Goal: Answer question/provide support: Share knowledge or assist other users

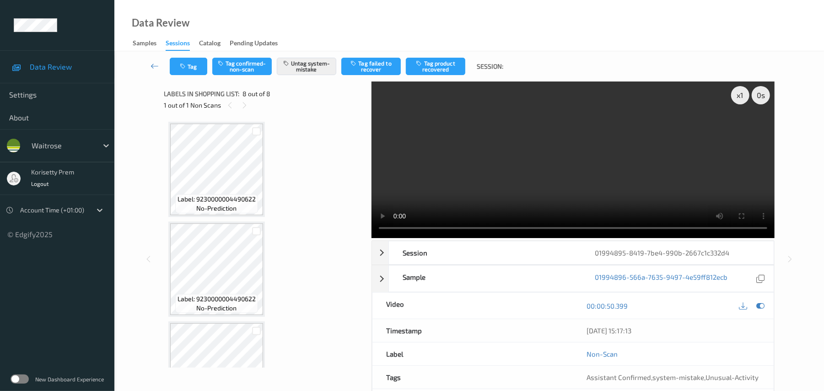
scroll to position [552, 0]
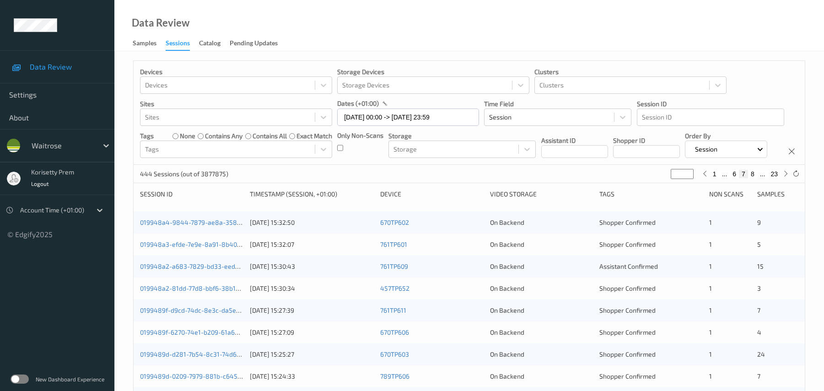
scroll to position [317, 0]
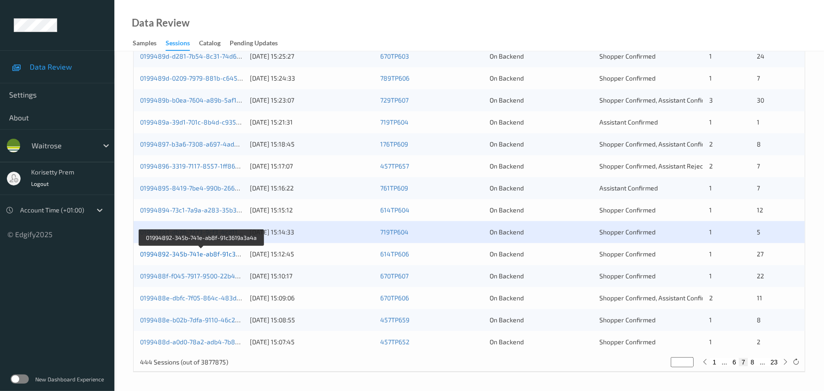
click at [216, 255] on link "01994892-345b-741e-ab8f-91c3619a3a4a" at bounding box center [202, 254] width 124 height 8
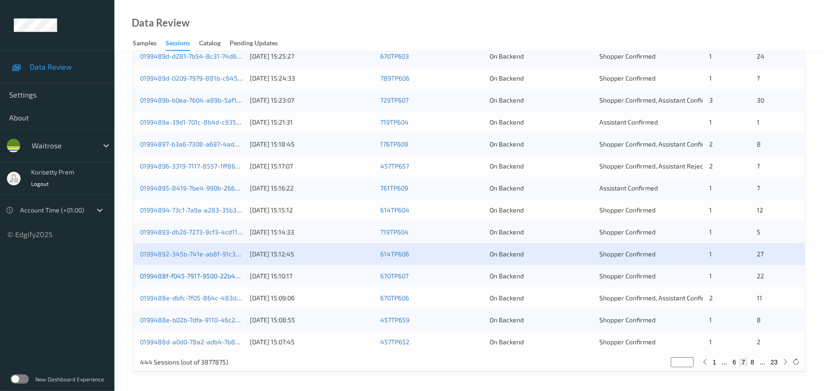
click at [216, 277] on link "0199488f-f045-7917-9500-22b421922b02" at bounding box center [202, 276] width 124 height 8
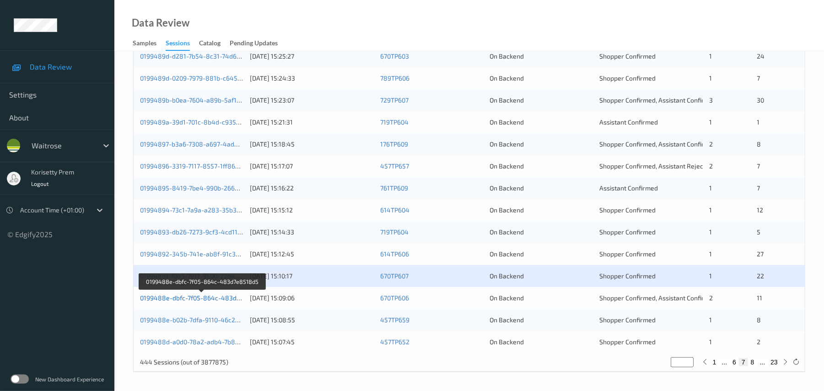
click at [222, 299] on link "0199488e-dbfc-7f05-864c-483d7e8518d5" at bounding box center [202, 298] width 125 height 8
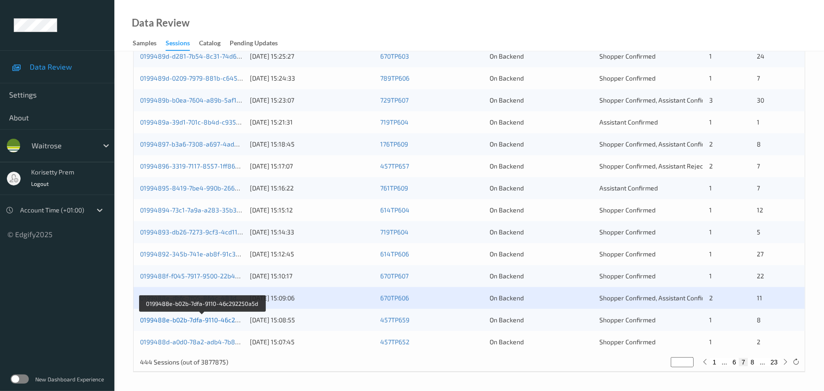
click at [226, 319] on link "0199488e-b02b-7dfa-9110-46c292250a5d" at bounding box center [202, 320] width 124 height 8
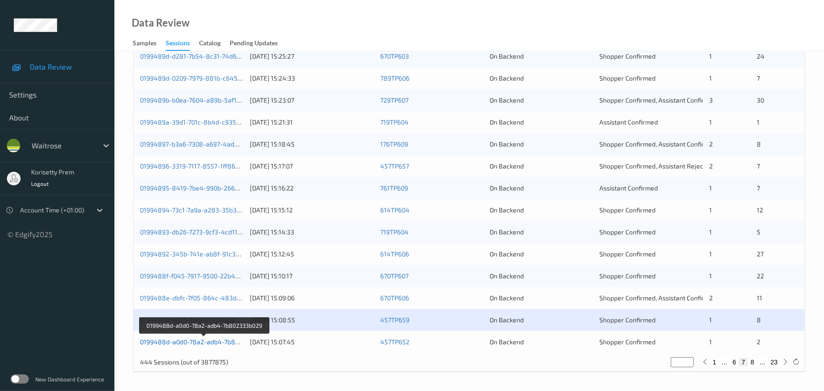
click at [216, 342] on link "0199488d-a0d0-78a2-adb4-7b802333b029" at bounding box center [204, 342] width 128 height 8
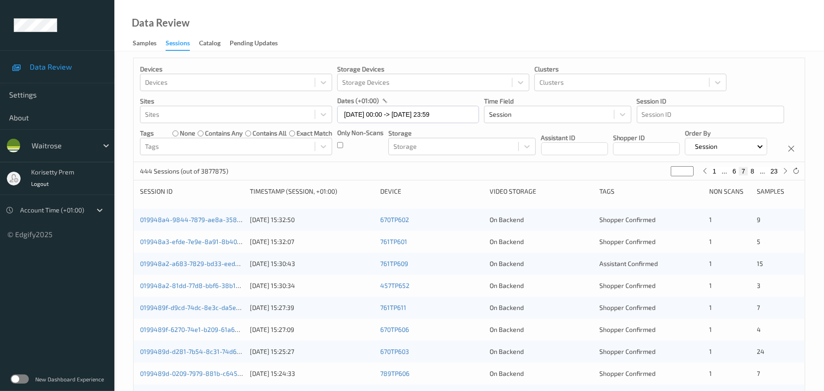
scroll to position [0, 0]
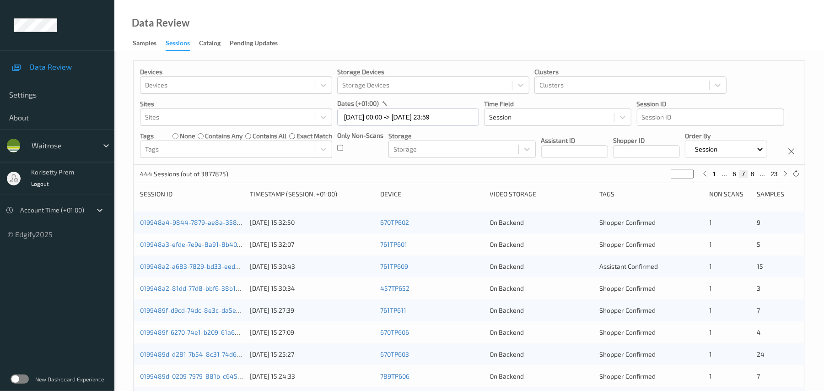
type input "*"
click at [688, 179] on input "*" at bounding box center [682, 174] width 23 height 10
type input "*"
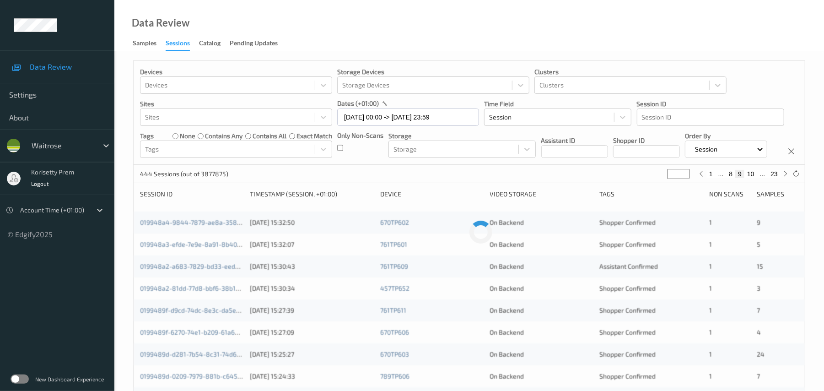
click at [688, 179] on input "*" at bounding box center [678, 174] width 23 height 10
type input "**"
click at [688, 179] on input "**" at bounding box center [678, 174] width 23 height 10
click at [688, 183] on div "444 Sessions (out of 3877875) ** 1 ... 9 10 11 ... 23" at bounding box center [469, 174] width 671 height 18
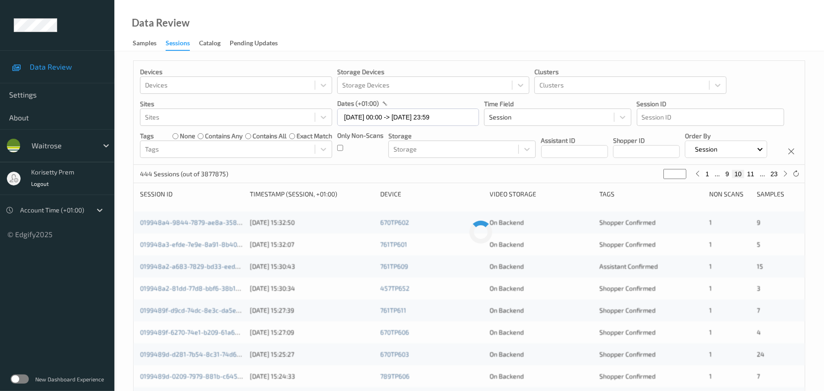
click at [688, 183] on div "444 Sessions (out of 3877875) ** 1 ... 9 10 11 ... 23" at bounding box center [469, 174] width 671 height 18
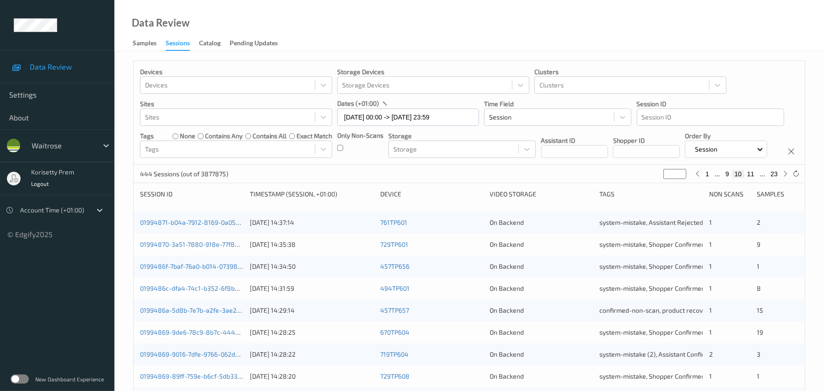
click at [688, 183] on div "444 Sessions (out of 3877875) ** 1 ... 9 10 11 ... 23" at bounding box center [469, 174] width 671 height 18
type input "**"
click at [683, 179] on input "**" at bounding box center [675, 174] width 23 height 10
click at [683, 179] on input "**" at bounding box center [671, 174] width 23 height 10
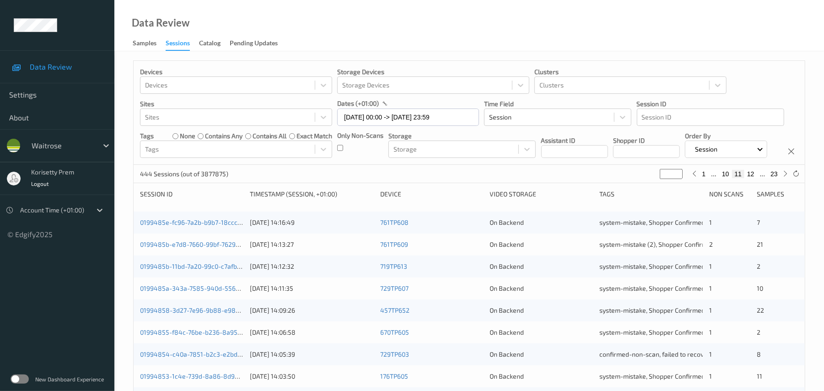
type input "**"
click at [678, 179] on input "**" at bounding box center [671, 174] width 23 height 10
type input "**"
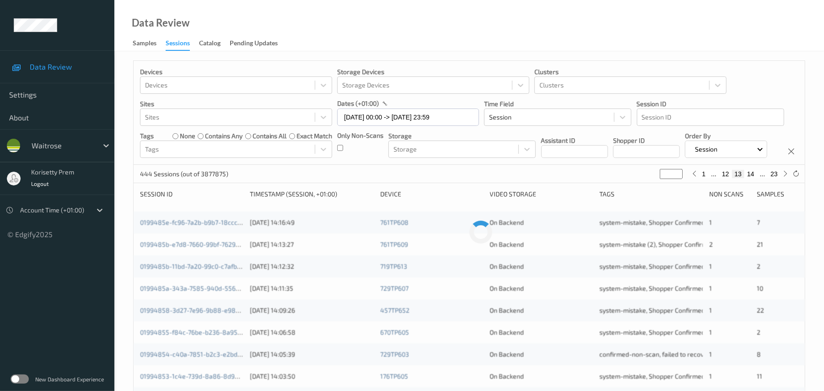
click at [678, 179] on input "**" at bounding box center [671, 174] width 23 height 10
type input "**"
click at [678, 179] on input "**" at bounding box center [671, 174] width 23 height 10
type input "**"
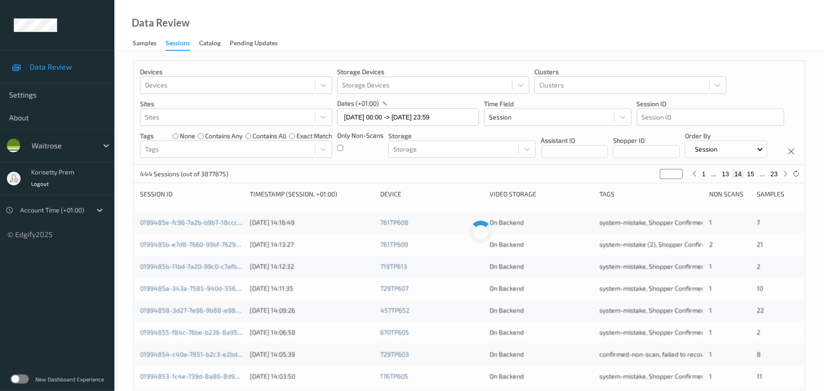
type input "**"
click at [678, 179] on input "**" at bounding box center [671, 174] width 23 height 10
click at [513, 165] on div "Devices Devices Storage Devices Storage Devices Clusters Clusters Sites Sites d…" at bounding box center [469, 113] width 671 height 104
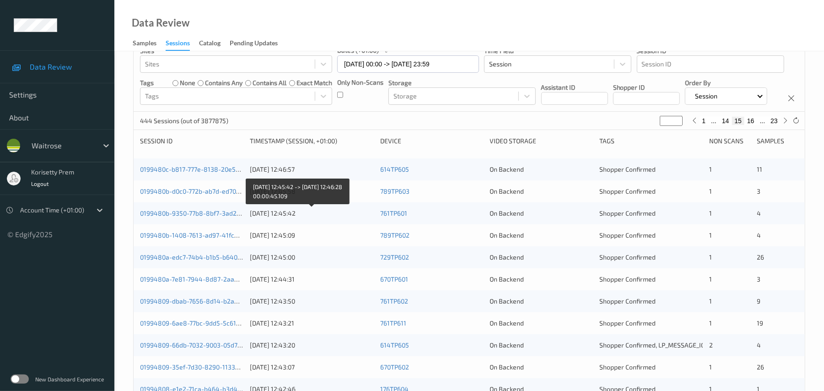
scroll to position [122, 0]
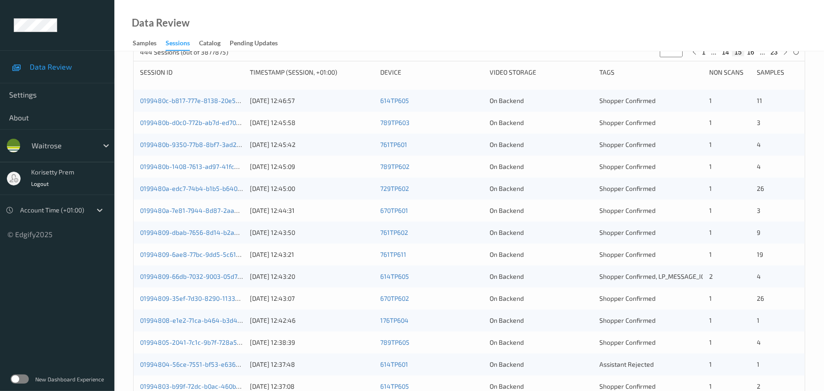
click at [766, 303] on div "26" at bounding box center [777, 298] width 41 height 9
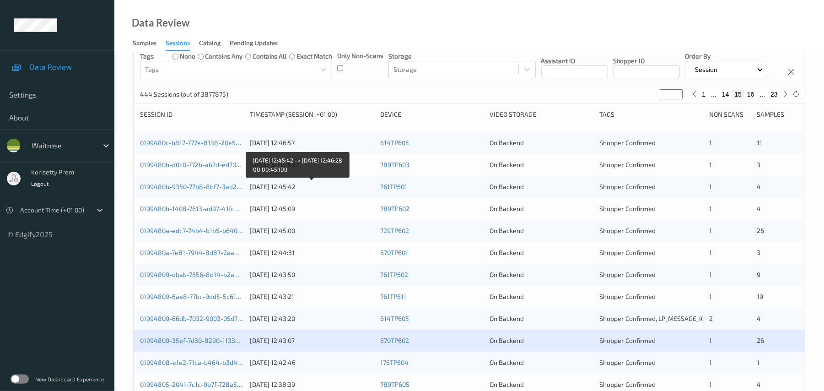
scroll to position [73, 0]
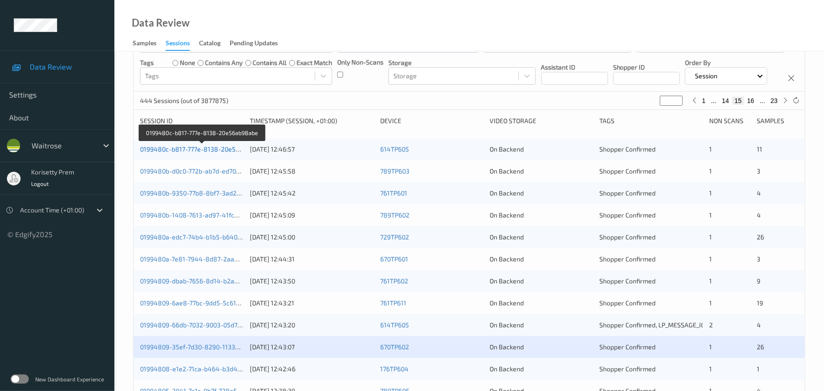
click at [224, 153] on link "0199480c-b817-777e-8138-20e56ab98abe" at bounding box center [202, 149] width 125 height 8
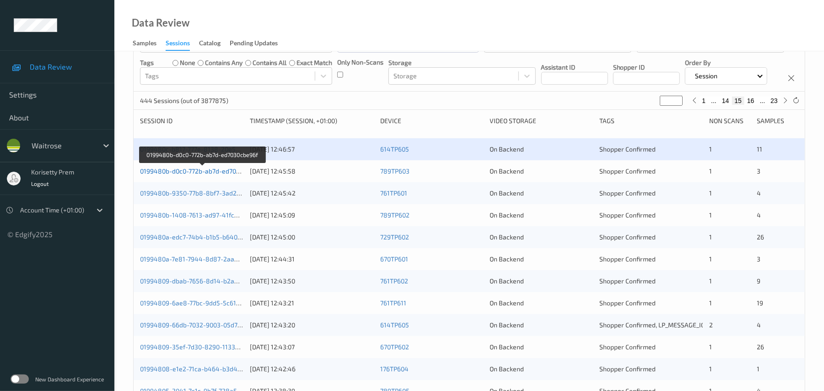
click at [226, 175] on link "0199480b-d0c0-772b-ab7d-ed7030cbe96f" at bounding box center [202, 171] width 124 height 8
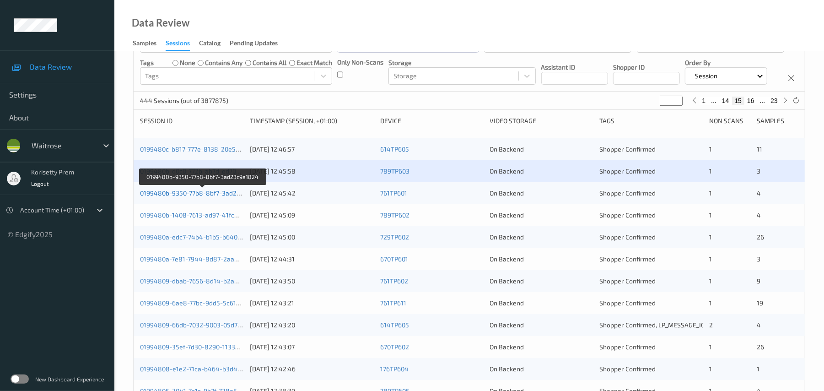
click at [227, 197] on link "0199480b-9350-77b8-8bf7-3ad23c9a1824" at bounding box center [202, 193] width 125 height 8
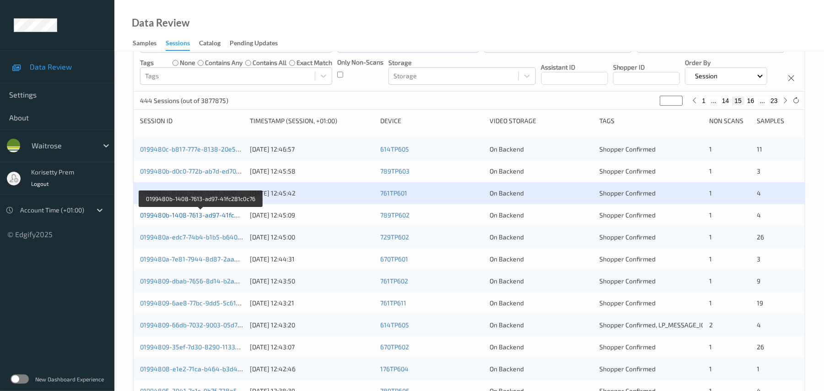
click at [224, 219] on link "0199480b-1408-7613-ad97-41fc281c0c76" at bounding box center [201, 215] width 122 height 8
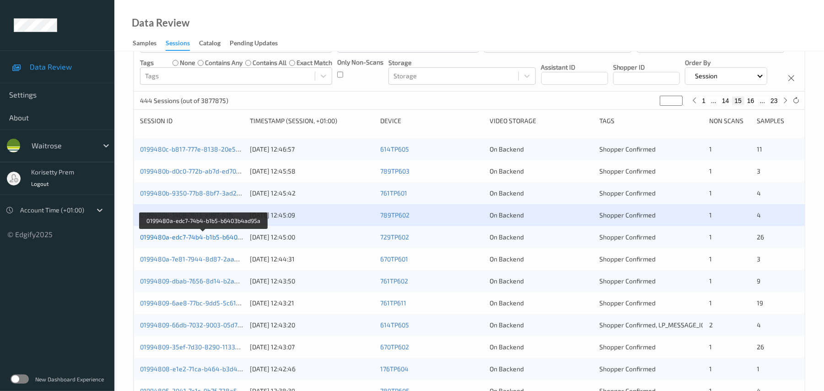
click at [227, 241] on link "0199480a-edc7-74b4-b1b5-b6403b4ad95a" at bounding box center [203, 237] width 127 height 8
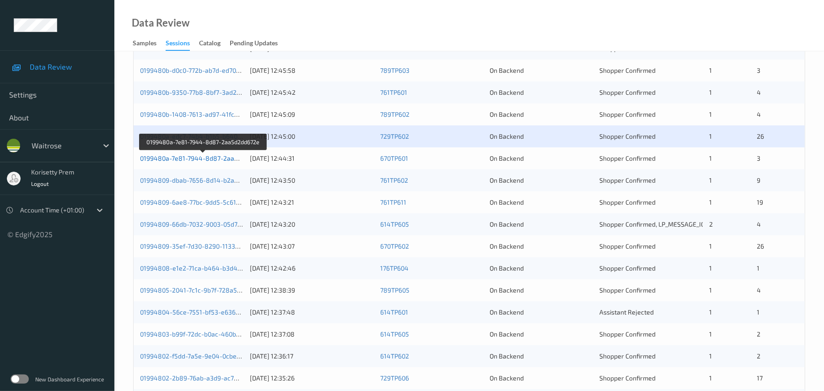
scroll to position [195, 0]
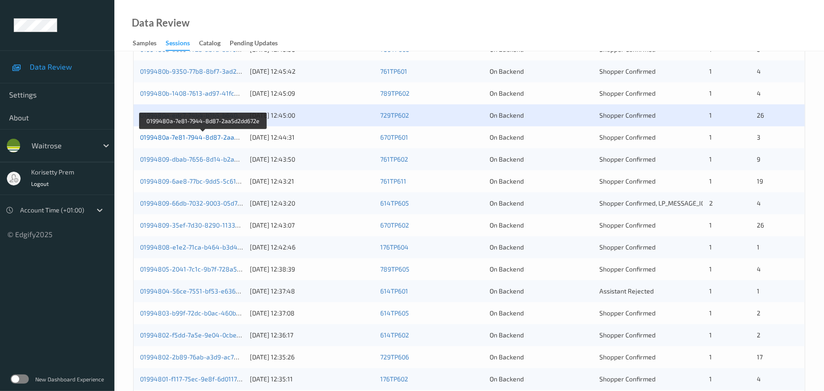
click at [227, 141] on link "0199480a-7e81-7944-8d87-2aa5d2dd672e" at bounding box center [203, 137] width 127 height 8
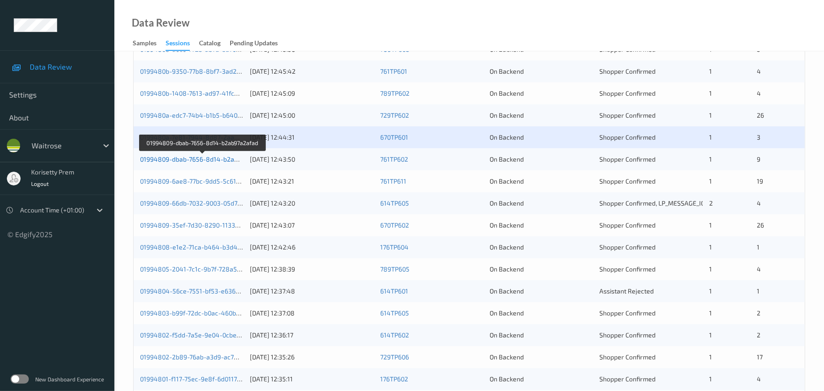
click at [224, 163] on link "01994809-dbab-7656-8d14-b2ab97a2afad" at bounding box center [202, 159] width 125 height 8
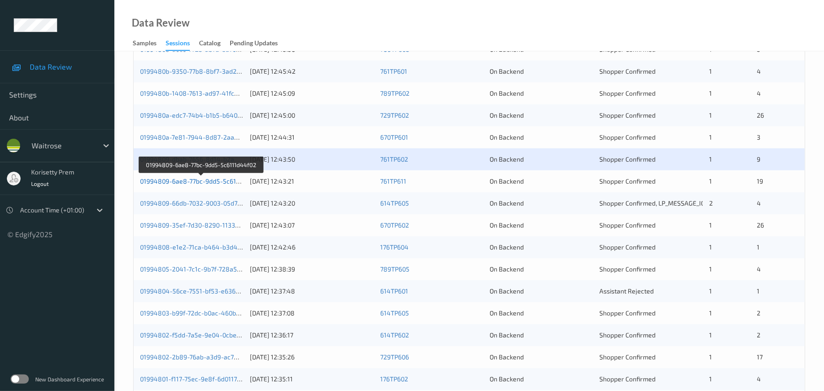
click at [226, 185] on link "01994809-6ae8-77bc-9dd5-5c6111d44f02" at bounding box center [201, 181] width 123 height 8
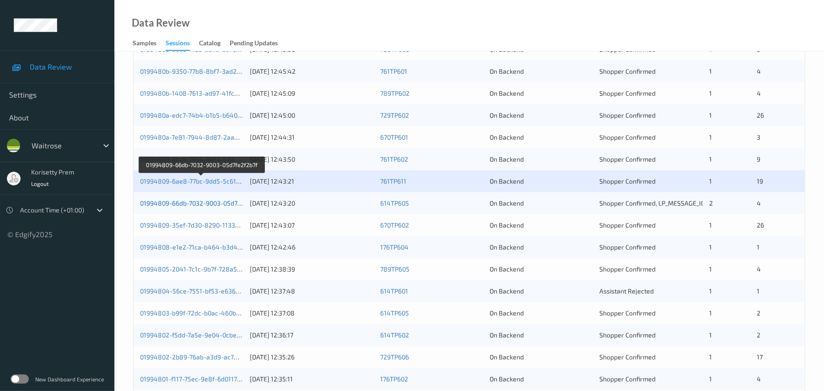
click at [227, 207] on link "01994809-66db-7032-9003-05d7fe2f2b7f" at bounding box center [201, 203] width 122 height 8
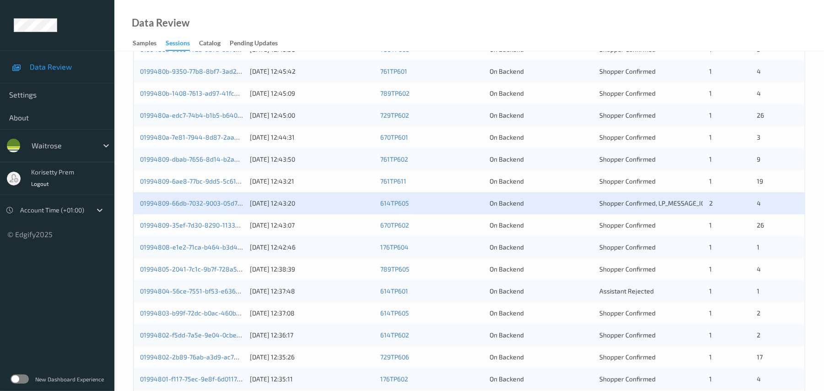
click at [223, 230] on div "01994809-35ef-7d30-8290-113329196b01" at bounding box center [191, 225] width 103 height 9
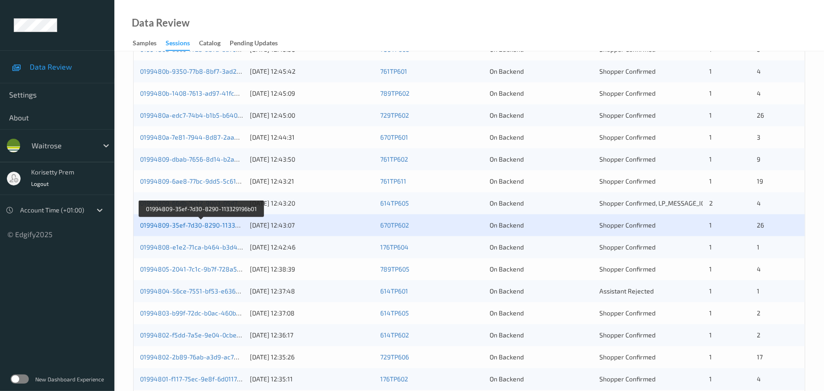
click at [213, 229] on link "01994809-35ef-7d30-8290-113329196b01" at bounding box center [201, 225] width 123 height 8
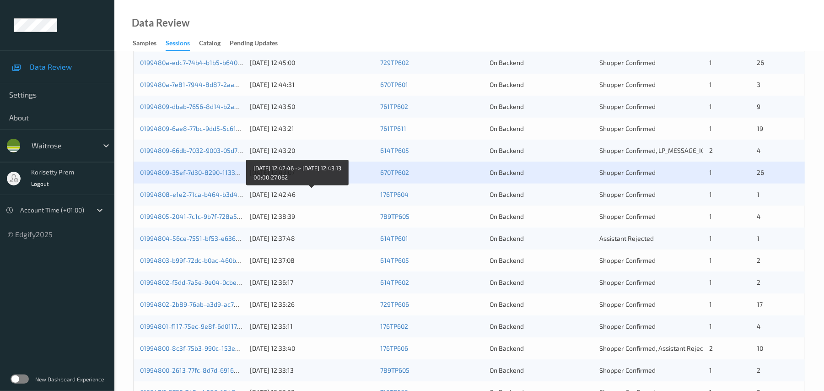
scroll to position [317, 0]
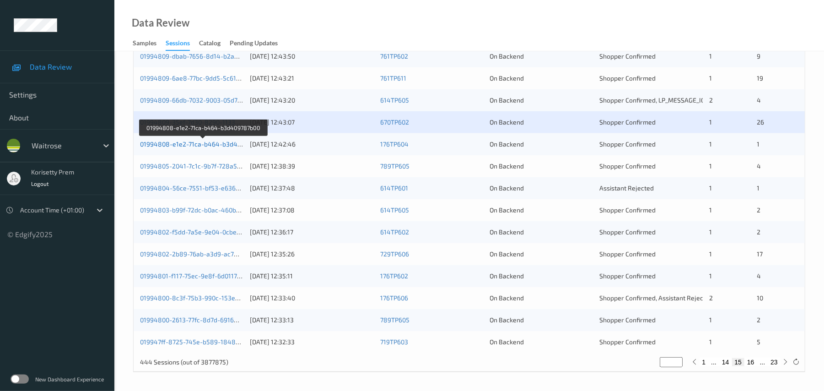
click at [213, 147] on link "01994808-e1e2-71ca-b464-b3d409787b00" at bounding box center [203, 144] width 126 height 8
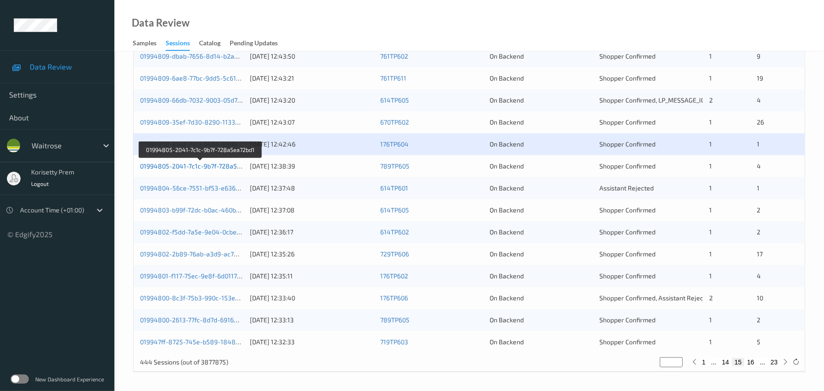
click at [226, 165] on link "01994805-2041-7c1c-9b7f-728a5ea72bd1" at bounding box center [200, 166] width 121 height 8
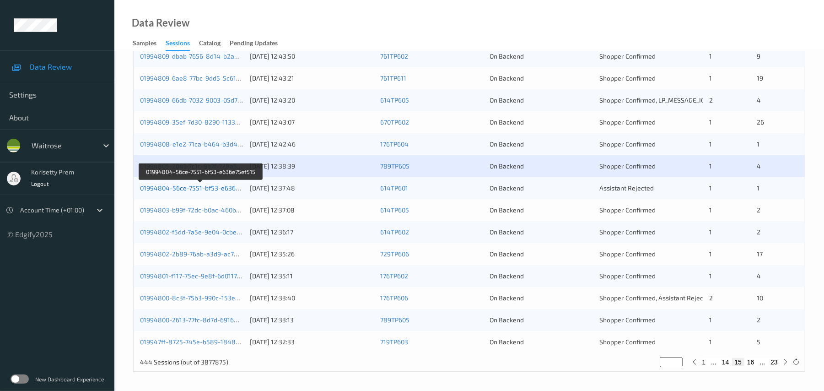
click at [223, 189] on link "01994804-56ce-7551-bf53-e636e75ef515" at bounding box center [201, 188] width 122 height 8
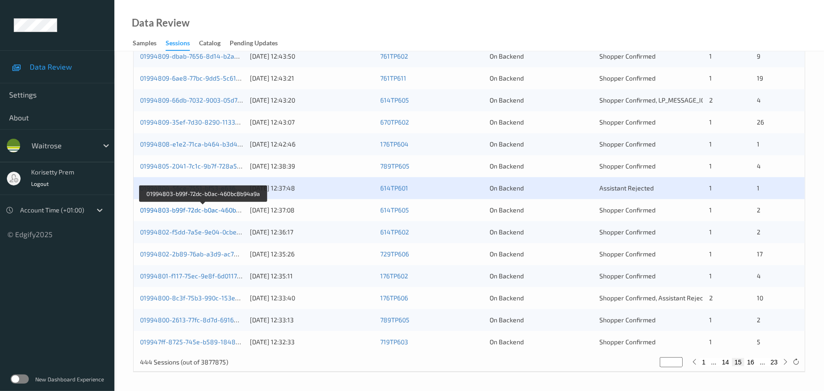
click at [228, 207] on link "01994803-b99f-72dc-b0ac-460bc8b94a9a" at bounding box center [203, 210] width 126 height 8
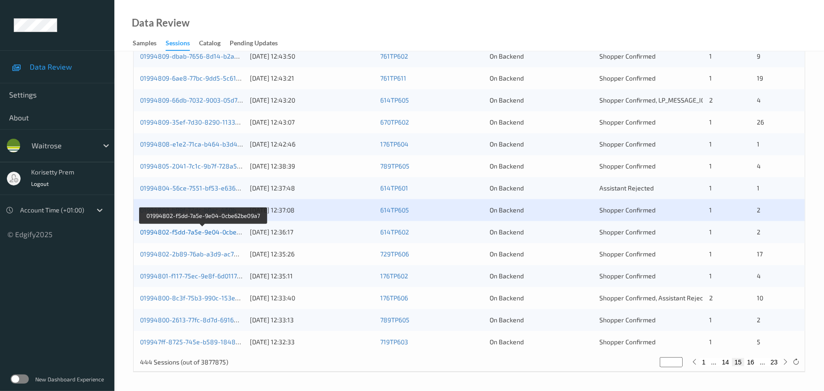
click at [227, 232] on link "01994802-f5dd-7a5e-9e04-0cbe62be09a7" at bounding box center [202, 232] width 125 height 8
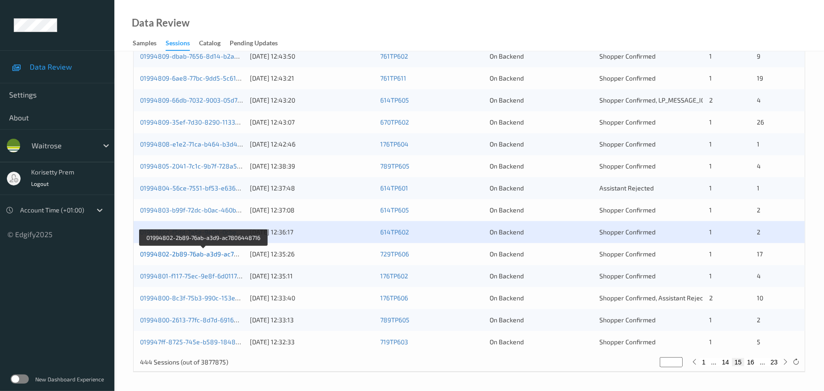
click at [219, 253] on link "01994802-2b89-76ab-a3d9-ac7806448716" at bounding box center [203, 254] width 127 height 8
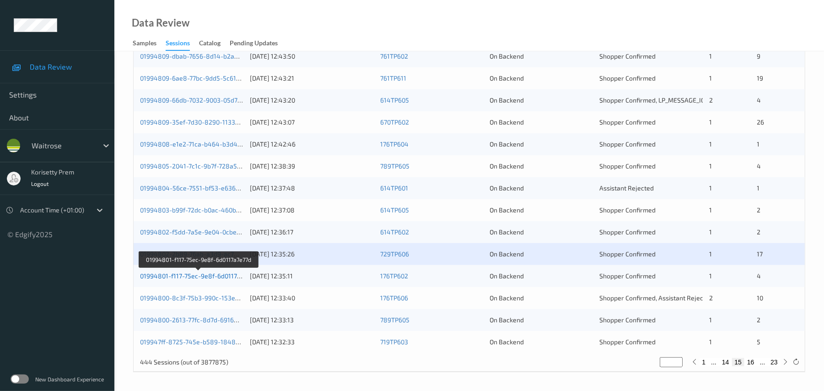
click at [228, 273] on link "01994801-f117-75ec-9e8f-6d0117a7e77d" at bounding box center [199, 276] width 118 height 8
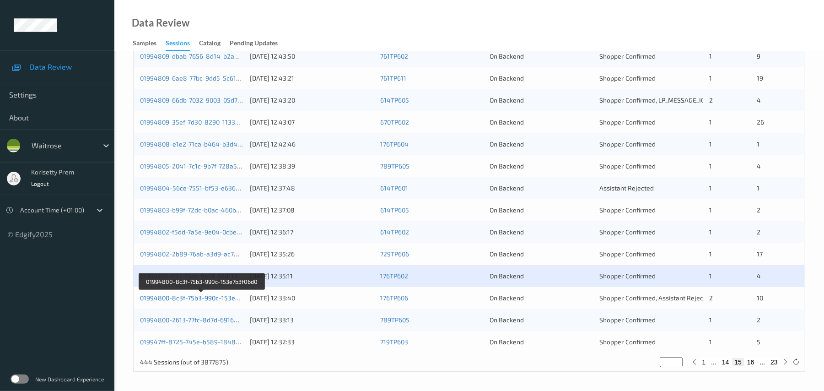
click at [223, 300] on link "01994800-8c3f-75b3-990c-153e7b3f06d0" at bounding box center [201, 298] width 123 height 8
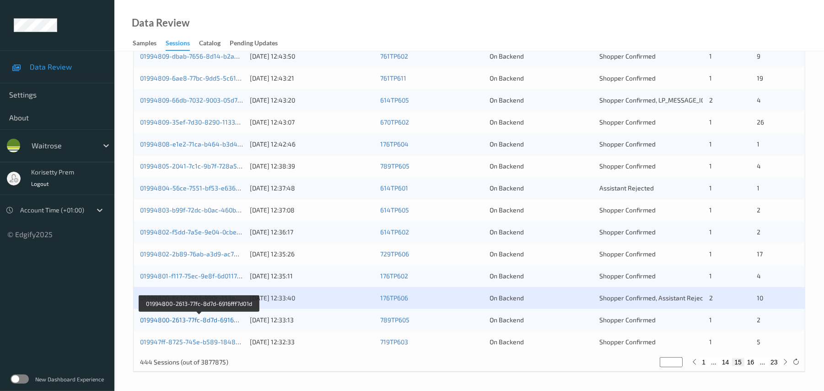
click at [229, 317] on link "01994800-2613-77fc-8d7d-6916fff7d01d" at bounding box center [199, 320] width 118 height 8
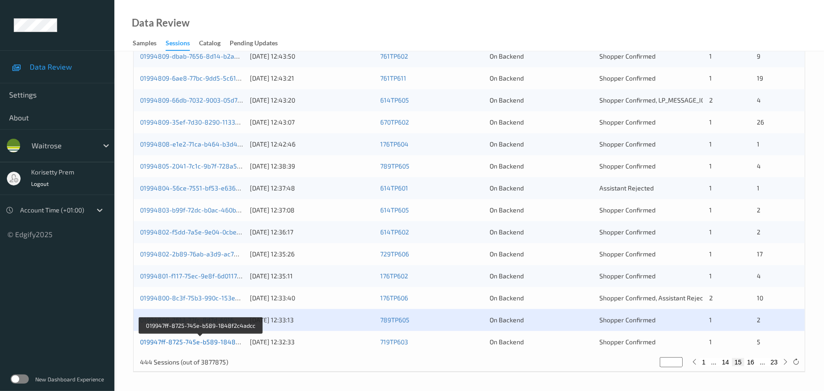
click at [233, 343] on link "019947ff-8725-745e-b589-1848f2c4adcc" at bounding box center [201, 342] width 123 height 8
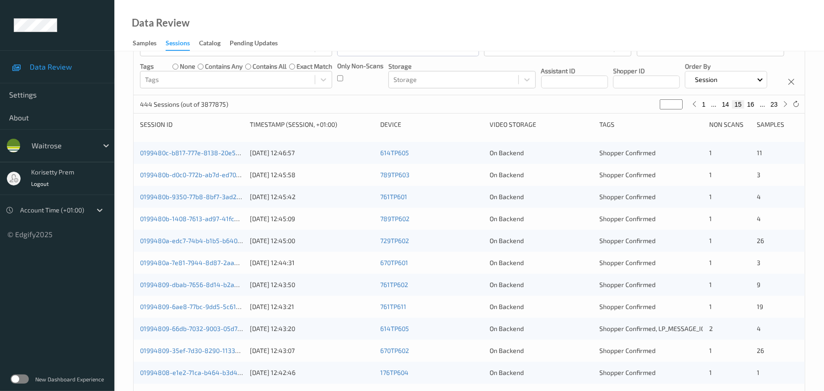
scroll to position [0, 0]
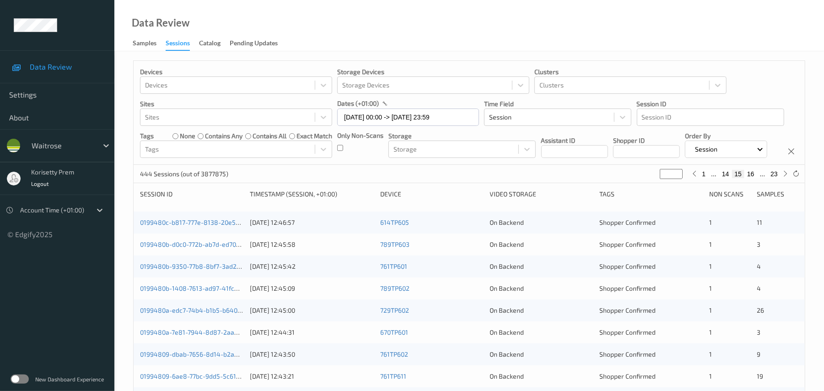
click at [775, 178] on button "23" at bounding box center [774, 174] width 13 height 8
type input "**"
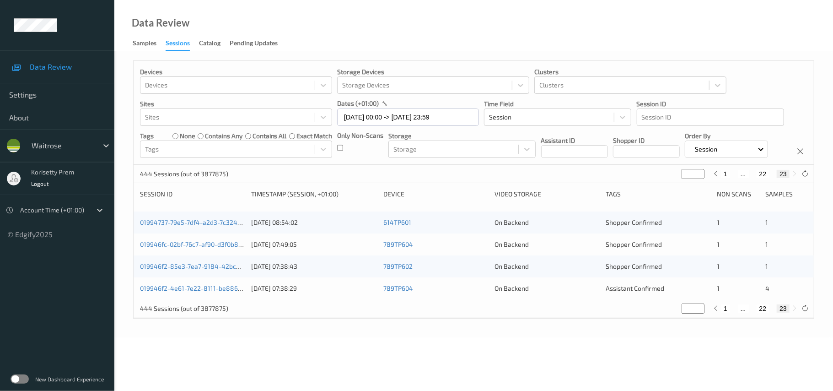
click at [755, 178] on div "1 ... 22 23" at bounding box center [755, 174] width 69 height 8
click at [757, 178] on button "22" at bounding box center [763, 174] width 13 height 8
type input "**"
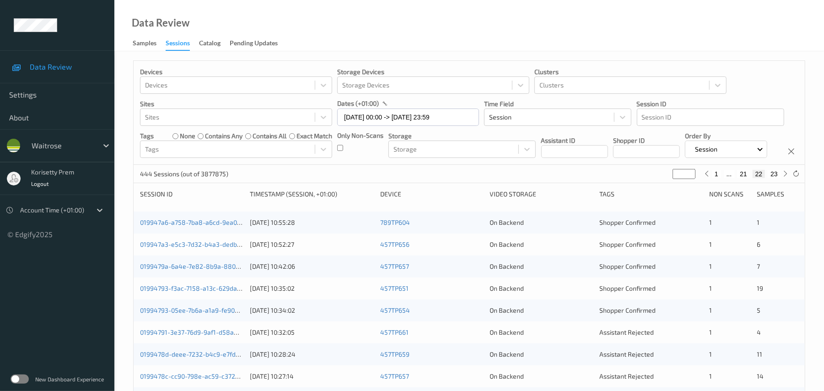
click at [618, 165] on div "Devices Devices Storage Devices Storage Devices Clusters Clusters Sites Sites d…" at bounding box center [469, 113] width 671 height 104
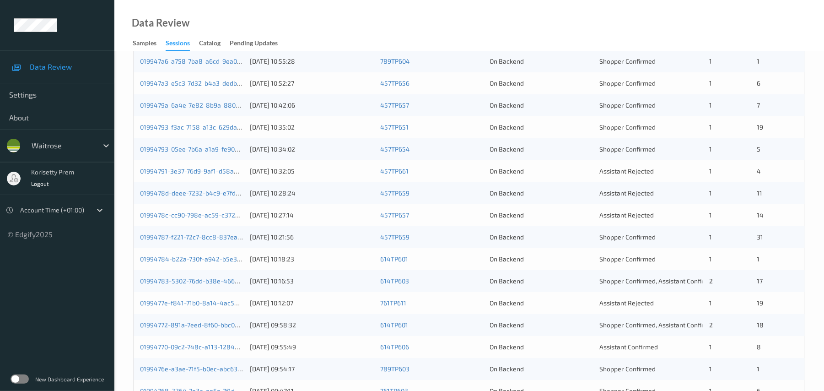
scroll to position [134, 0]
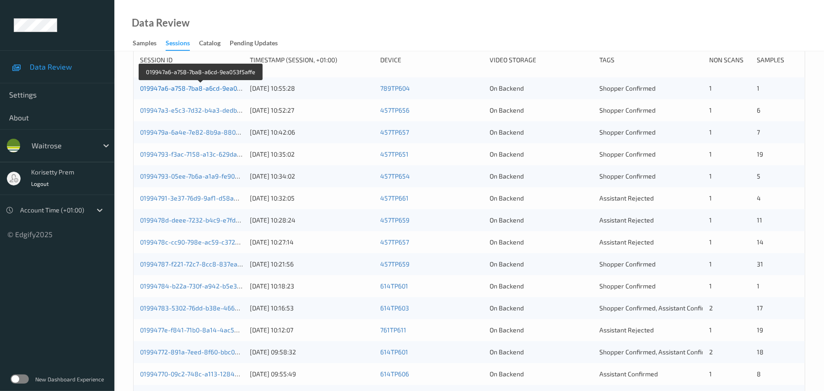
click at [200, 92] on link "019947a6-a758-7ba8-a6cd-9ea053f5affe" at bounding box center [201, 88] width 122 height 8
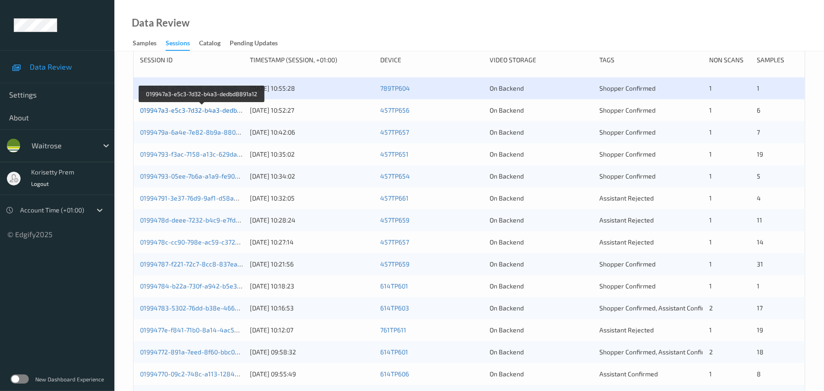
click at [211, 114] on link "019947a3-e5c3-7d32-b4a3-dedbd8891a12" at bounding box center [202, 110] width 125 height 8
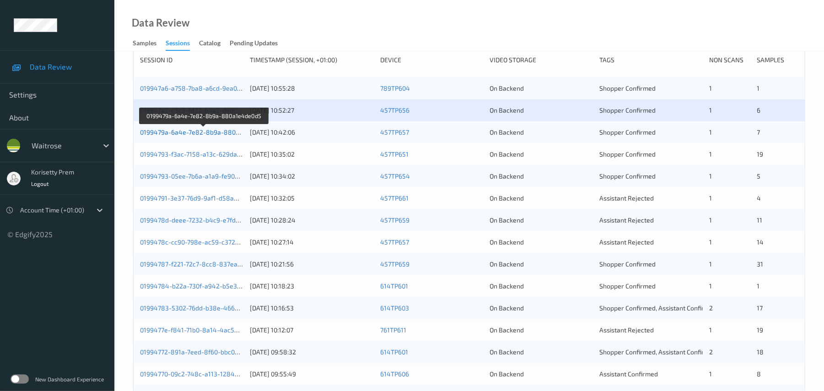
click at [220, 136] on link "0199479a-6a4e-7e82-8b9a-880a1e4de0d5" at bounding box center [204, 132] width 128 height 8
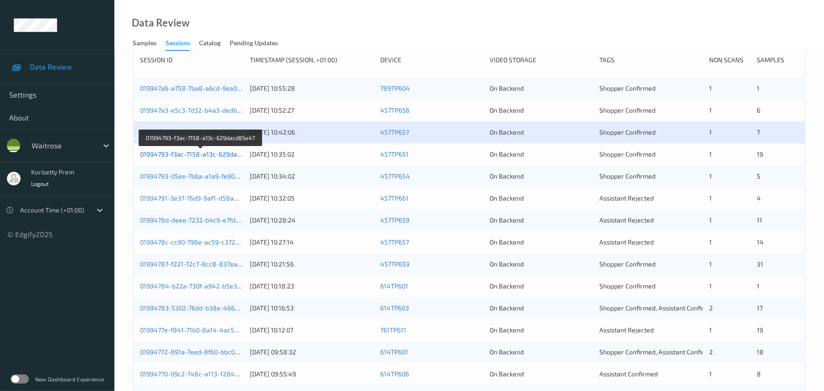
drag, startPoint x: 221, startPoint y: 173, endPoint x: 241, endPoint y: 176, distance: 19.5
click at [221, 158] on link "01994793-f3ac-7158-a13c-629dacd85e47" at bounding box center [201, 154] width 123 height 8
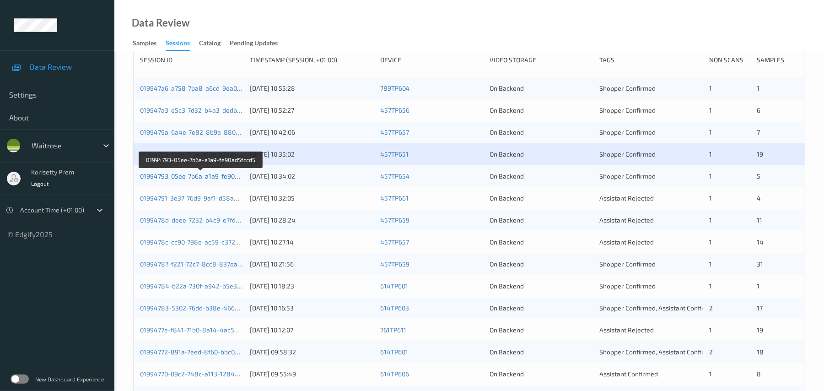
click at [216, 180] on link "01994793-05ee-7b6a-a1a9-fe90ad5fccd5" at bounding box center [201, 176] width 122 height 8
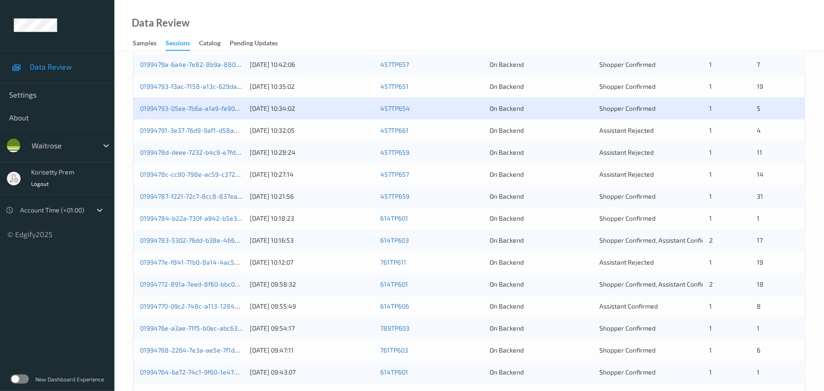
scroll to position [195, 0]
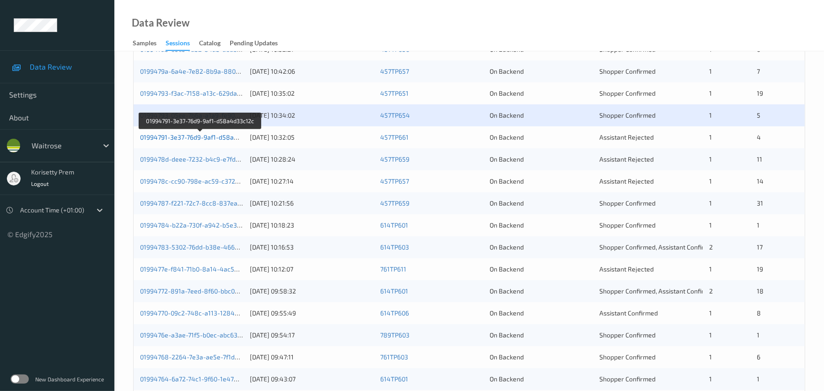
click at [224, 141] on link "01994791-3e37-76d9-9af1-d58a4d33c12c" at bounding box center [201, 137] width 122 height 8
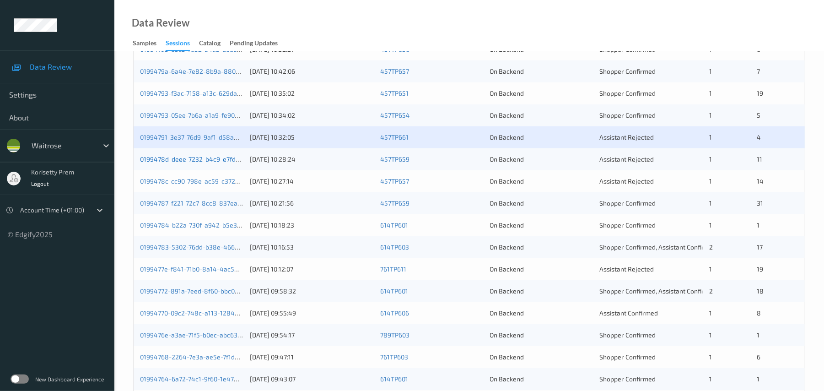
click at [209, 163] on link "0199478d-deee-7232-b4c9-e7fd48731ce0" at bounding box center [202, 159] width 124 height 8
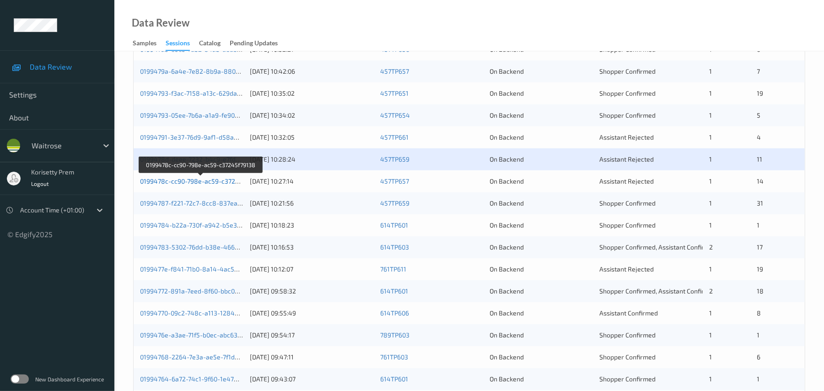
click at [223, 185] on link "0199478c-cc90-798e-ac59-c37245f79138" at bounding box center [201, 181] width 123 height 8
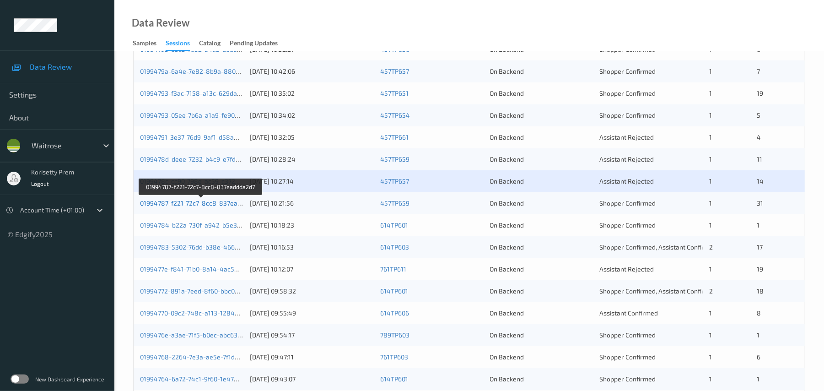
click at [223, 207] on link "01994787-f221-72c7-8cc8-837eaddda2d7" at bounding box center [201, 203] width 123 height 8
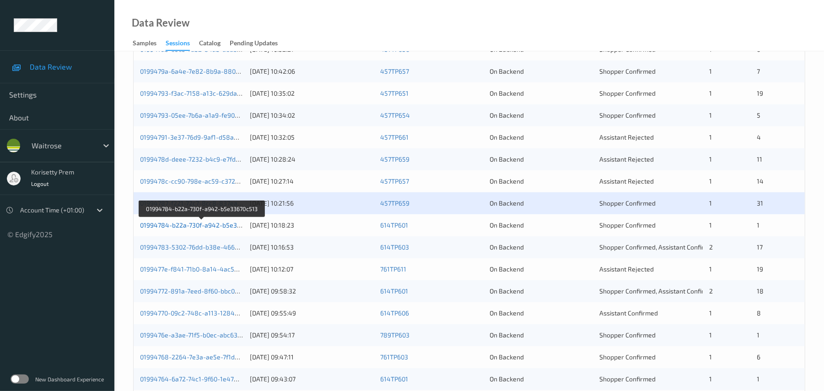
click at [222, 229] on link "01994784-b22a-730f-a942-b5e33670c513" at bounding box center [202, 225] width 124 height 8
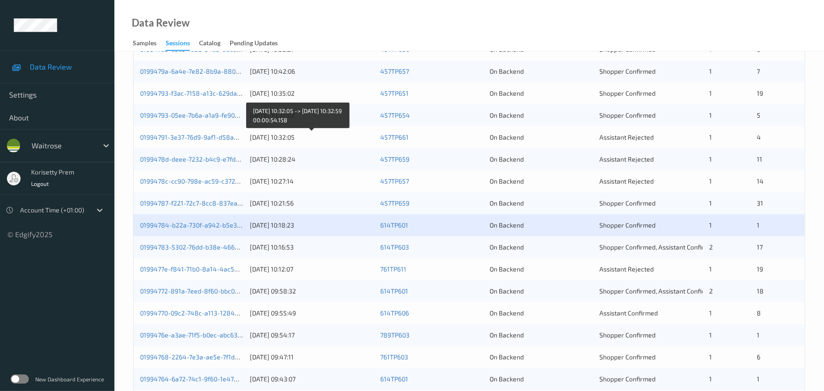
click at [282, 142] on div "14/09/2025 10:32:05" at bounding box center [312, 137] width 124 height 9
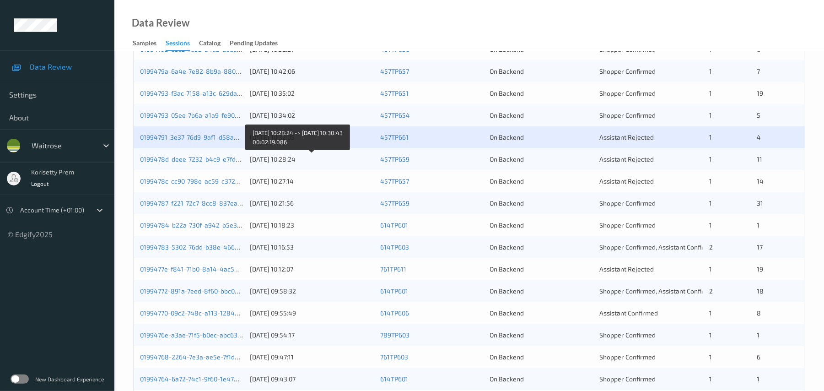
click at [270, 164] on div "14/09/2025 10:28:24" at bounding box center [312, 159] width 124 height 9
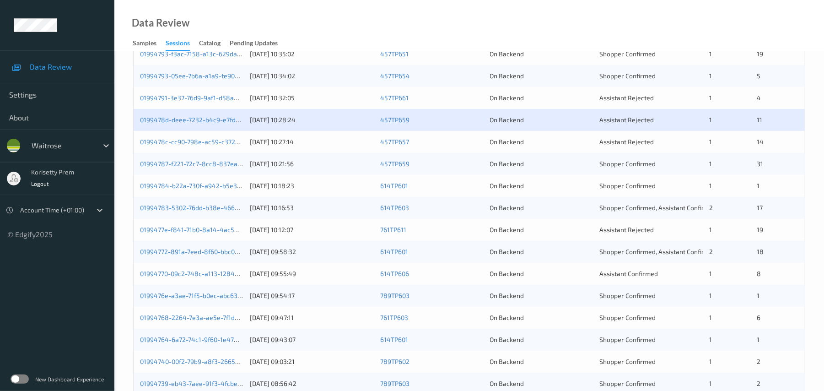
scroll to position [256, 0]
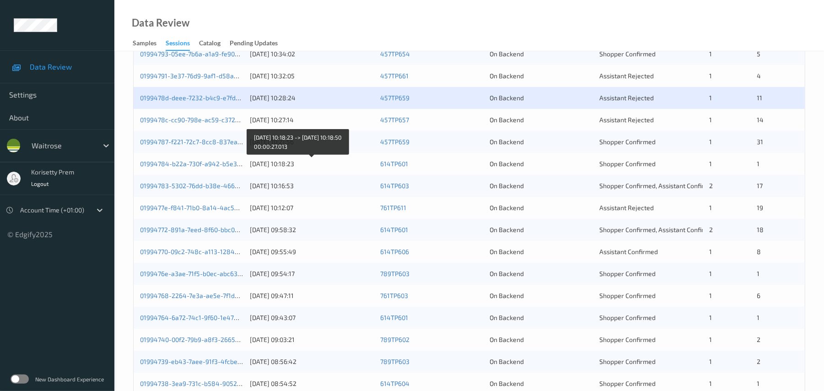
click at [308, 168] on div "14/09/2025 10:18:23" at bounding box center [312, 163] width 124 height 9
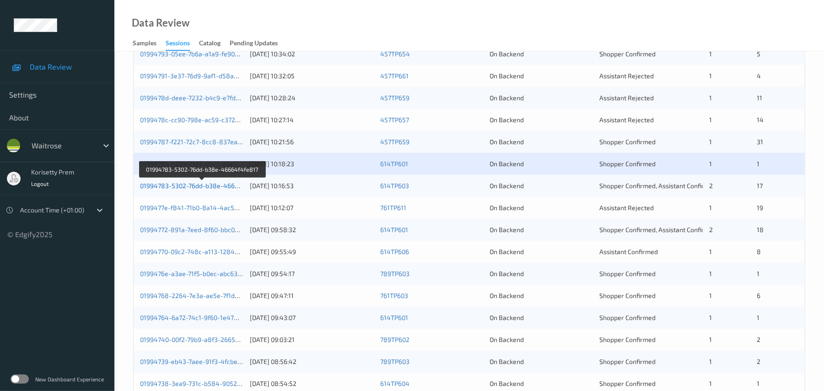
click at [215, 189] on link "01994783-5302-76dd-b38e-46664f4fe817" at bounding box center [202, 186] width 125 height 8
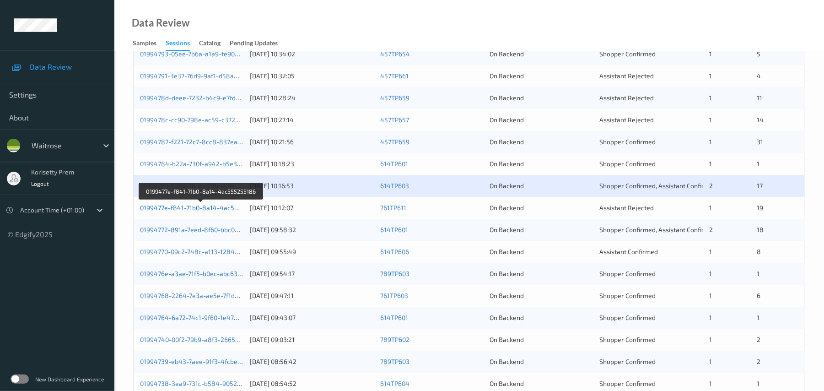
click at [233, 211] on link "0199477e-f841-71b0-8a14-4ac555255186" at bounding box center [201, 208] width 123 height 8
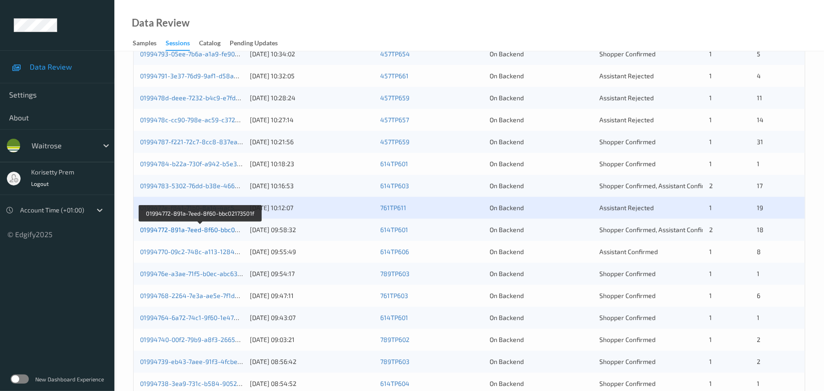
click at [209, 233] on link "01994772-891a-7eed-8f60-bbc02173501f" at bounding box center [200, 230] width 120 height 8
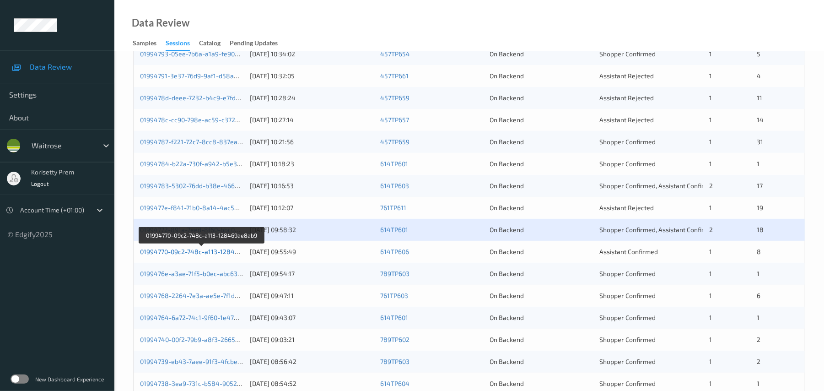
click at [218, 255] on link "01994770-09c2-748c-a113-128469ae8ab9" at bounding box center [202, 252] width 124 height 8
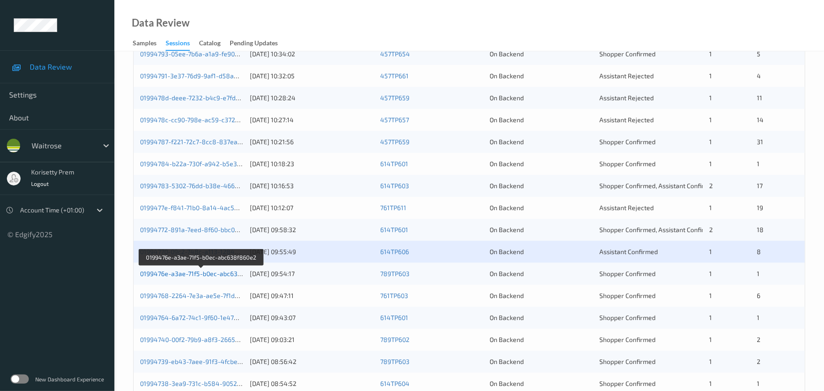
click at [231, 277] on link "0199476e-a3ae-71f5-b0ec-abc638f860e2" at bounding box center [201, 274] width 123 height 8
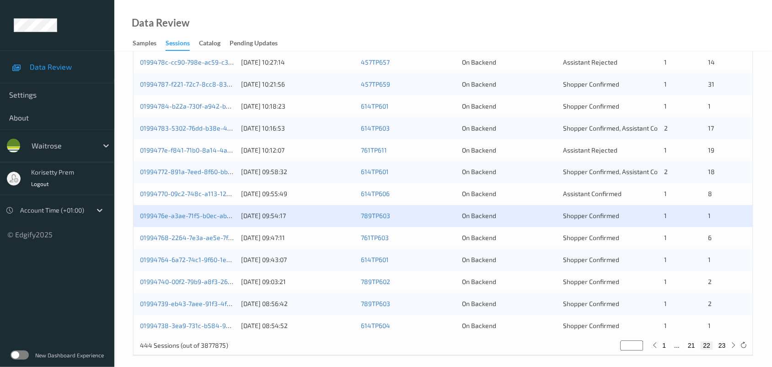
scroll to position [354, 0]
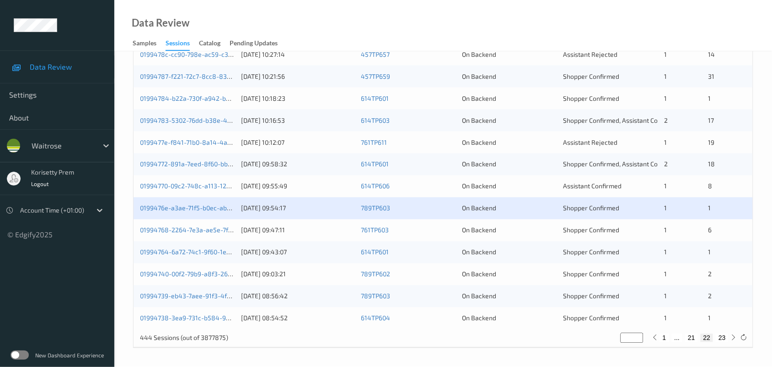
click at [194, 225] on div "01994768-2264-7e3a-ae5e-7f1d6b13c64c 14/09/2025 09:47:11 761TP603 On Backend Sh…" at bounding box center [444, 230] width 620 height 22
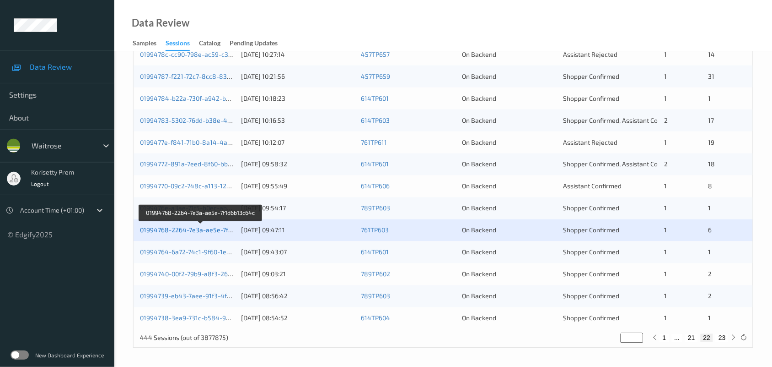
click at [213, 228] on link "01994768-2264-7e3a-ae5e-7f1d6b13c64c" at bounding box center [201, 230] width 123 height 8
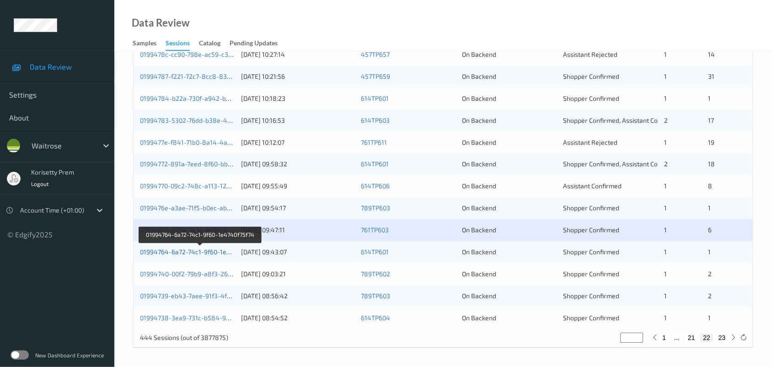
click at [216, 252] on link "01994764-6a72-74c1-9f60-1e4740f75f74" at bounding box center [200, 252] width 120 height 8
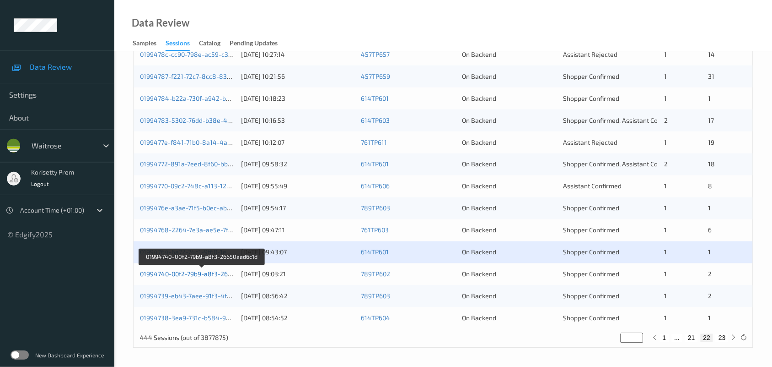
click at [216, 275] on link "01994740-00f2-79b9-a8f3-26650aad6c1d" at bounding box center [201, 274] width 123 height 8
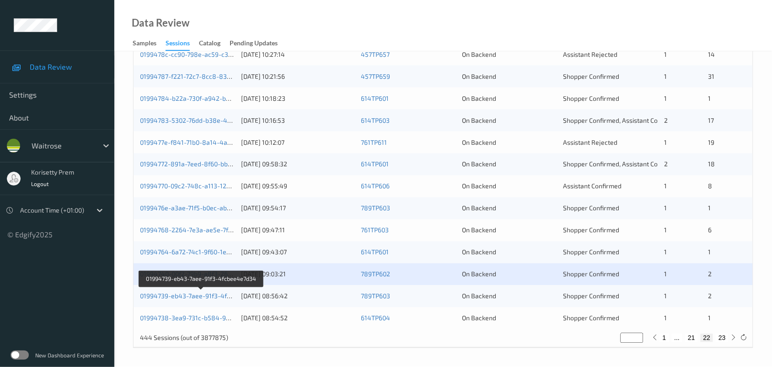
click at [214, 291] on div "01994739-eb43-7aee-91f3-4fcbee4e7d34" at bounding box center [187, 295] width 95 height 9
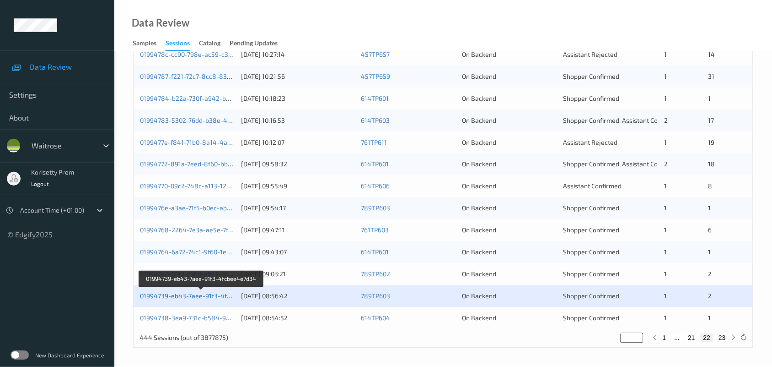
click at [207, 292] on link "01994739-eb43-7aee-91f3-4fcbee4e7d34" at bounding box center [202, 296] width 124 height 8
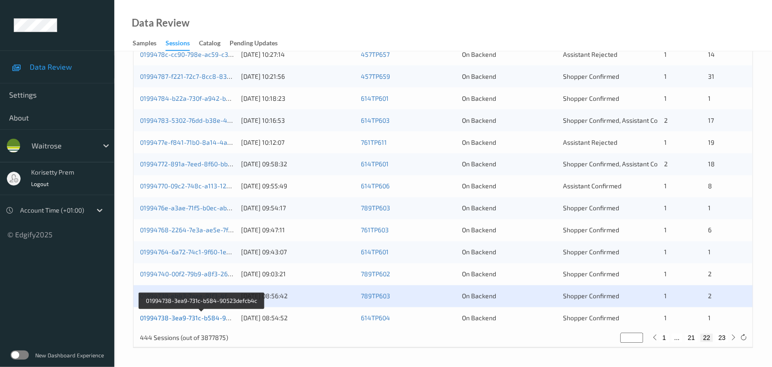
click at [217, 315] on link "01994738-3ea9-731c-b584-90523defcb4c" at bounding box center [202, 318] width 124 height 8
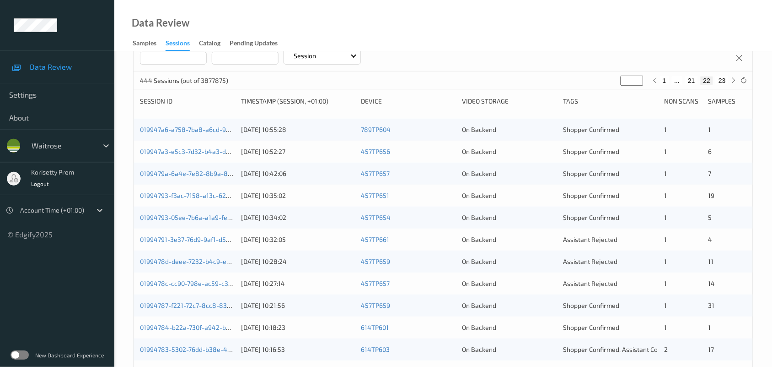
scroll to position [0, 0]
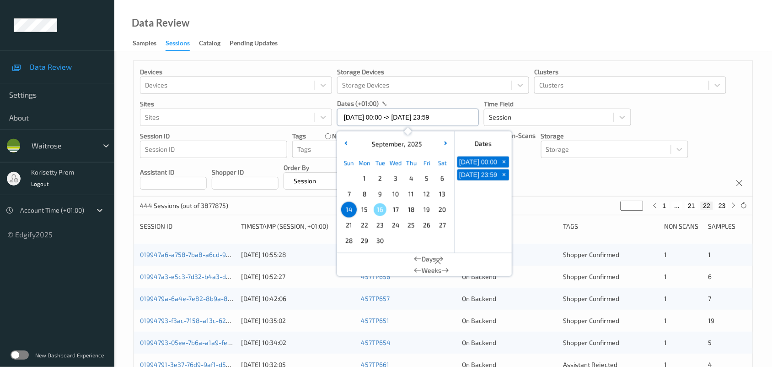
click at [435, 115] on input "14/09/2025 00:00 -> 14/09/2025 23:59" at bounding box center [408, 116] width 142 height 17
click at [367, 210] on span "15" at bounding box center [364, 209] width 13 height 13
type input "15/09/2025 00:00"
type input "*"
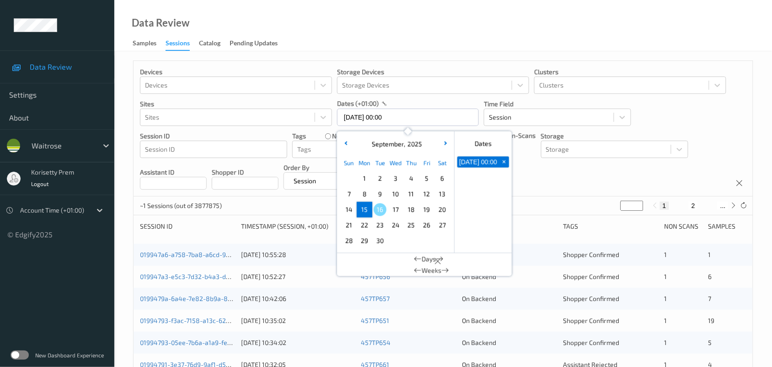
click at [367, 210] on span "15" at bounding box center [364, 209] width 13 height 13
type input "15/09/2025 00:00 -> 15/09/2025 23:59"
click at [541, 169] on div "Devices Devices Storage Devices Storage Devices Clusters Clusters Sites Sites d…" at bounding box center [444, 128] width 620 height 135
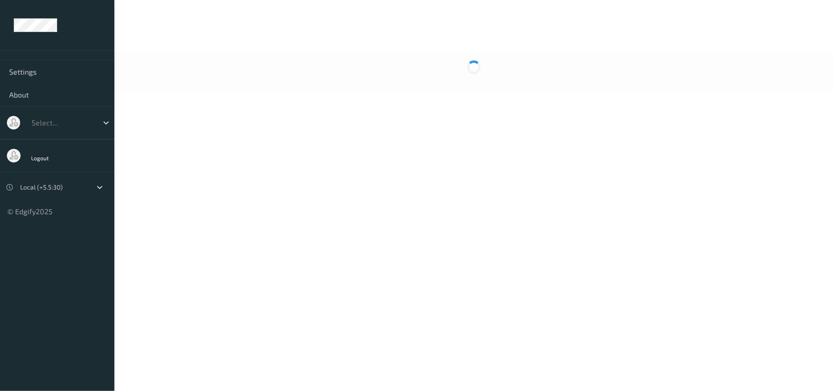
click at [398, 99] on body "Settings About Select... Logout Local (+5.5:30) © Edgify 2025 New Dashboard Exp…" at bounding box center [416, 195] width 833 height 391
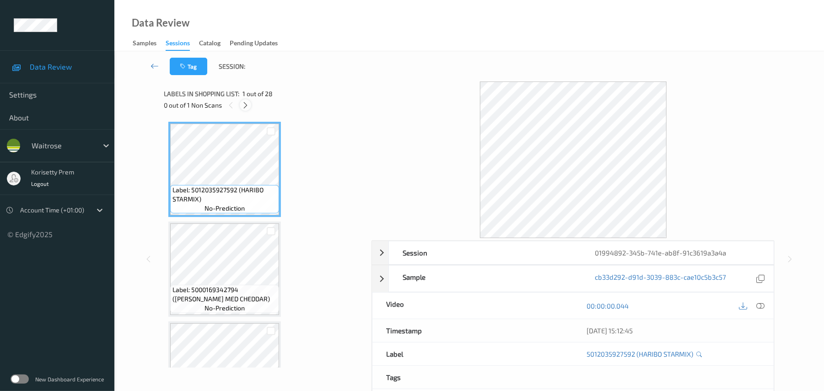
click at [242, 110] on div "0 out of 1 Non Scans" at bounding box center [264, 104] width 201 height 11
click at [244, 110] on div at bounding box center [245, 104] width 11 height 11
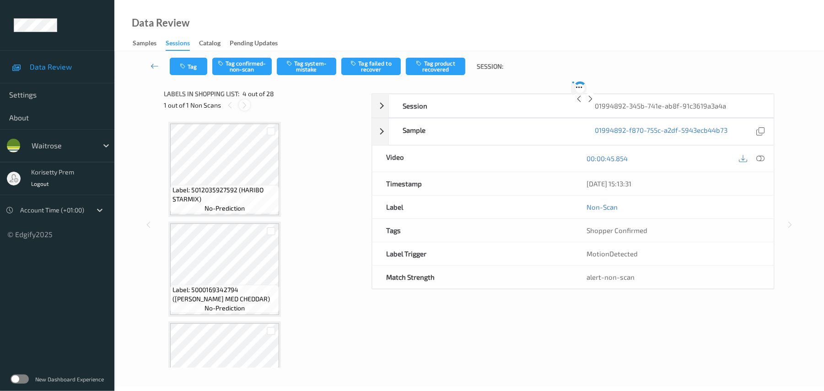
scroll to position [204, 0]
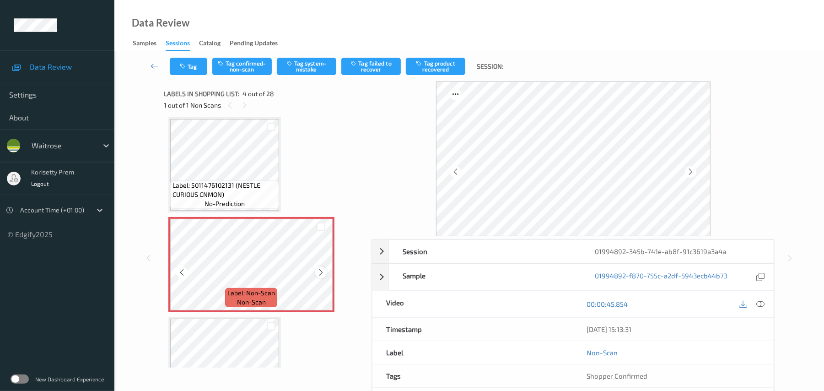
click at [322, 273] on icon at bounding box center [321, 272] width 8 height 8
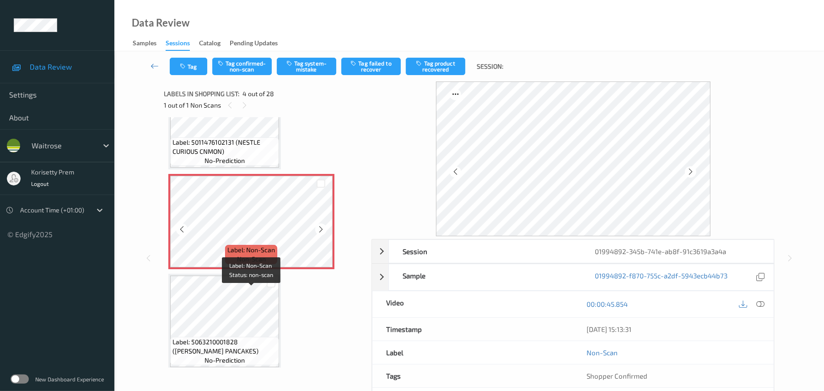
scroll to position [265, 0]
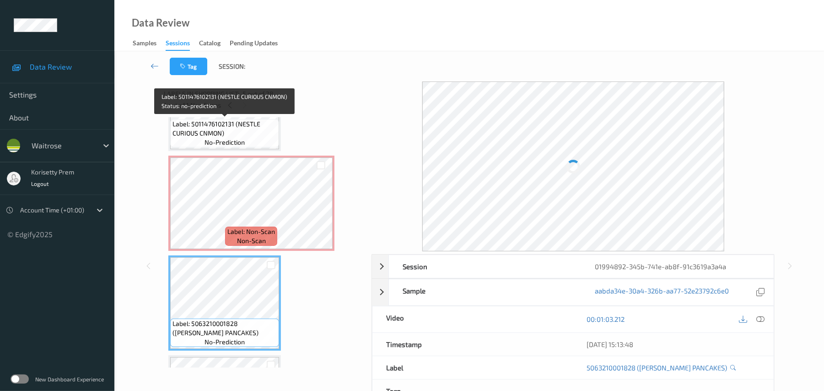
click at [207, 135] on span "Label: 5011476102131 (NESTLE CURIOUS CNMON)" at bounding box center [225, 128] width 104 height 18
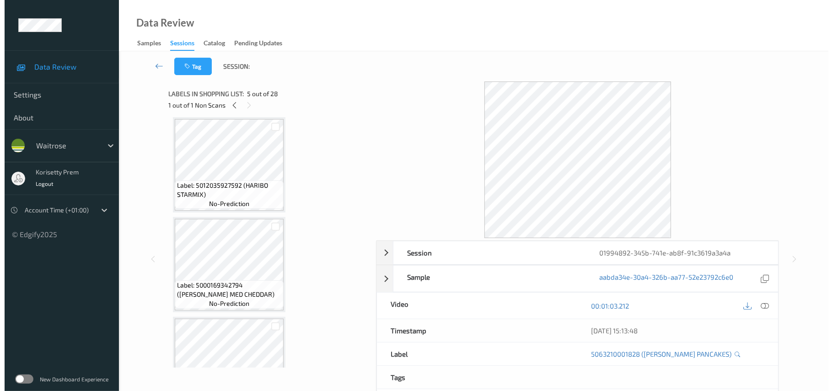
scroll to position [0, 0]
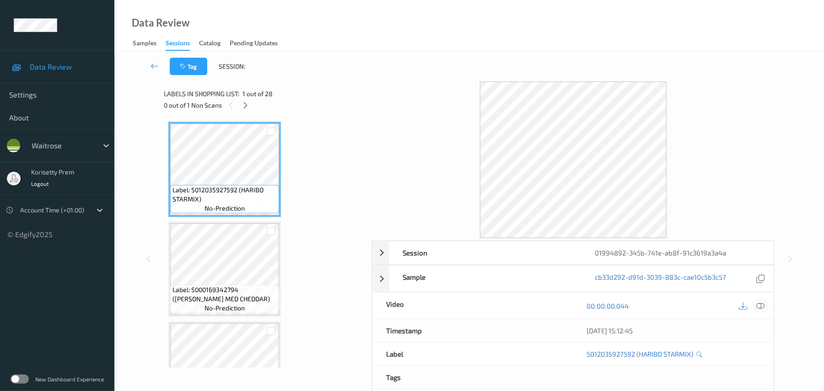
click at [760, 304] on icon at bounding box center [761, 306] width 8 height 8
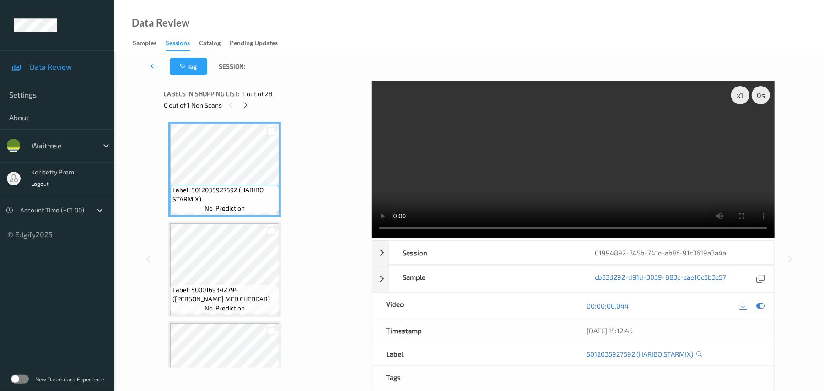
click at [438, 200] on video at bounding box center [573, 159] width 403 height 156
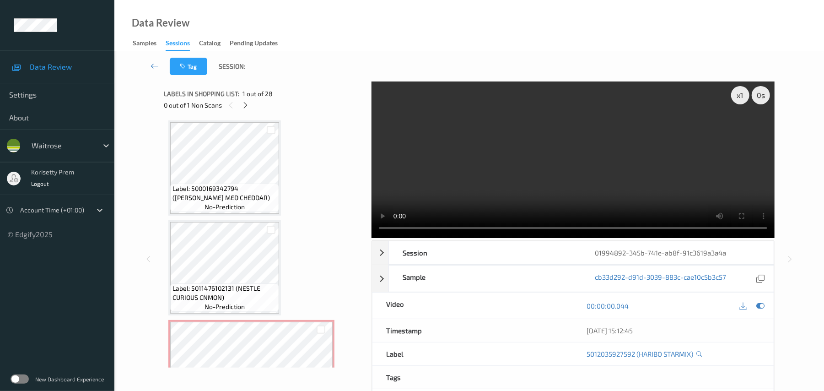
scroll to position [122, 0]
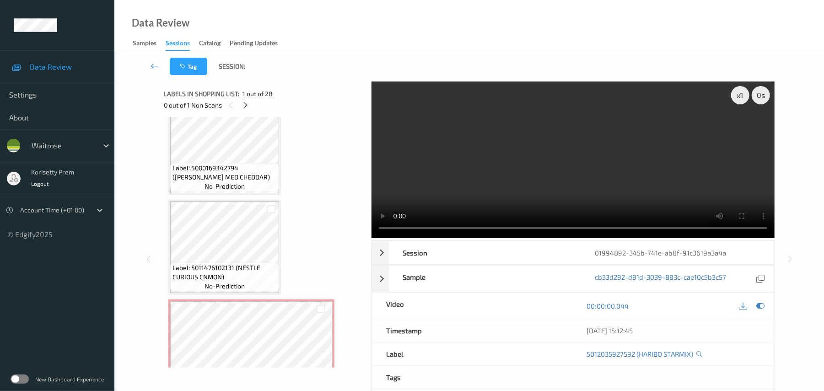
click at [615, 162] on video at bounding box center [573, 159] width 403 height 156
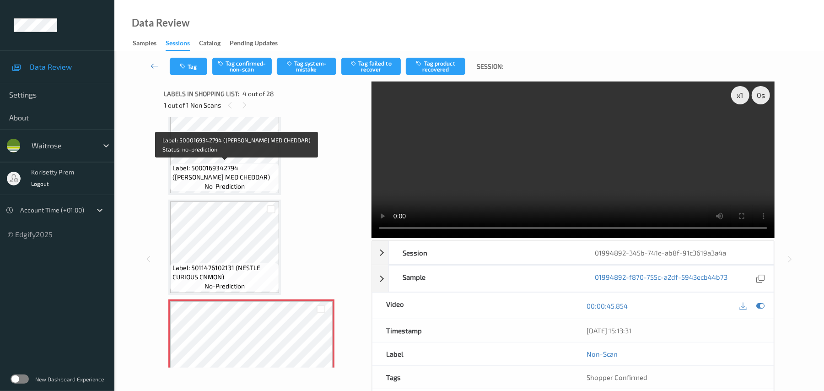
click at [223, 167] on span "Label: 5000169342794 (WR ESS MED CHEDDAR)" at bounding box center [225, 172] width 104 height 18
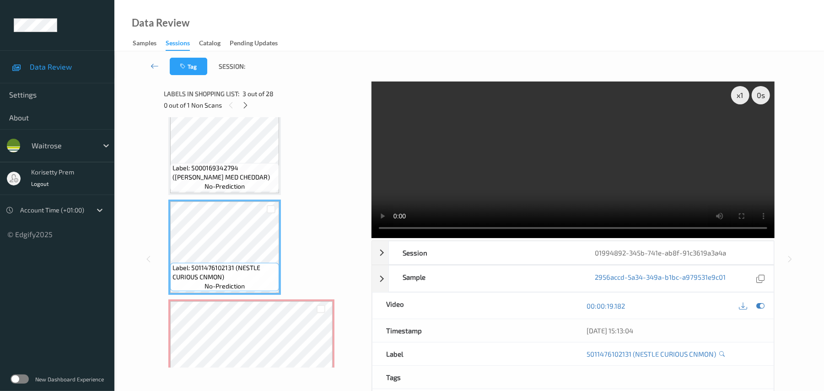
click at [490, 147] on video at bounding box center [573, 159] width 403 height 156
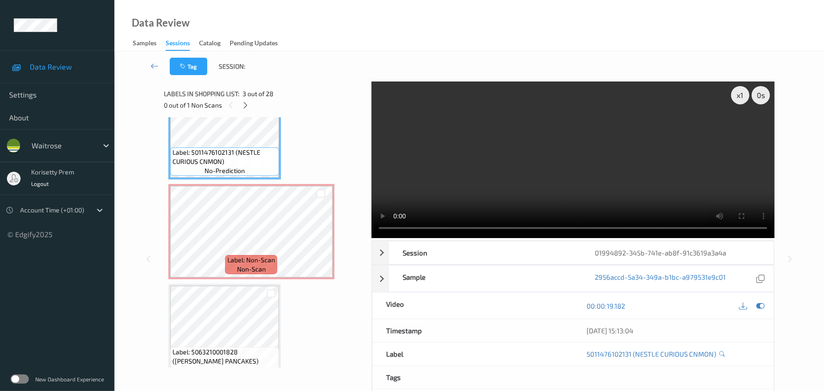
scroll to position [244, 0]
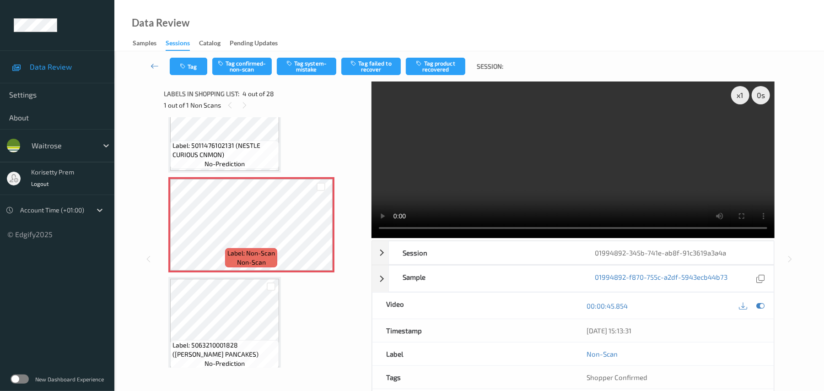
click at [505, 182] on video at bounding box center [573, 159] width 403 height 156
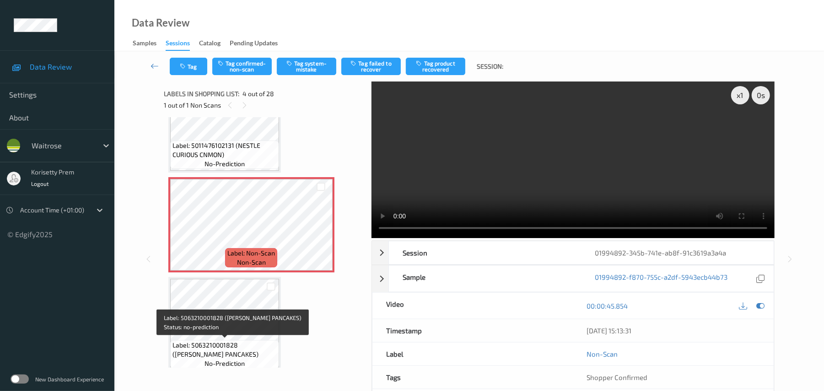
click at [229, 345] on span "Label: 5063210001828 (WR SWEET PANCAKES)" at bounding box center [225, 349] width 104 height 18
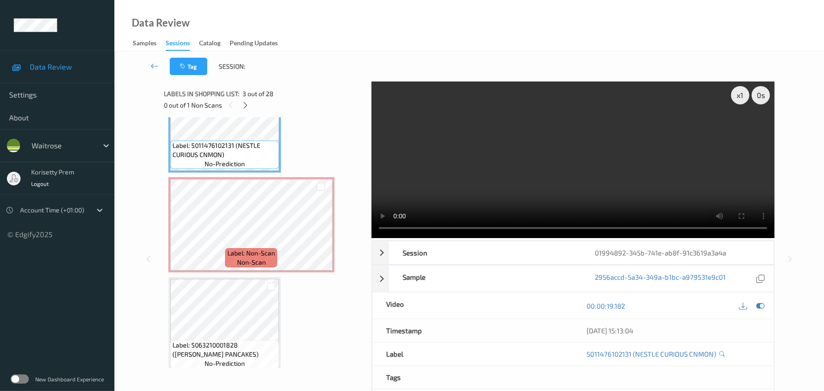
click at [767, 308] on div "00:00:19.182" at bounding box center [673, 305] width 200 height 26
click at [766, 308] on div at bounding box center [761, 305] width 12 height 12
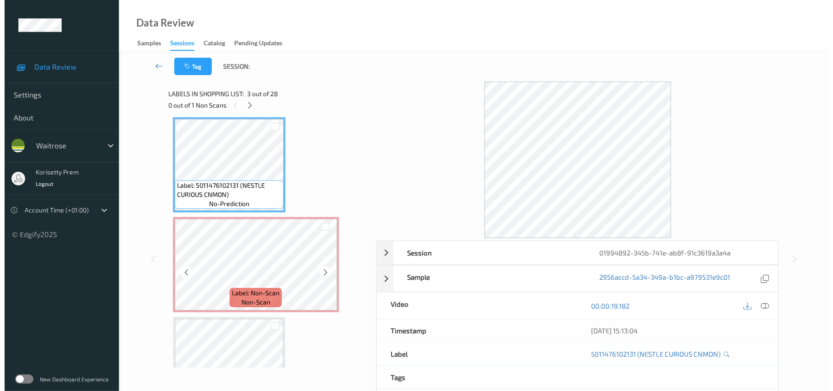
scroll to position [183, 0]
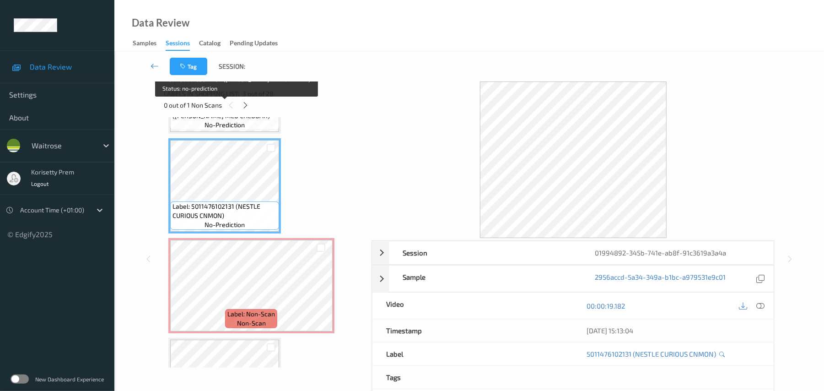
click at [238, 123] on span "no-prediction" at bounding box center [225, 124] width 40 height 9
click at [240, 126] on span "no-prediction" at bounding box center [225, 124] width 40 height 9
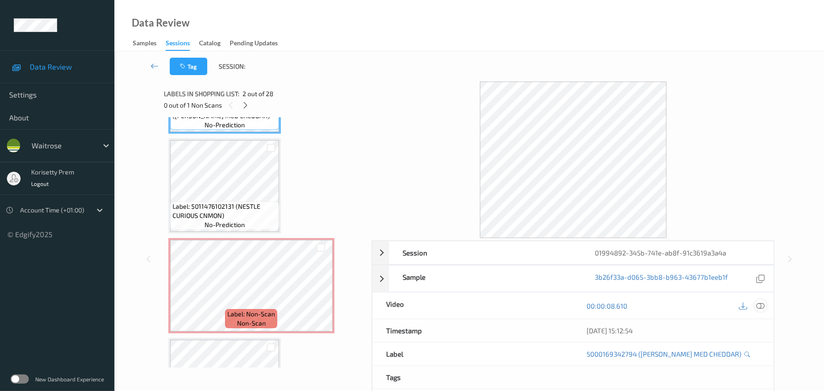
click at [761, 305] on icon at bounding box center [761, 306] width 8 height 8
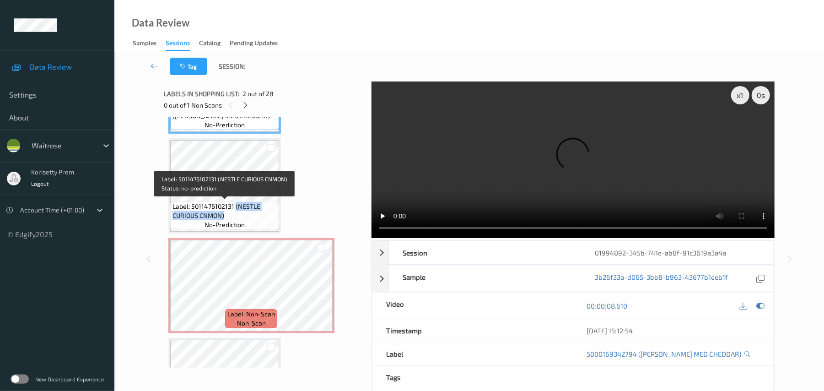
drag, startPoint x: 235, startPoint y: 205, endPoint x: 236, endPoint y: 218, distance: 12.8
click at [236, 218] on span "Label: 5011476102131 (NESTLE CURIOUS CNMON)" at bounding box center [225, 211] width 104 height 18
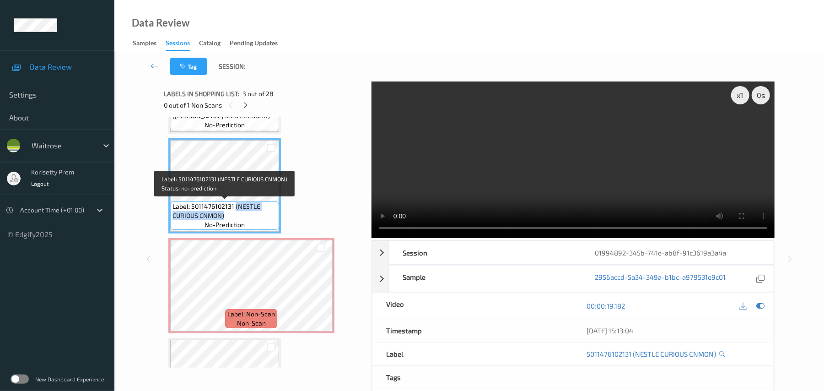
copy span "(NESTLE CURIOUS CNMON)"
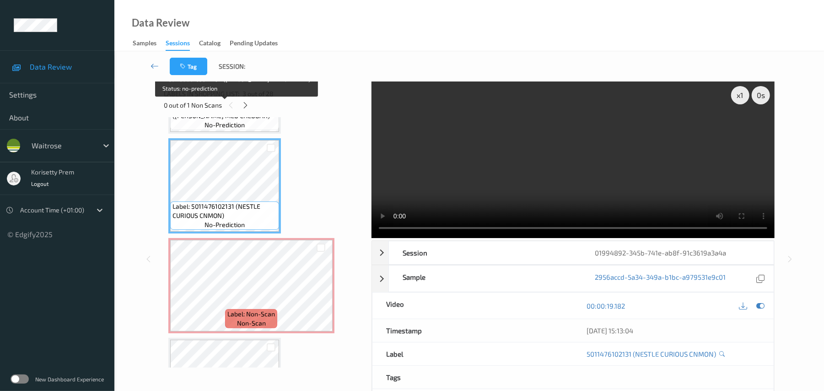
click at [225, 122] on span "no-prediction" at bounding box center [225, 124] width 40 height 9
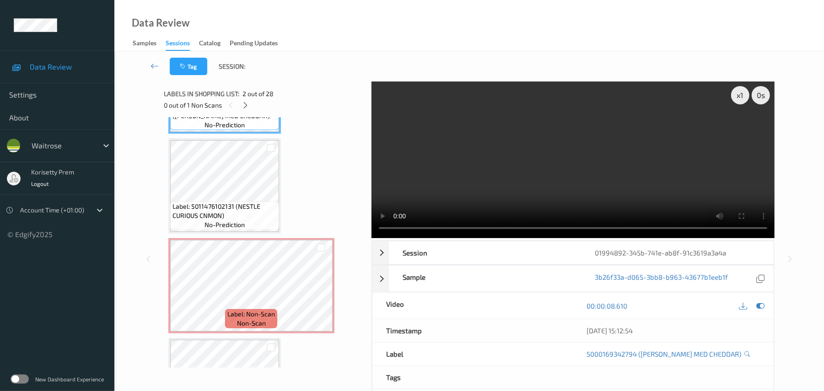
click at [480, 161] on video at bounding box center [573, 159] width 403 height 156
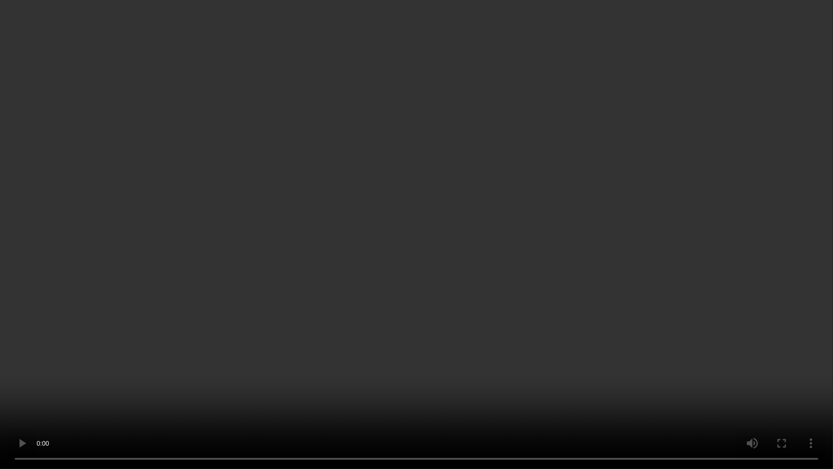
click at [591, 261] on video at bounding box center [416, 234] width 833 height 469
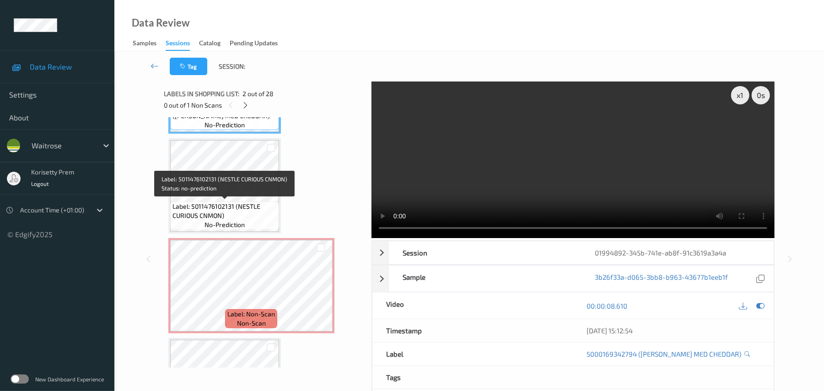
click at [233, 207] on span "Label: 5011476102131 (NESTLE CURIOUS CNMON)" at bounding box center [225, 211] width 104 height 18
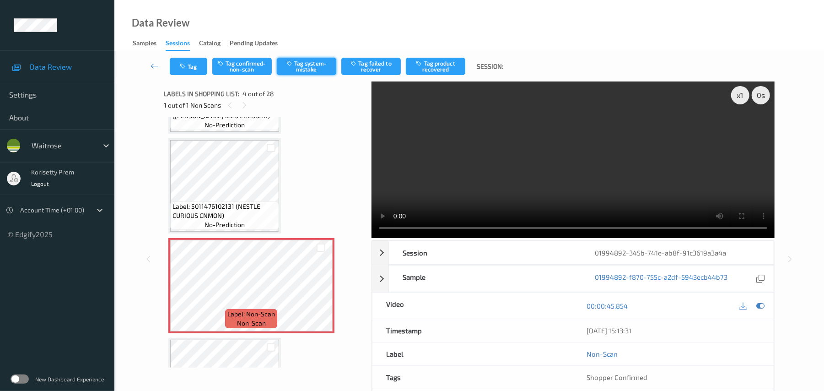
click at [288, 70] on button "Tag system-mistake" at bounding box center [306, 66] width 59 height 17
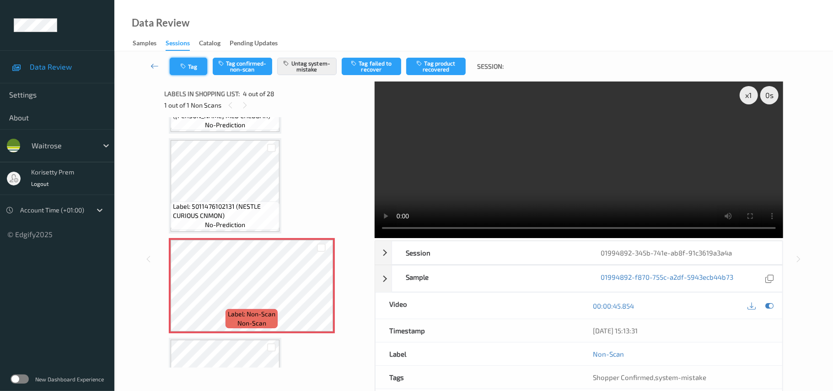
click at [187, 71] on button "Tag" at bounding box center [189, 66] width 38 height 17
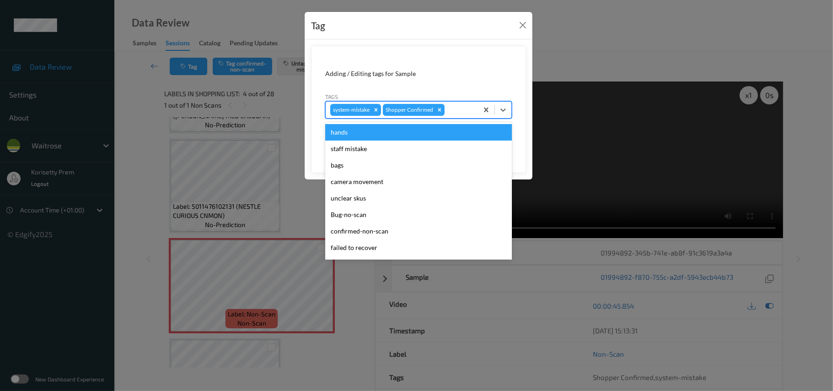
click at [451, 113] on div at bounding box center [460, 109] width 27 height 11
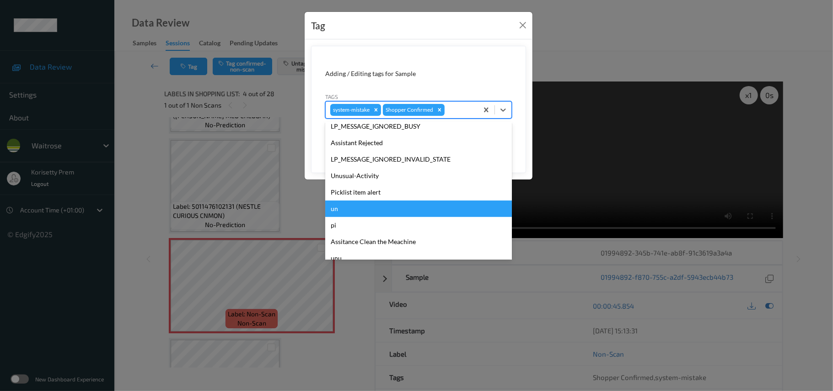
scroll to position [229, 0]
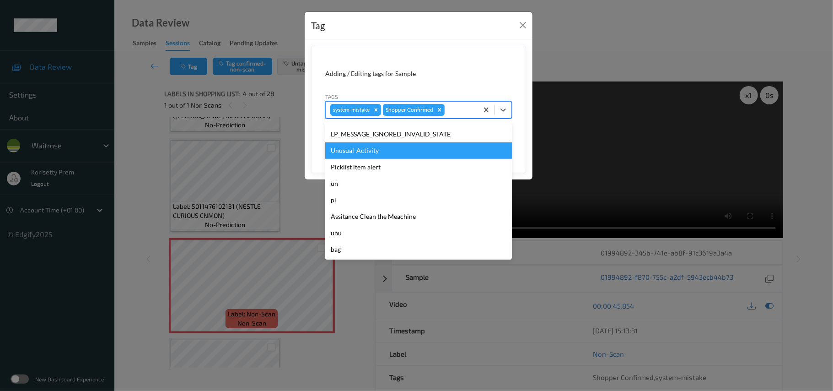
click at [359, 157] on div "Unusual-Activity" at bounding box center [418, 150] width 187 height 16
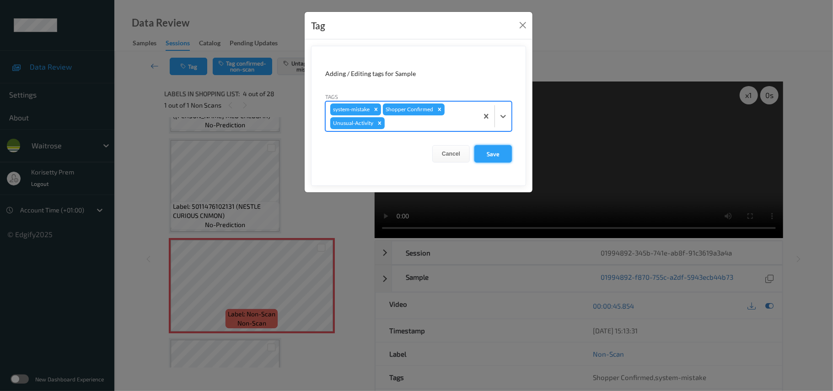
click at [490, 152] on button "Save" at bounding box center [494, 153] width 38 height 17
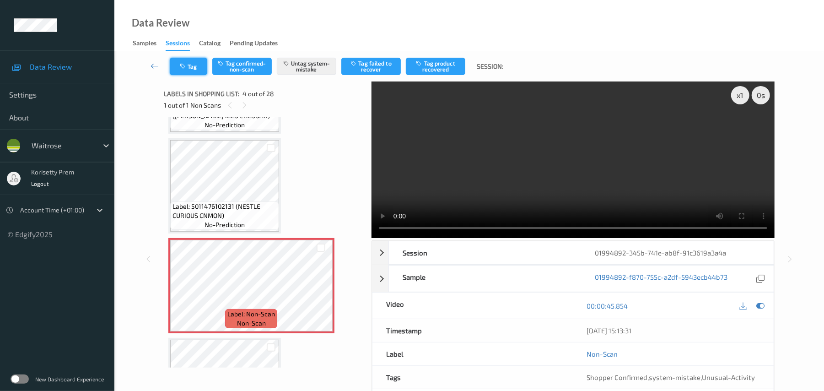
click at [182, 65] on icon "button" at bounding box center [184, 66] width 8 height 6
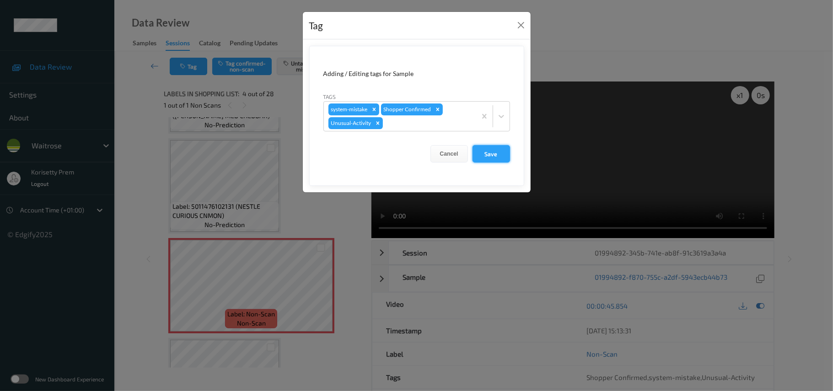
click at [493, 156] on button "Save" at bounding box center [492, 153] width 38 height 17
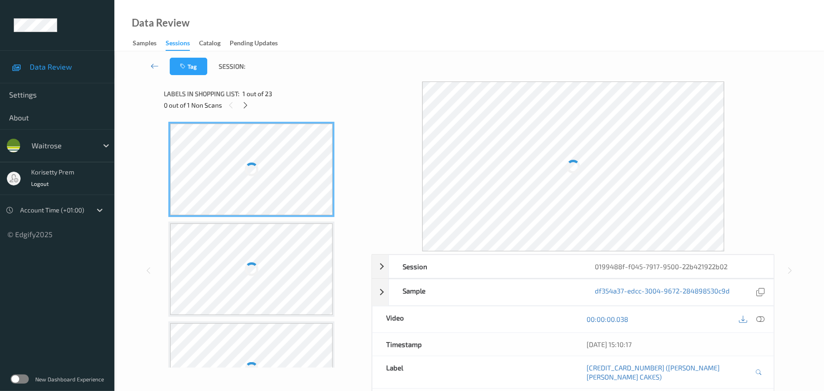
click at [394, 78] on div "Tag Session:" at bounding box center [469, 66] width 672 height 30
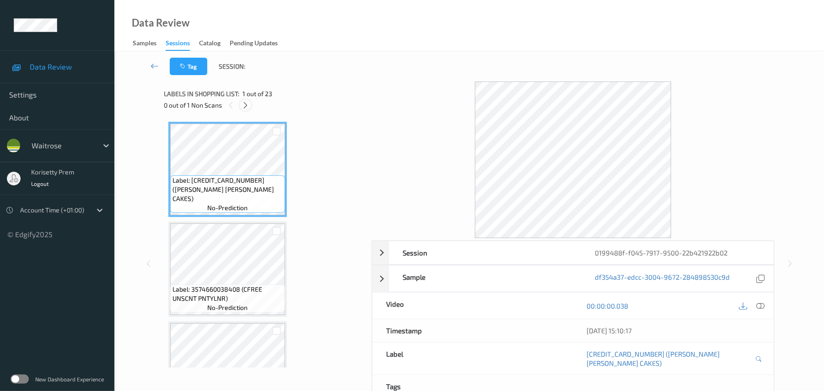
click at [248, 103] on icon at bounding box center [246, 105] width 8 height 8
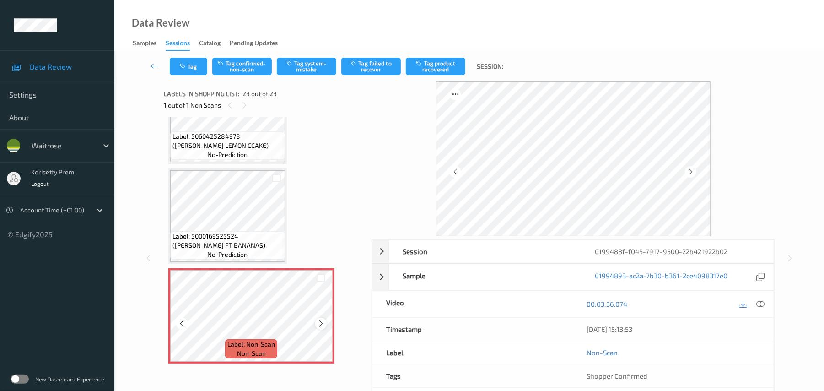
click at [320, 319] on icon at bounding box center [321, 323] width 8 height 8
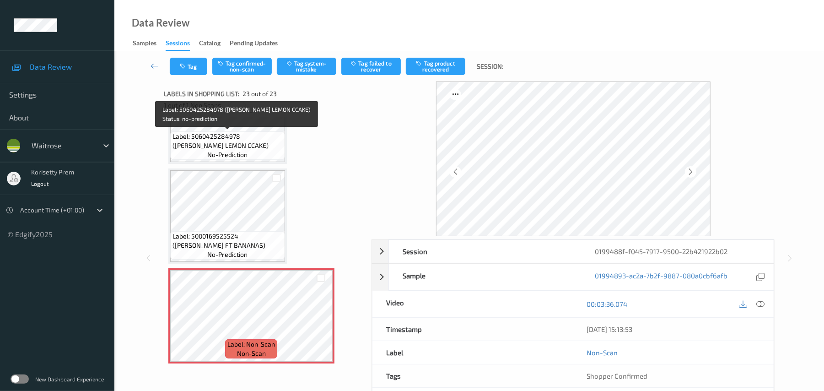
click at [231, 145] on span "Label: 5060425284978 (GU VEGAN LEMON CCAKE)" at bounding box center [228, 141] width 110 height 18
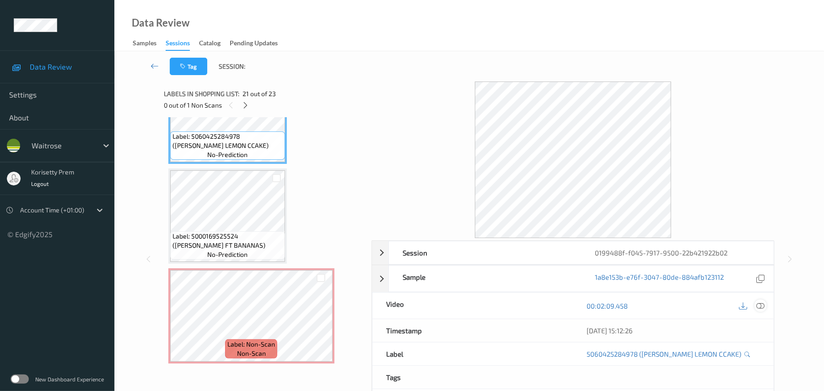
click at [755, 305] on div at bounding box center [761, 305] width 12 height 12
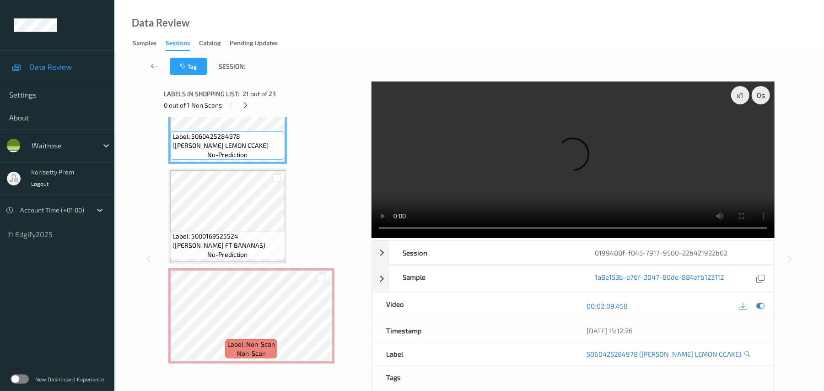
click at [502, 180] on video at bounding box center [573, 159] width 403 height 156
click at [604, 146] on video at bounding box center [573, 159] width 403 height 156
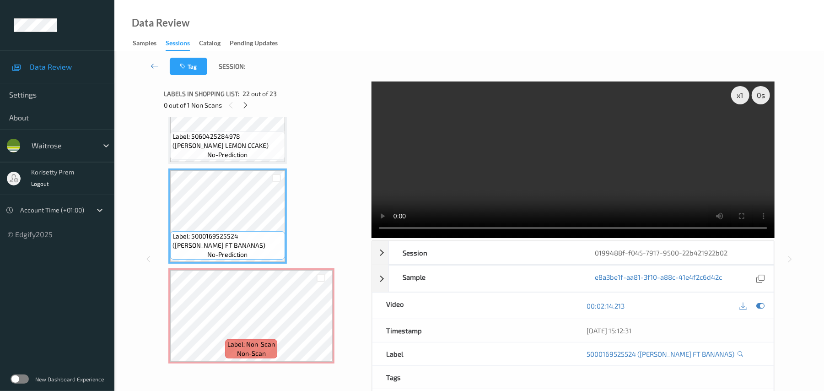
click at [622, 130] on video at bounding box center [573, 159] width 403 height 156
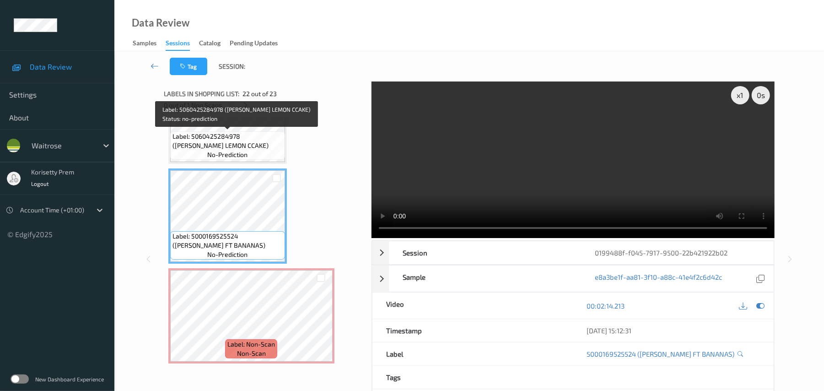
click at [258, 147] on span "Label: 5060425284978 (GU VEGAN LEMON CCAKE)" at bounding box center [228, 141] width 110 height 18
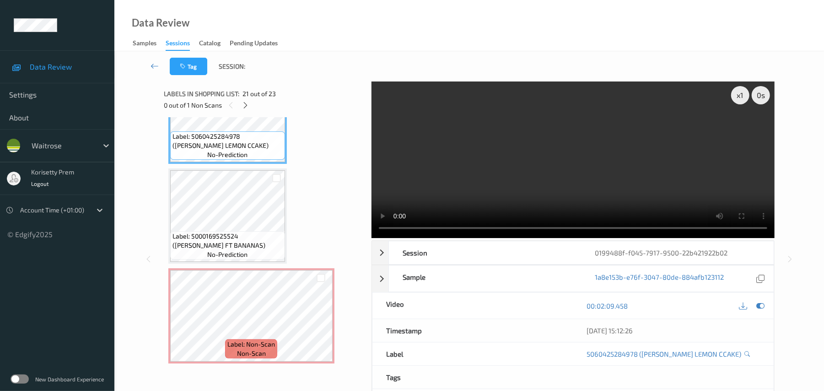
click at [489, 180] on video at bounding box center [573, 159] width 403 height 156
click at [504, 156] on video at bounding box center [573, 159] width 403 height 156
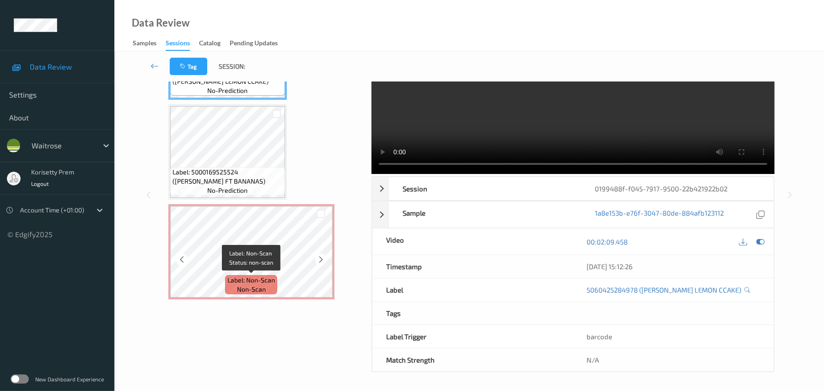
scroll to position [1987, 0]
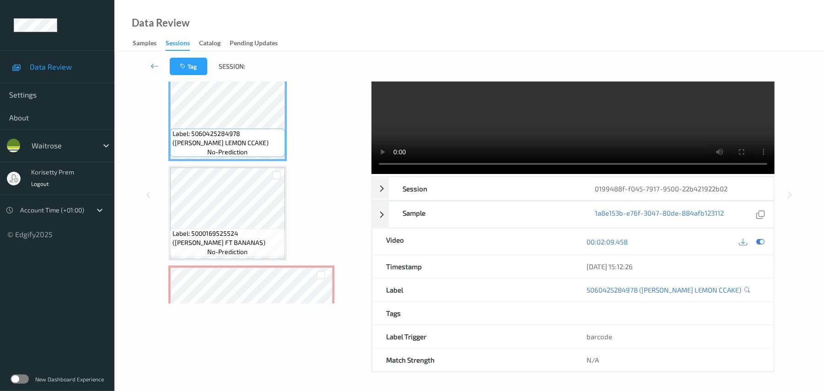
click at [569, 110] on video at bounding box center [573, 95] width 403 height 156
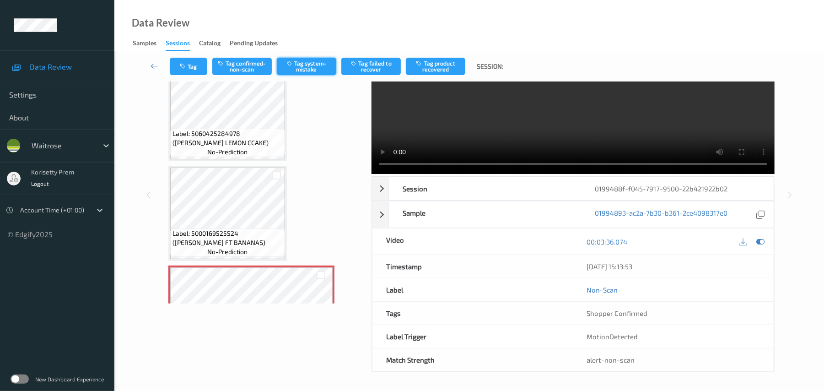
click at [306, 69] on button "Tag system-mistake" at bounding box center [306, 66] width 59 height 17
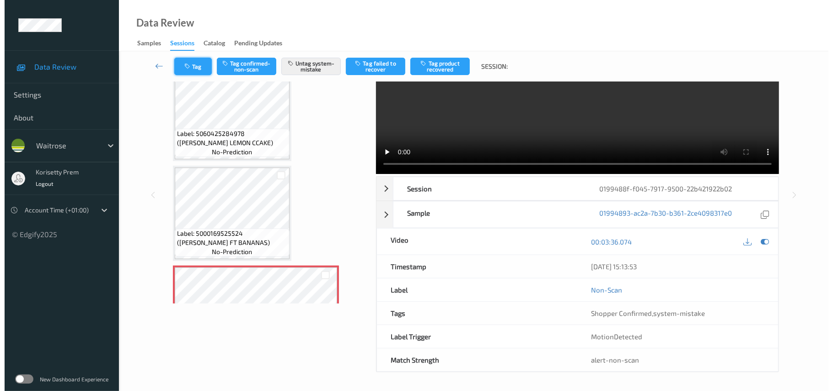
scroll to position [0, 0]
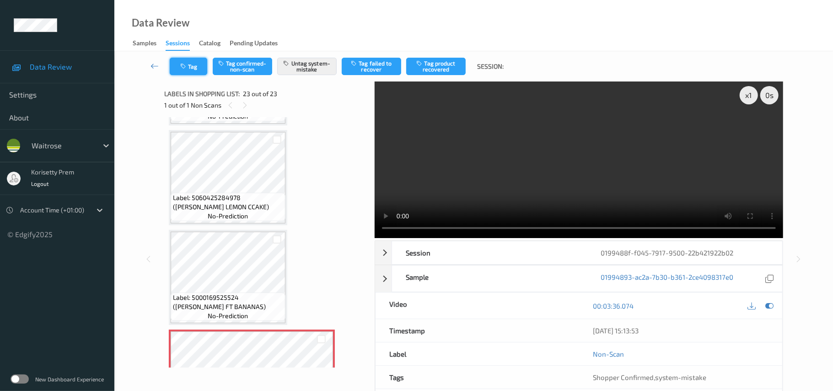
click at [184, 61] on button "Tag" at bounding box center [189, 66] width 38 height 17
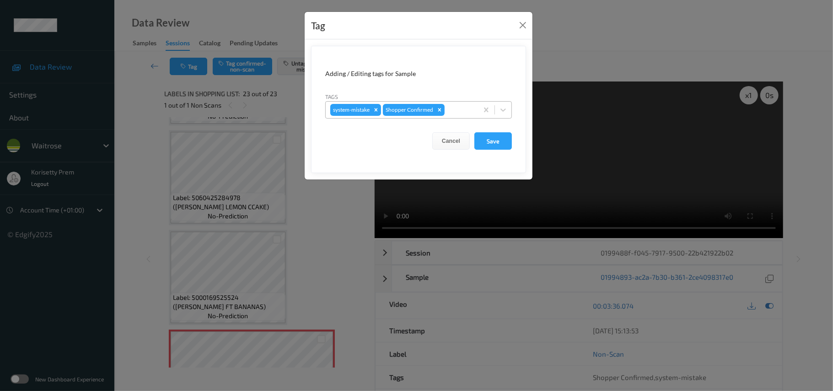
click at [467, 101] on div "system-mistake Shopper Confirmed" at bounding box center [418, 109] width 187 height 17
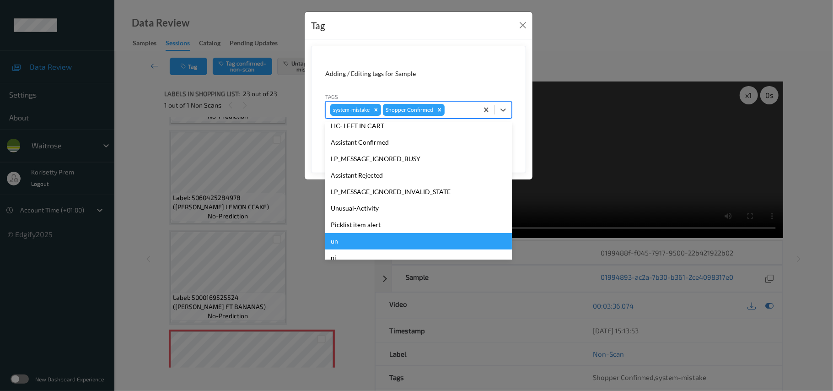
scroll to position [229, 0]
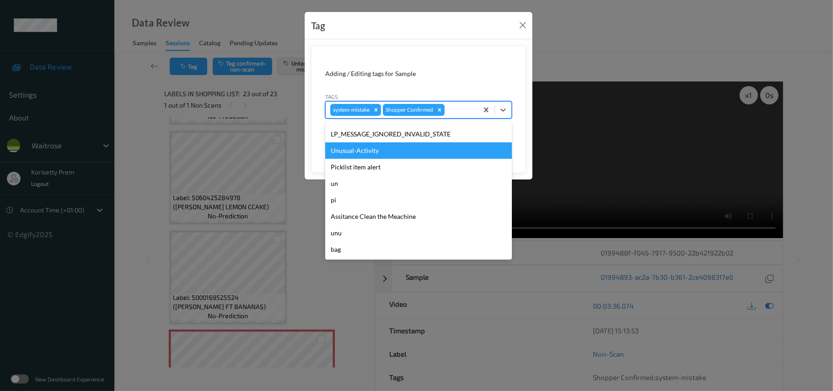
click at [377, 147] on div "Unusual-Activity" at bounding box center [418, 150] width 187 height 16
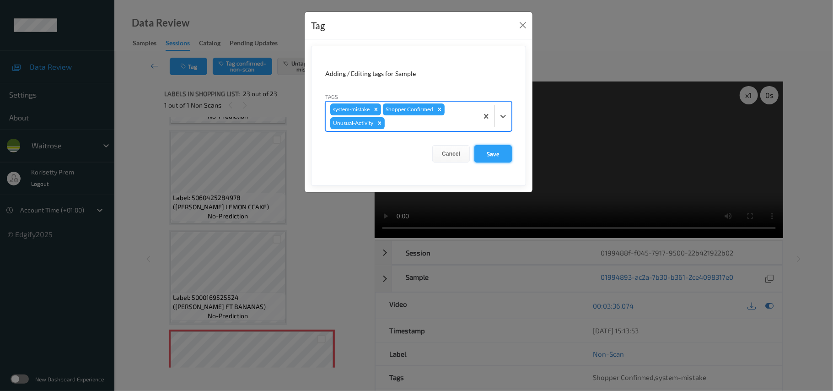
click at [484, 147] on button "Save" at bounding box center [494, 153] width 38 height 17
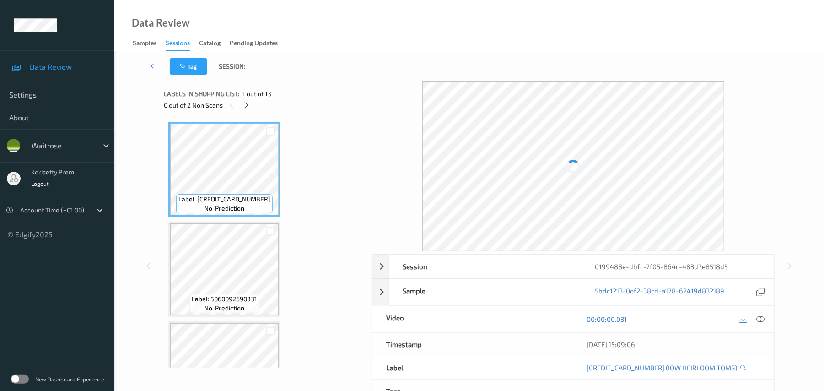
click at [408, 94] on div at bounding box center [573, 166] width 403 height 170
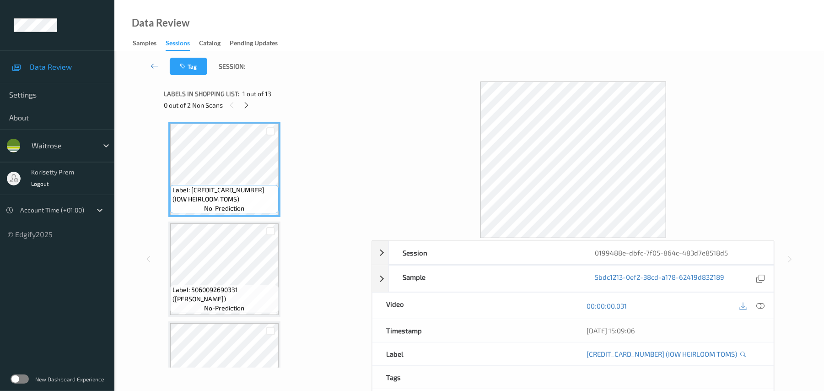
click at [253, 103] on div "0 out of 2 Non Scans" at bounding box center [264, 104] width 201 height 11
click at [245, 103] on icon at bounding box center [247, 105] width 8 height 8
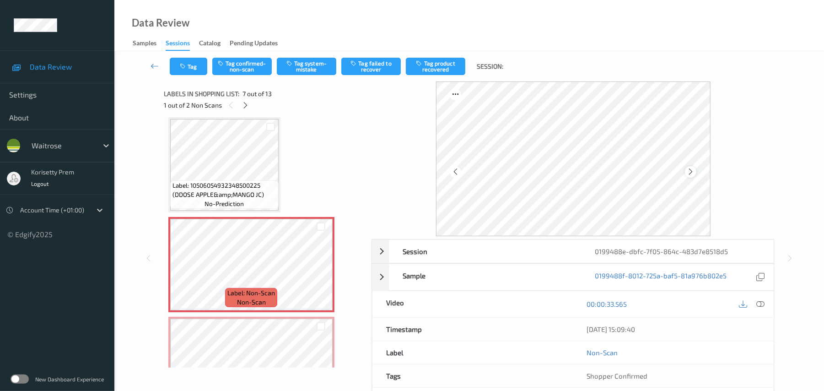
click at [691, 175] on icon at bounding box center [691, 171] width 8 height 8
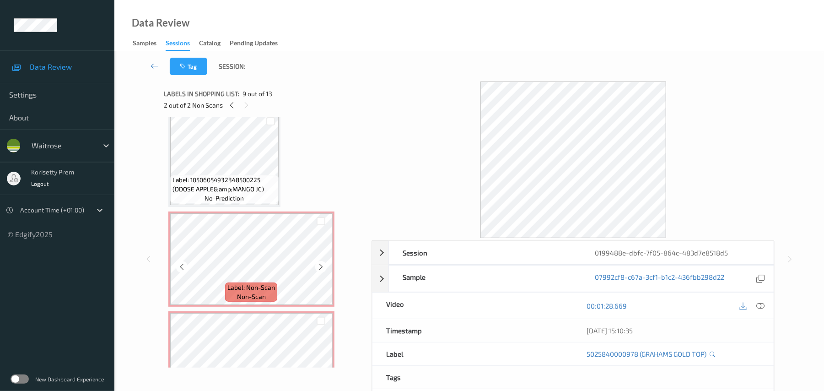
scroll to position [442, 0]
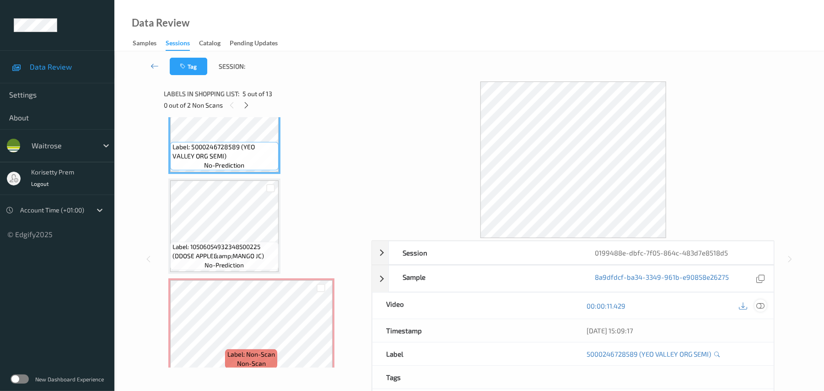
click at [762, 308] on icon at bounding box center [761, 306] width 8 height 8
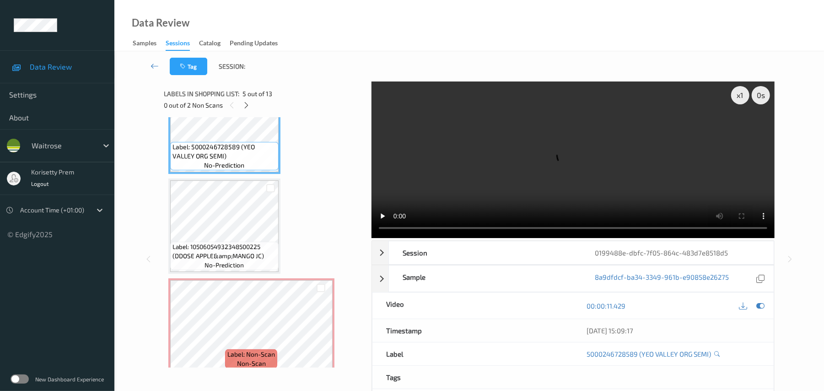
click at [577, 176] on video at bounding box center [573, 159] width 403 height 156
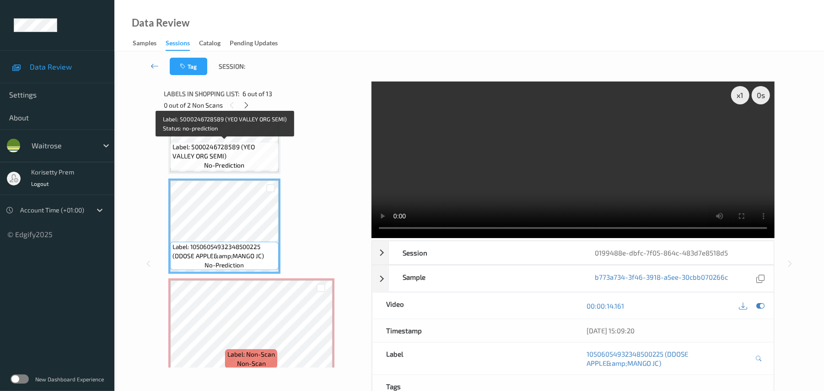
click at [230, 151] on span "Label: 5000246728589 (YEO VALLEY ORG SEMI)" at bounding box center [225, 151] width 104 height 18
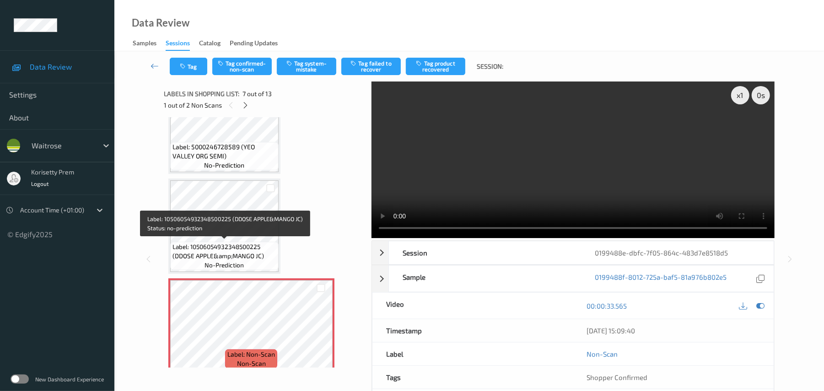
click at [237, 244] on span "Label: 10506054932348500225 (DDOSE APPLE&amp;MANGO JC)" at bounding box center [225, 251] width 104 height 18
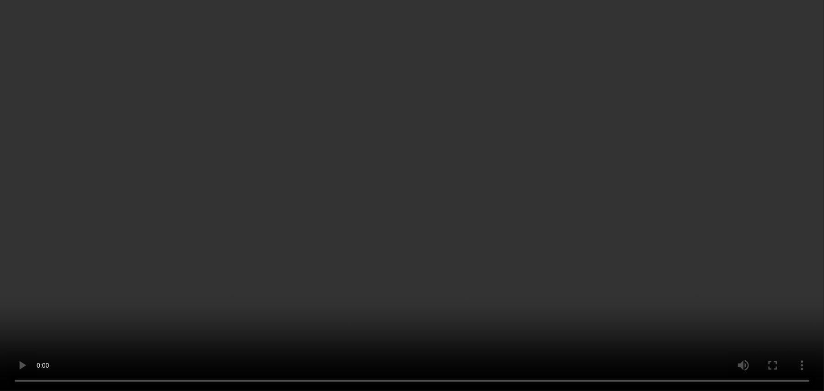
scroll to position [564, 0]
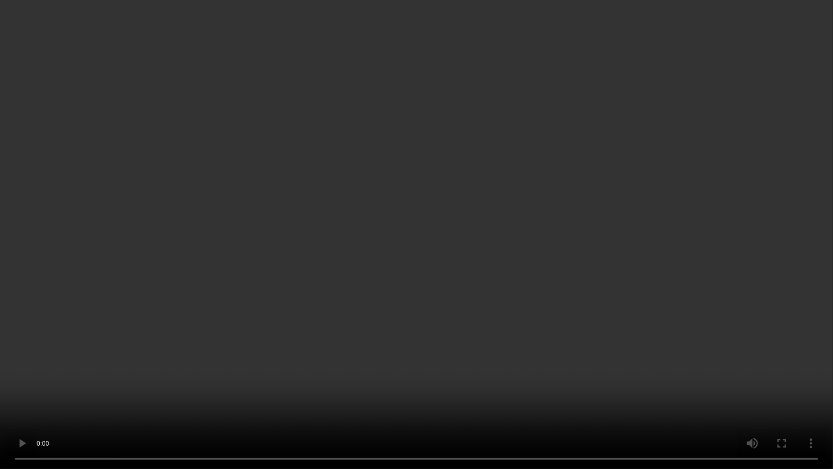
click at [708, 288] on video at bounding box center [416, 234] width 833 height 469
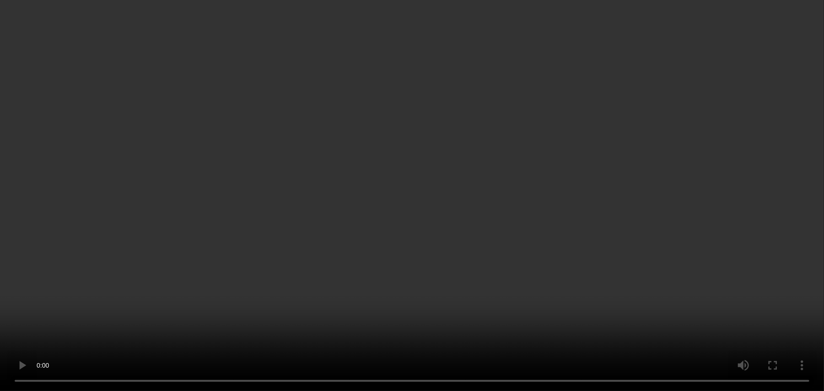
scroll to position [747, 0]
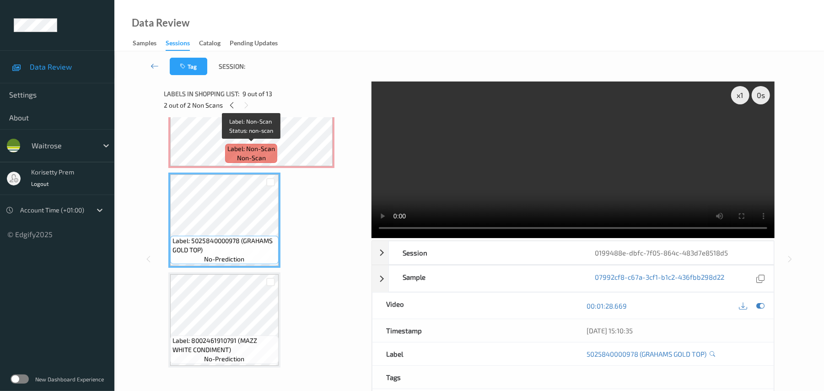
click at [268, 153] on div "Label: Non-Scan non-scan" at bounding box center [251, 153] width 52 height 19
click at [500, 178] on video at bounding box center [573, 159] width 403 height 156
click at [232, 153] on div "Label: Non-Scan non-scan" at bounding box center [251, 153] width 52 height 19
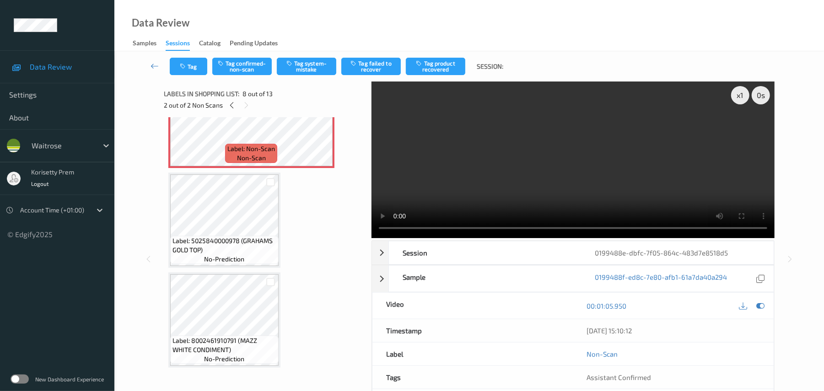
click at [602, 189] on video at bounding box center [573, 159] width 403 height 156
click at [487, 173] on video at bounding box center [573, 159] width 403 height 156
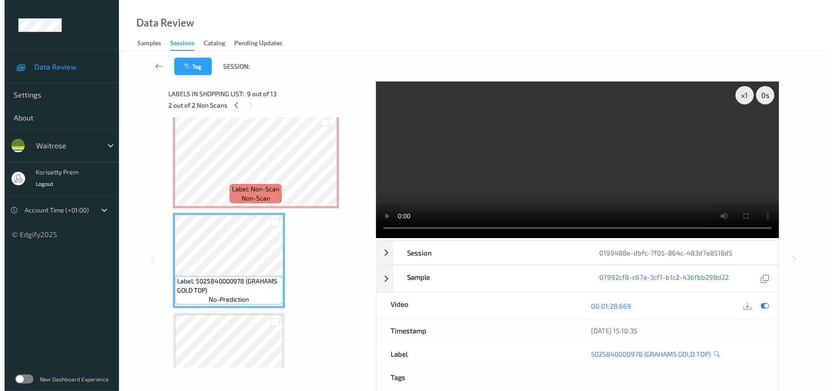
scroll to position [686, 0]
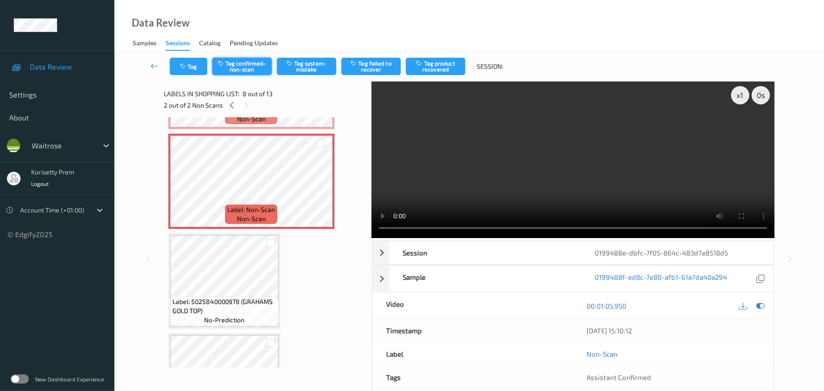
click at [248, 65] on button "Tag confirmed-non-scan" at bounding box center [241, 66] width 59 height 17
click at [249, 70] on button "Untag confirmed-non-scan" at bounding box center [241, 66] width 59 height 17
click at [315, 70] on button "Tag system-mistake" at bounding box center [306, 66] width 59 height 17
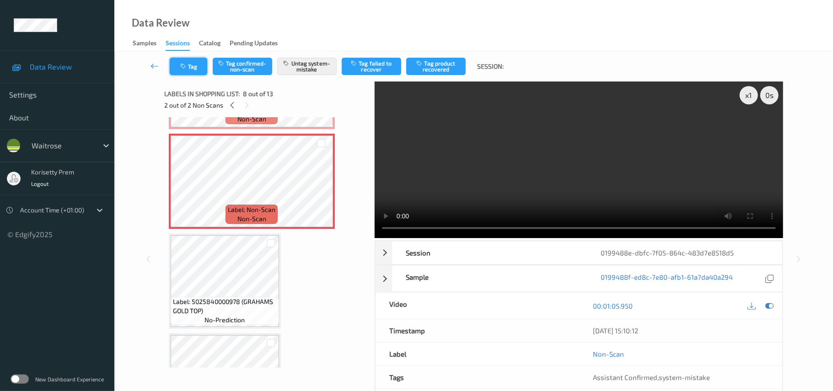
click at [189, 65] on button "Tag" at bounding box center [189, 66] width 38 height 17
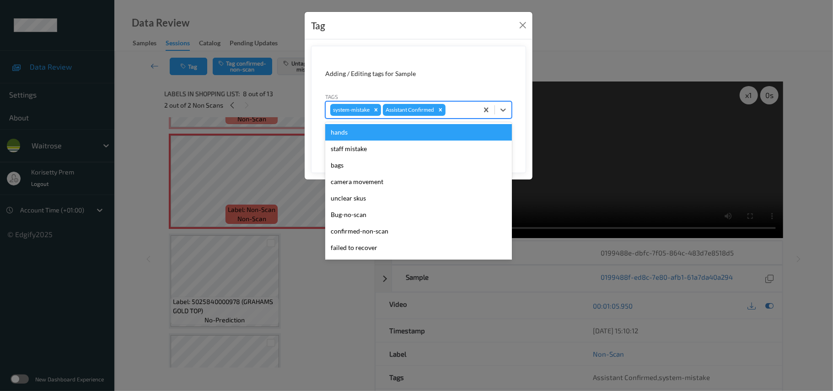
click at [462, 108] on div at bounding box center [461, 109] width 26 height 11
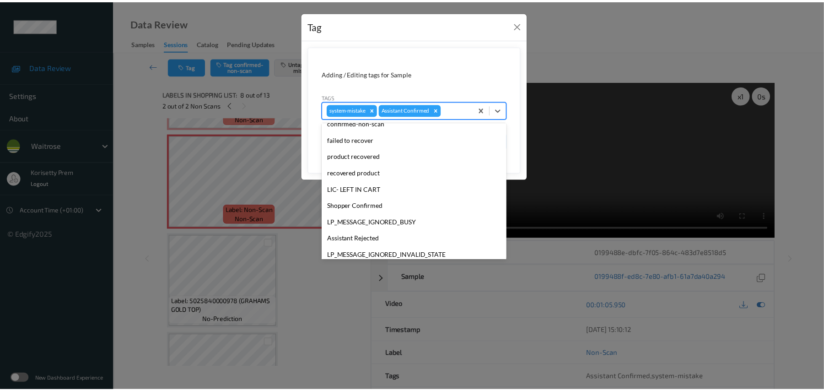
scroll to position [229, 0]
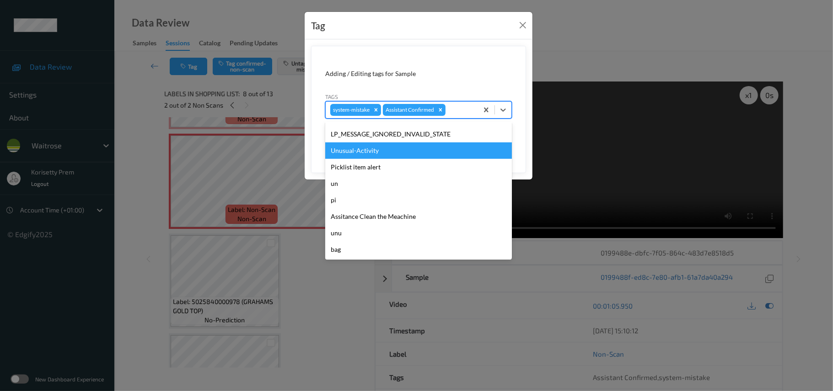
click at [363, 154] on div "Unusual-Activity" at bounding box center [418, 150] width 187 height 16
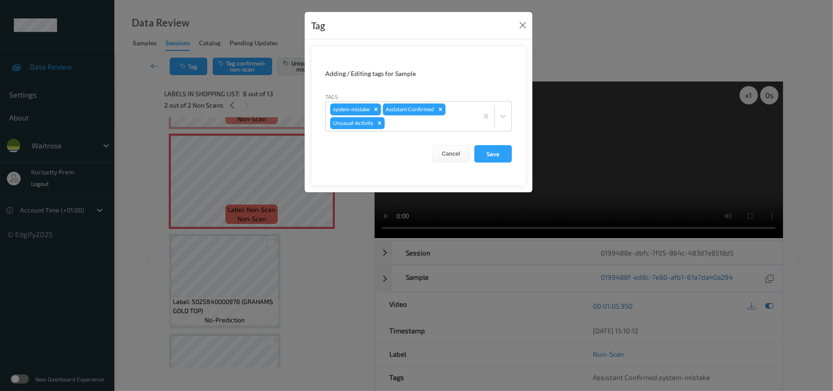
click at [473, 148] on div "Cancel Save" at bounding box center [418, 153] width 187 height 17
click at [480, 153] on button "Save" at bounding box center [494, 153] width 38 height 17
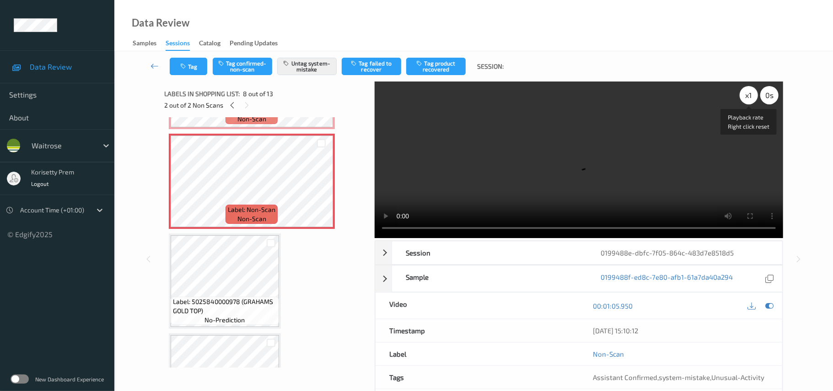
click at [750, 101] on div "x 1" at bounding box center [749, 95] width 18 height 18
click at [558, 107] on video at bounding box center [579, 159] width 409 height 156
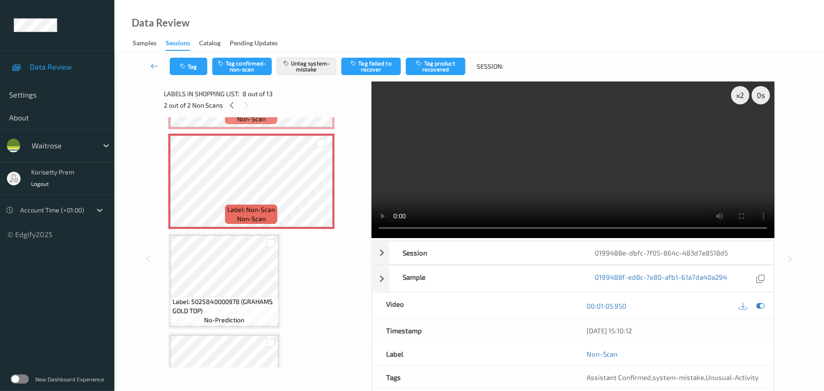
click at [566, 153] on video at bounding box center [573, 159] width 403 height 156
click at [744, 96] on div "x 2" at bounding box center [740, 95] width 18 height 18
click at [601, 178] on video at bounding box center [573, 159] width 403 height 156
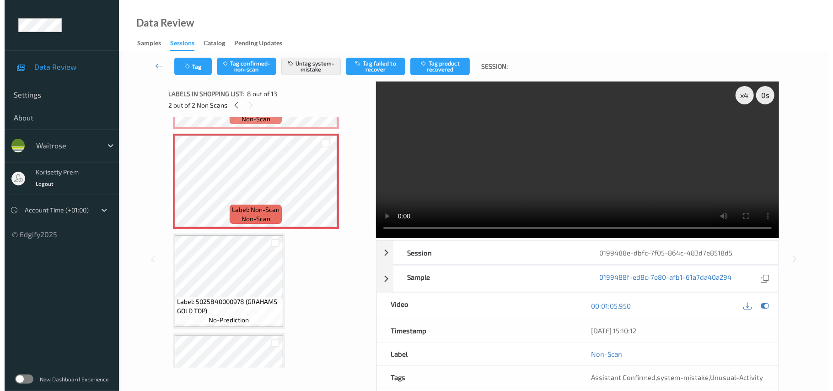
scroll to position [625, 0]
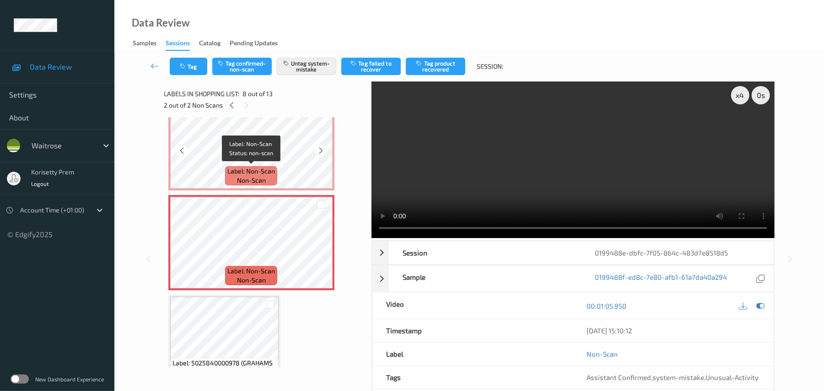
click at [248, 167] on span "Label: Non-Scan" at bounding box center [251, 171] width 48 height 9
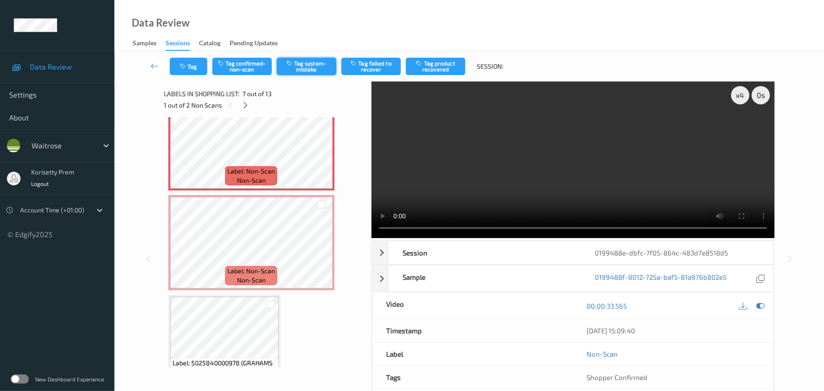
click at [311, 74] on button "Tag system-mistake" at bounding box center [306, 66] width 59 height 17
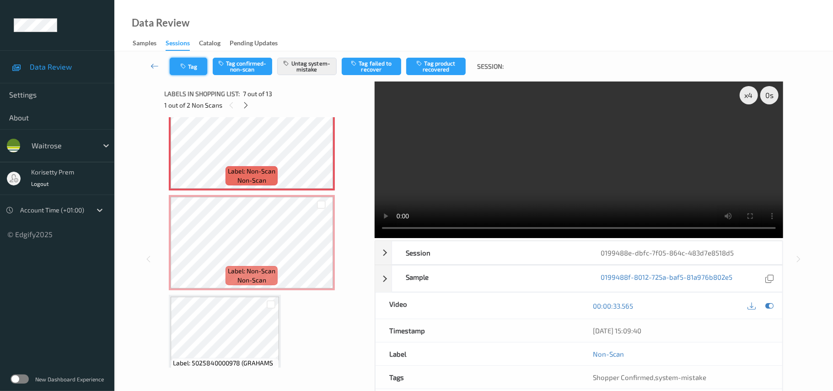
click at [201, 63] on button "Tag" at bounding box center [189, 66] width 38 height 17
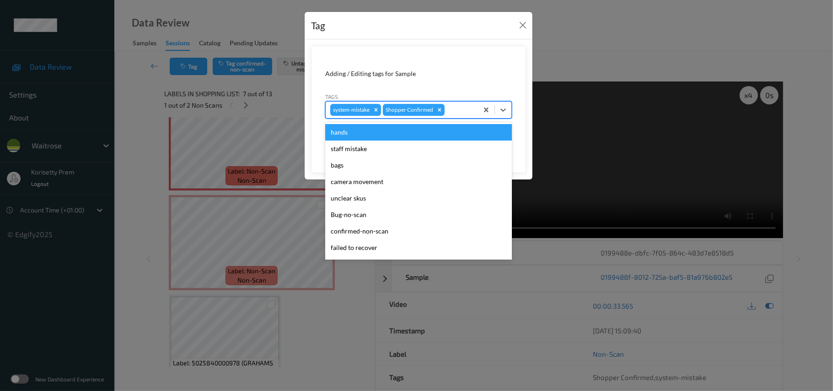
click at [453, 117] on div "system-mistake Shopper Confirmed" at bounding box center [402, 110] width 152 height 16
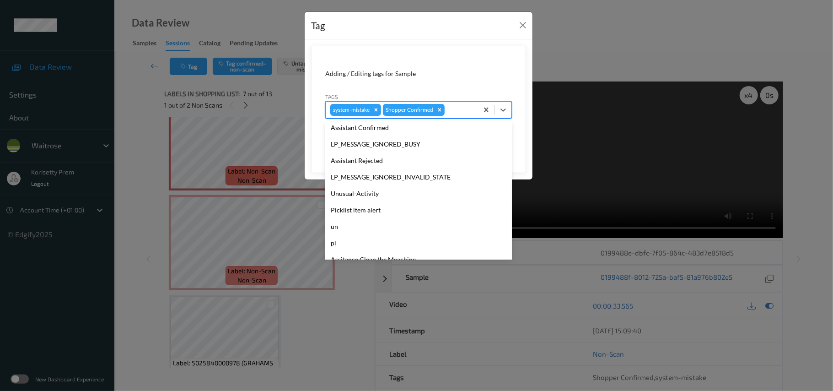
scroll to position [229, 0]
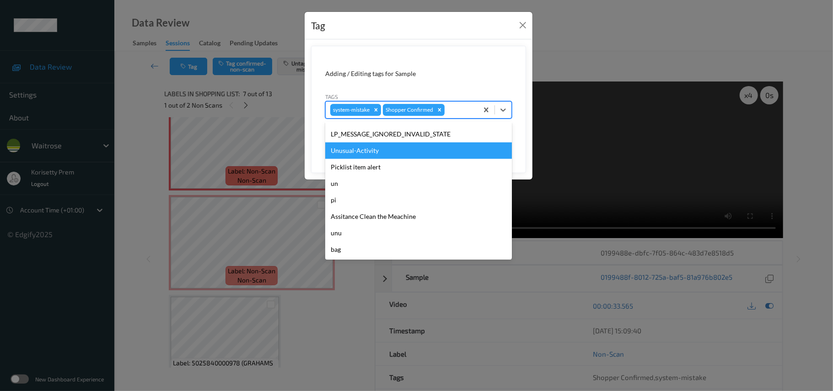
click at [353, 156] on div "Unusual-Activity" at bounding box center [418, 150] width 187 height 16
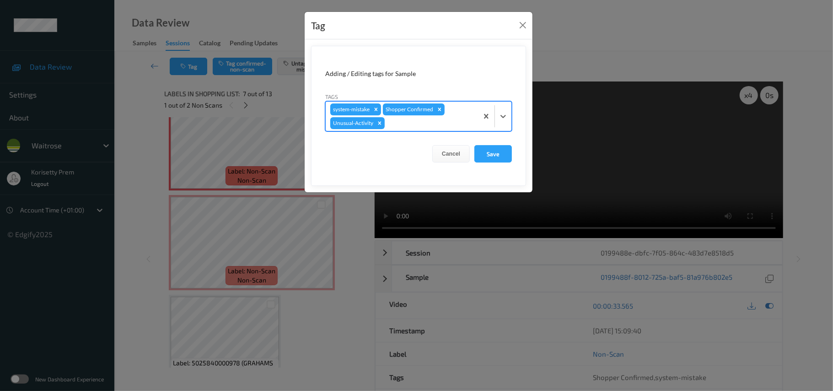
click at [507, 143] on form "Adding / Editing tags for Sample Tags option Unusual-Activity, selected. Select…" at bounding box center [418, 116] width 215 height 140
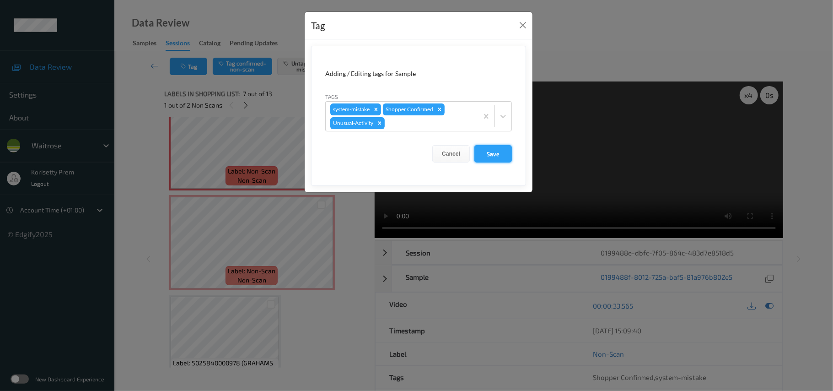
click at [503, 149] on button "Save" at bounding box center [494, 153] width 38 height 17
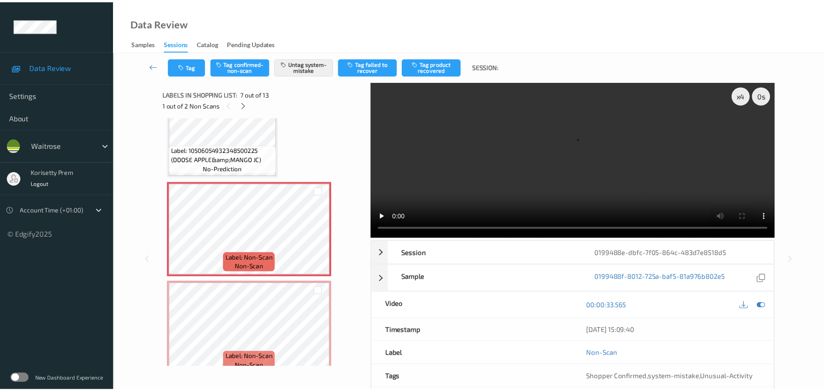
scroll to position [503, 0]
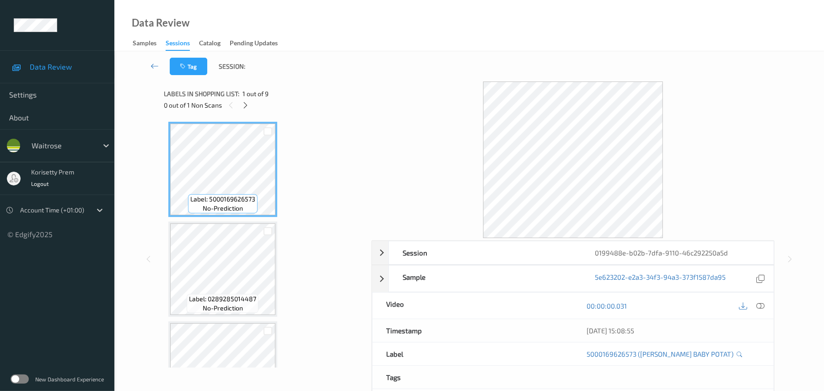
click at [426, 90] on div at bounding box center [573, 159] width 403 height 156
click at [251, 101] on div "0 out of 1 Non Scans" at bounding box center [264, 104] width 201 height 11
click at [246, 102] on icon at bounding box center [246, 105] width 8 height 8
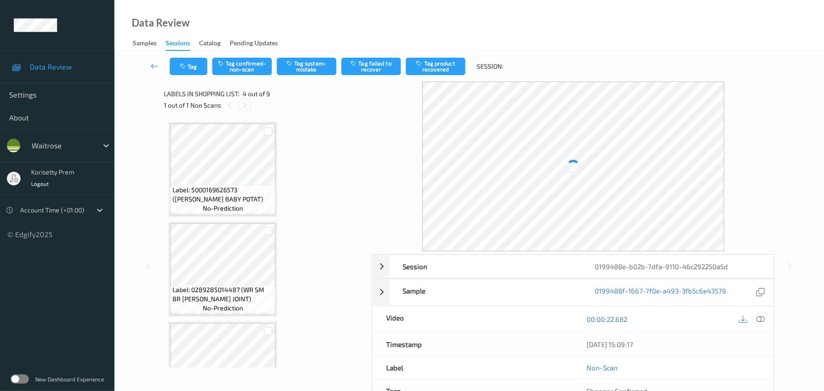
scroll to position [204, 0]
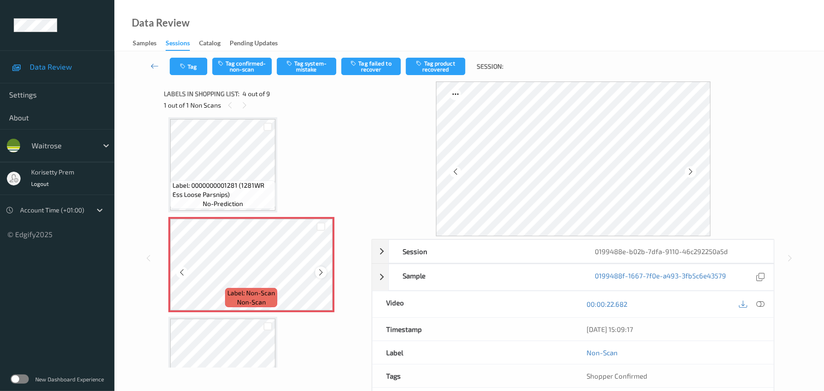
click at [319, 271] on icon at bounding box center [321, 272] width 8 height 8
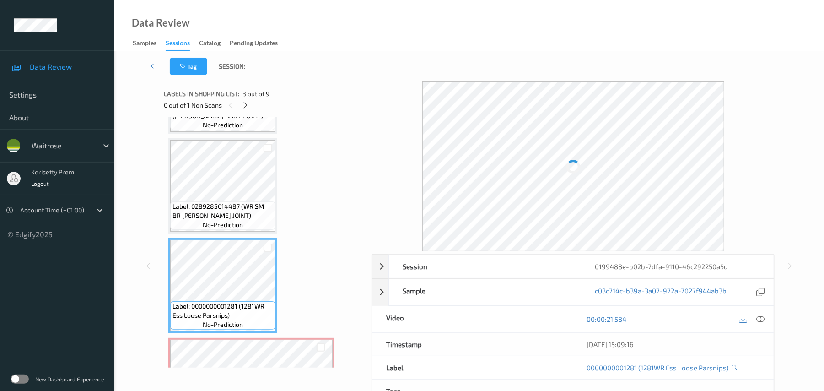
scroll to position [82, 0]
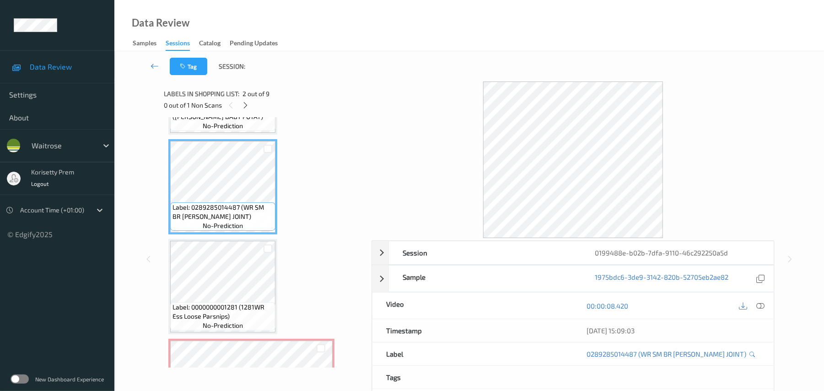
click at [759, 321] on div "[DATE] 15:09:03" at bounding box center [673, 330] width 200 height 23
click at [760, 303] on icon at bounding box center [761, 306] width 8 height 8
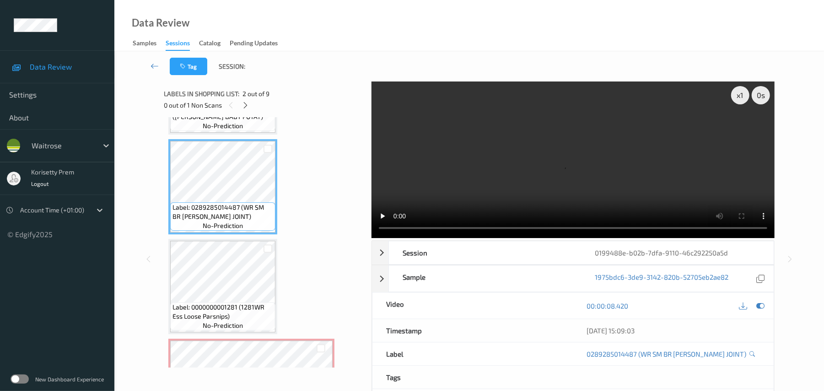
click at [502, 164] on video at bounding box center [573, 159] width 403 height 156
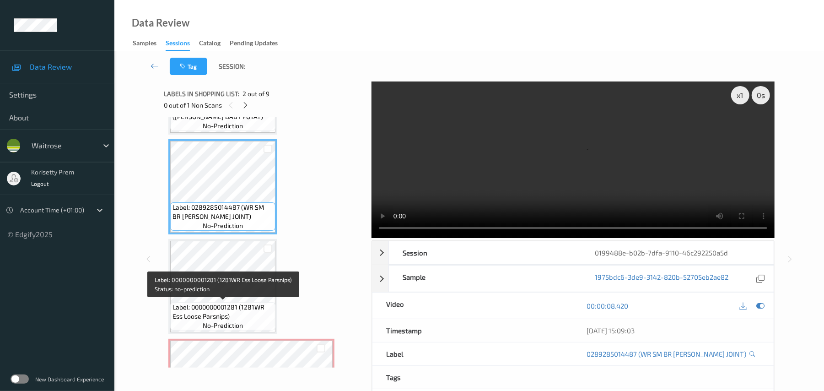
click at [239, 304] on span "Label: 0000000001281 (1281WR Ess Loose Parsnips)" at bounding box center [223, 311] width 101 height 18
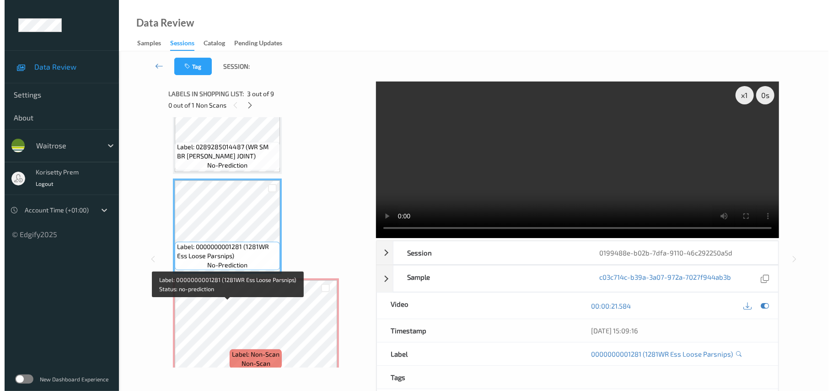
scroll to position [143, 0]
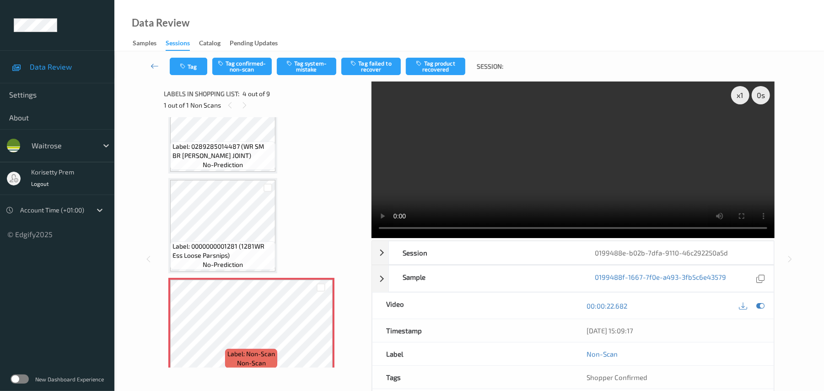
click at [533, 144] on video at bounding box center [573, 159] width 403 height 156
click at [321, 61] on button "Tag system-mistake" at bounding box center [306, 66] width 59 height 17
click at [189, 63] on button "Tag" at bounding box center [189, 66] width 38 height 17
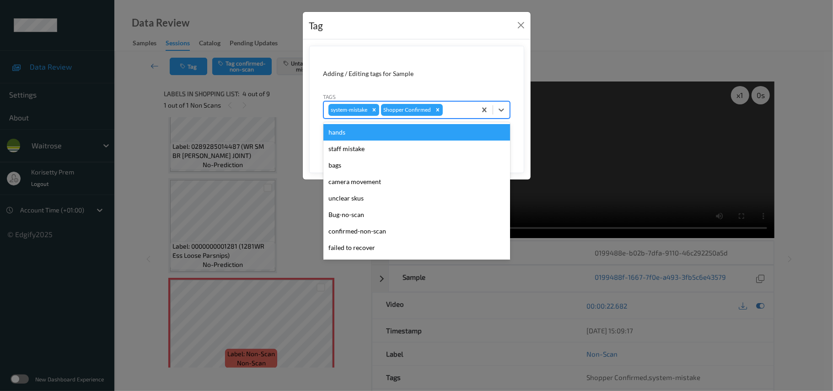
click at [462, 105] on div at bounding box center [458, 109] width 27 height 11
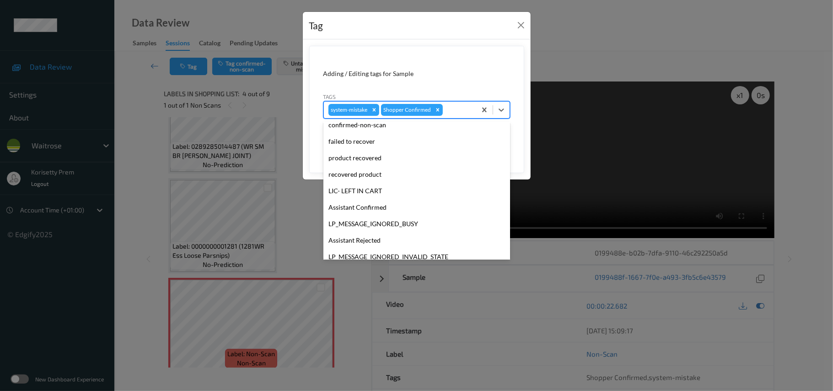
scroll to position [229, 0]
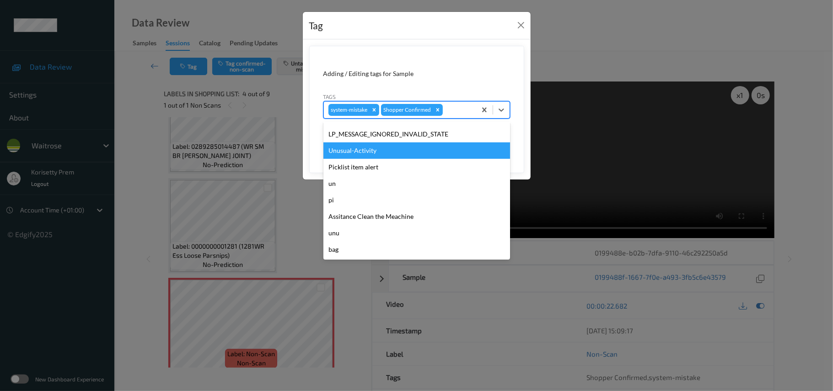
click at [367, 152] on div "Unusual-Activity" at bounding box center [417, 150] width 187 height 16
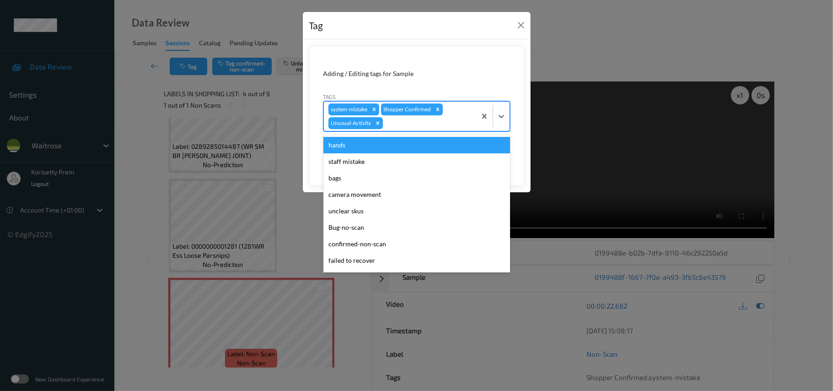
click at [405, 121] on div at bounding box center [428, 123] width 87 height 11
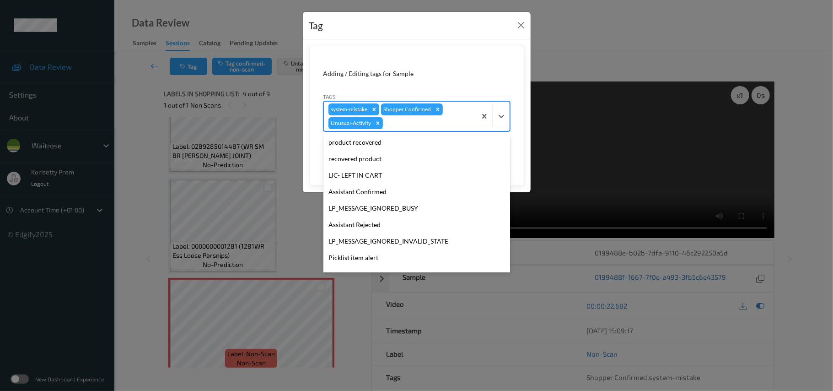
scroll to position [212, 0]
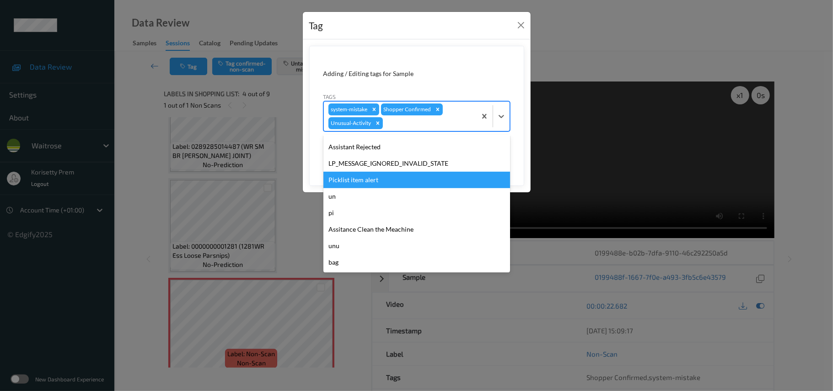
click at [367, 173] on div "Picklist item alert" at bounding box center [417, 180] width 187 height 16
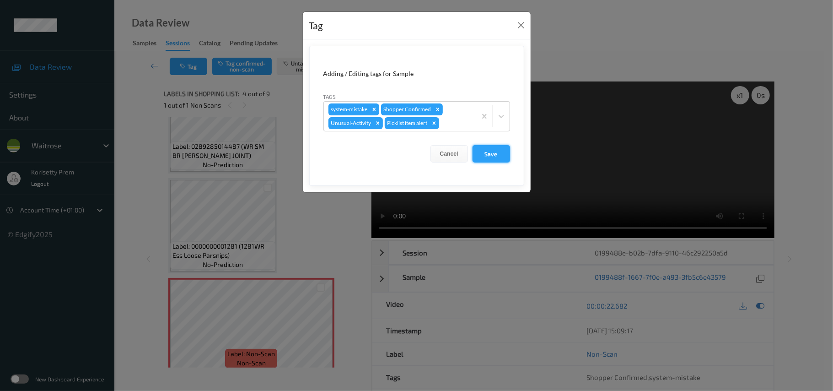
click at [488, 152] on button "Save" at bounding box center [492, 153] width 38 height 17
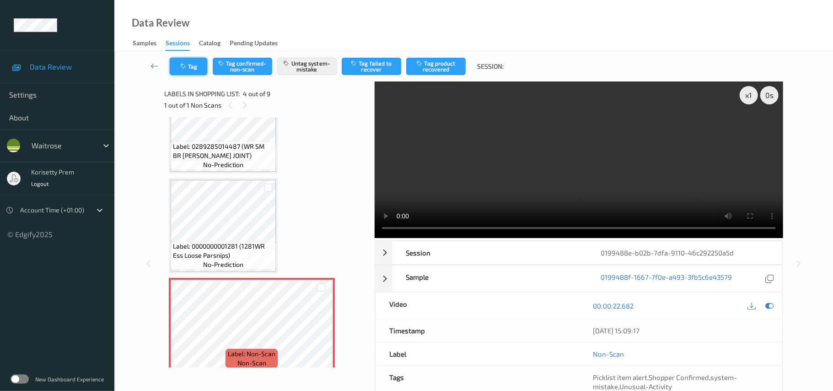
click at [205, 61] on button "Tag" at bounding box center [189, 66] width 38 height 17
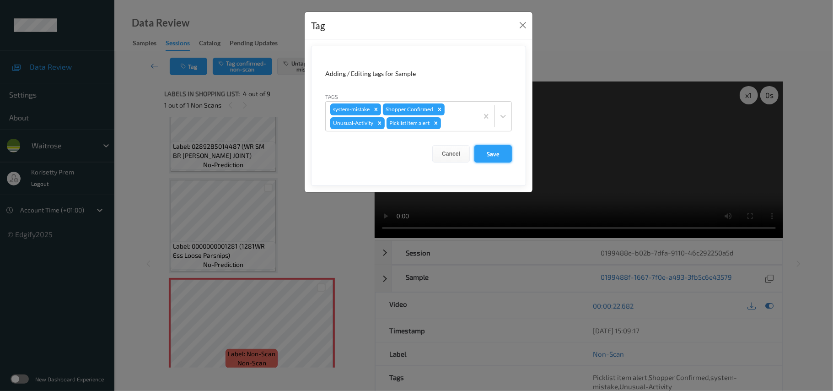
click at [501, 149] on button "Save" at bounding box center [494, 153] width 38 height 17
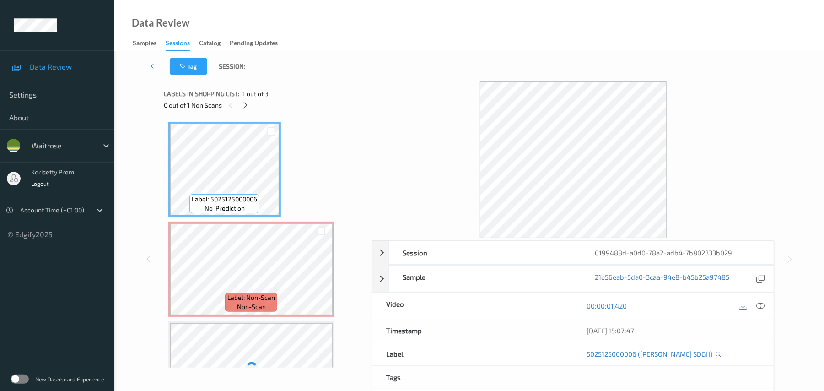
click at [397, 78] on div "Tag Session:" at bounding box center [469, 66] width 672 height 30
click at [321, 277] on icon at bounding box center [321, 277] width 8 height 8
click at [761, 308] on icon at bounding box center [761, 306] width 8 height 8
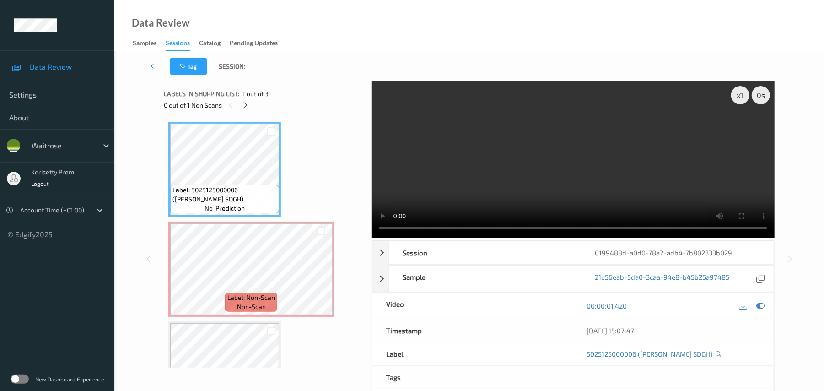
click at [486, 163] on video at bounding box center [573, 159] width 403 height 156
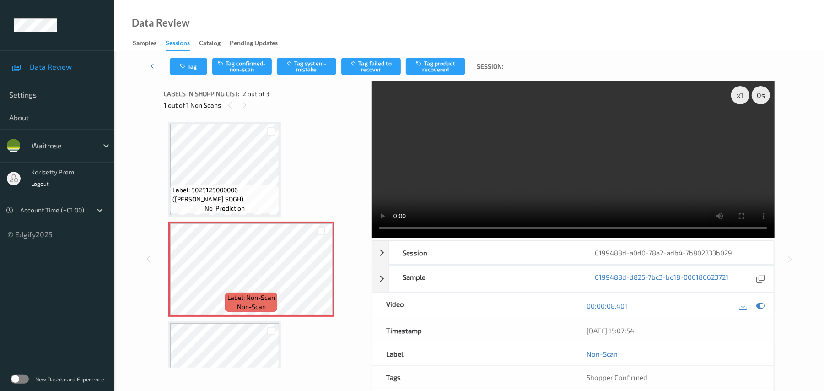
click at [486, 173] on video at bounding box center [573, 159] width 403 height 156
click at [436, 149] on video at bounding box center [573, 159] width 403 height 156
click at [316, 54] on div "Tag Tag confirmed-non-scan Tag system-mistake Tag failed to recover Tag product…" at bounding box center [469, 66] width 672 height 30
click at [313, 61] on button "Tag system-mistake" at bounding box center [306, 66] width 59 height 17
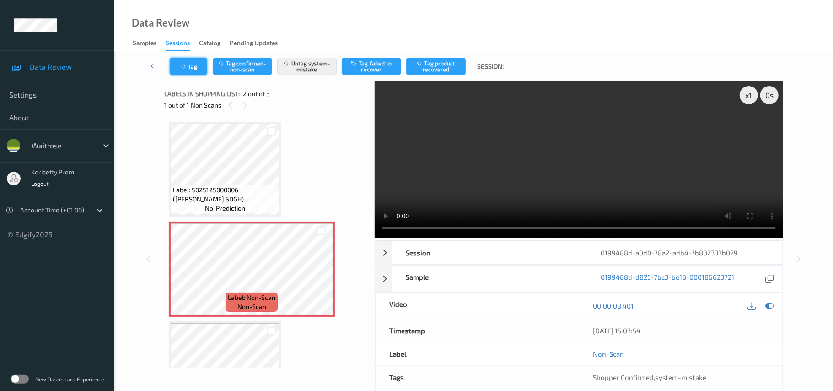
click at [194, 63] on button "Tag" at bounding box center [189, 66] width 38 height 17
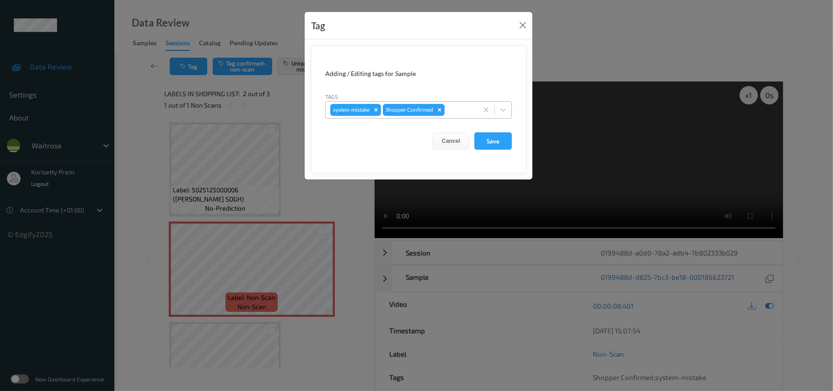
click at [461, 113] on div at bounding box center [460, 109] width 27 height 11
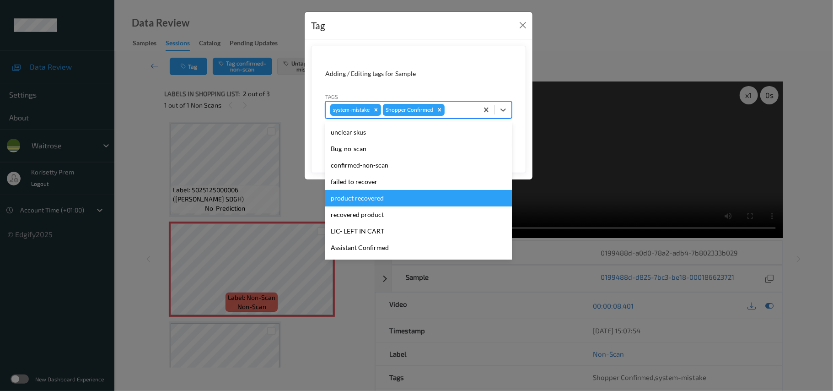
scroll to position [178, 0]
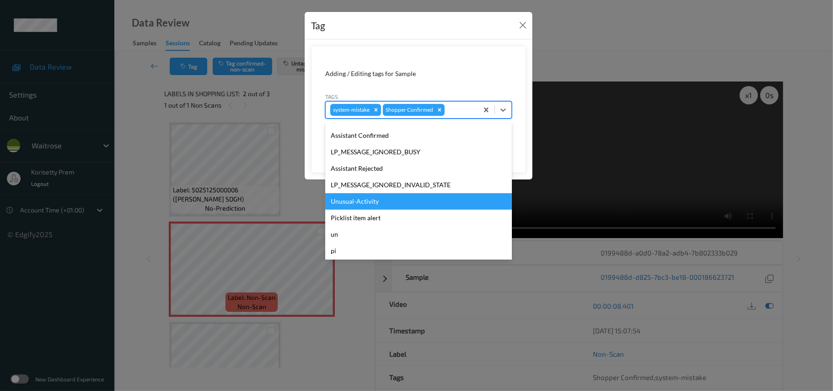
click at [356, 200] on div "Unusual-Activity" at bounding box center [418, 201] width 187 height 16
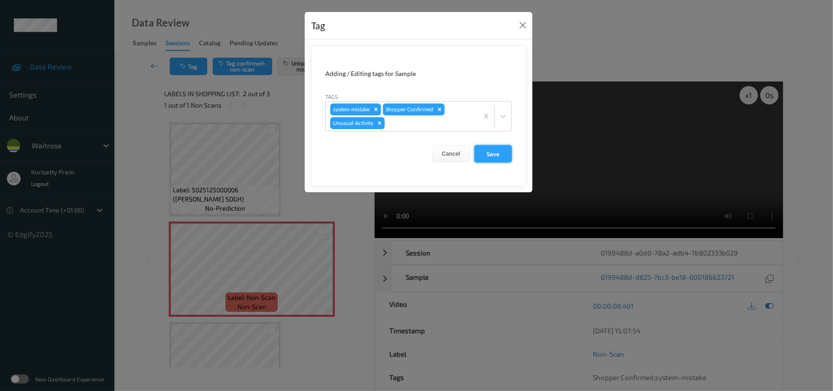
click at [493, 155] on button "Save" at bounding box center [494, 153] width 38 height 17
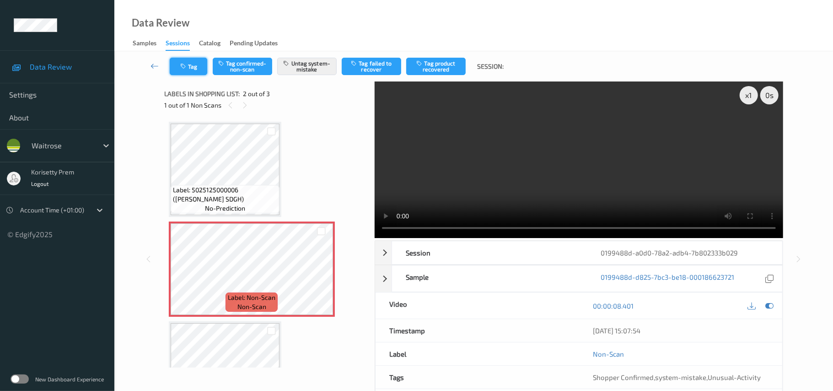
click at [193, 64] on button "Tag" at bounding box center [189, 66] width 38 height 17
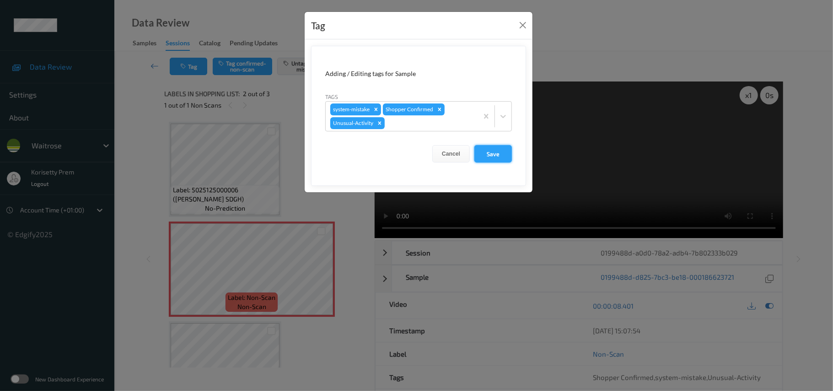
click at [488, 157] on button "Save" at bounding box center [494, 153] width 38 height 17
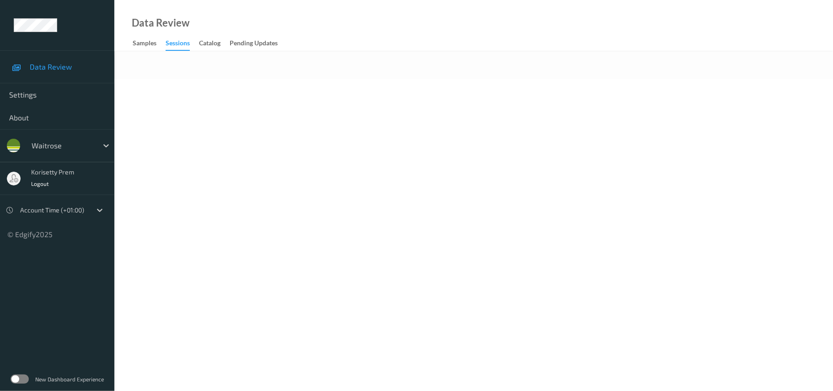
click at [389, 71] on div at bounding box center [473, 65] width 719 height 28
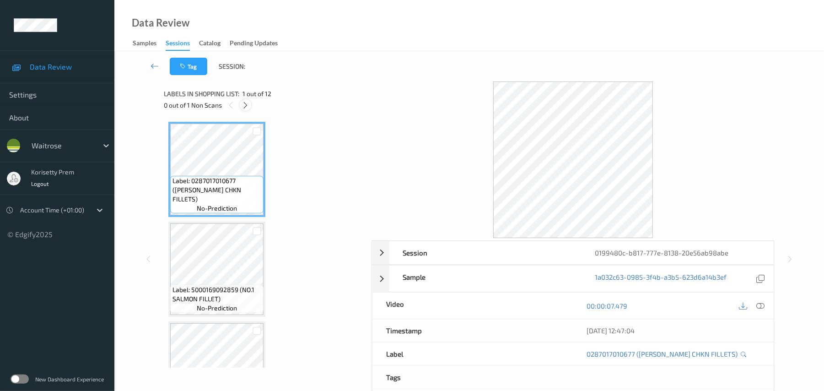
click at [249, 102] on icon at bounding box center [246, 105] width 8 height 8
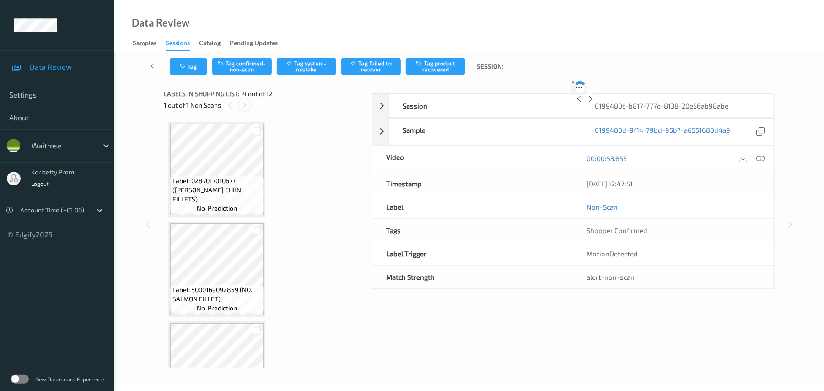
scroll to position [204, 0]
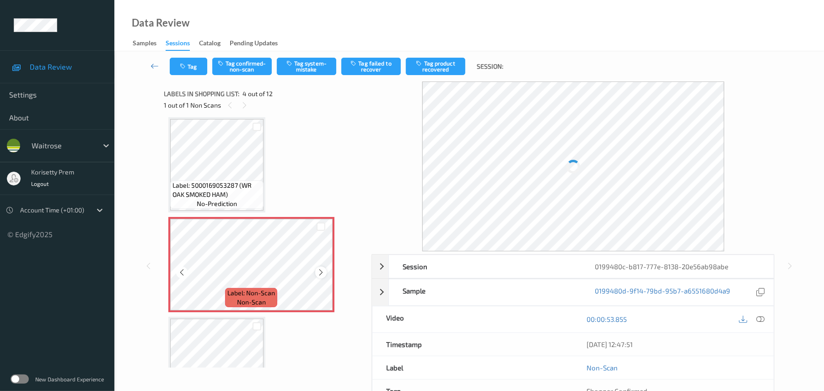
click at [319, 270] on icon at bounding box center [321, 272] width 8 height 8
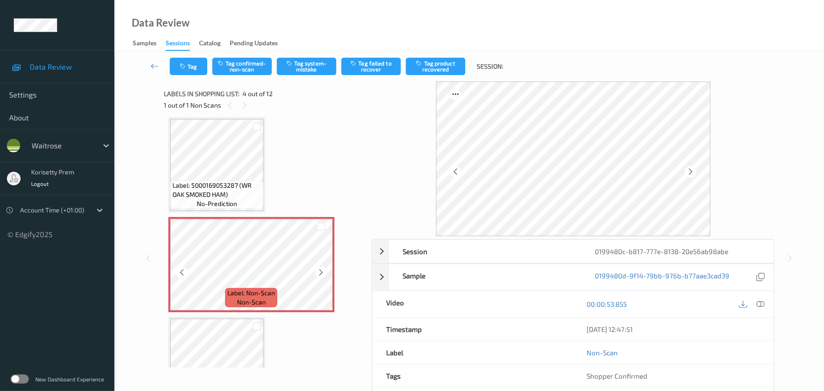
click at [319, 270] on icon at bounding box center [321, 272] width 8 height 8
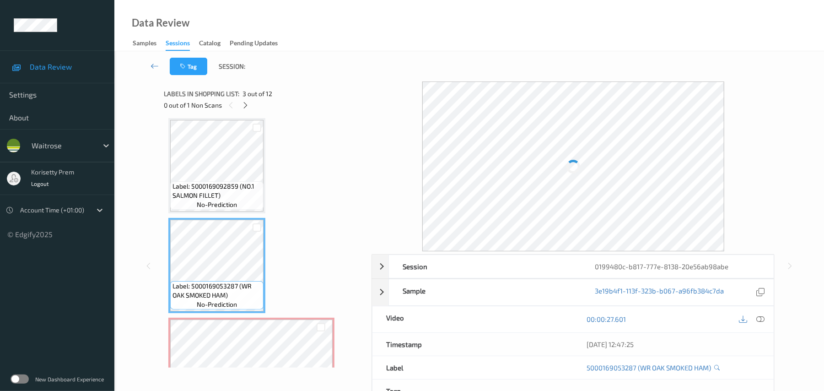
scroll to position [82, 0]
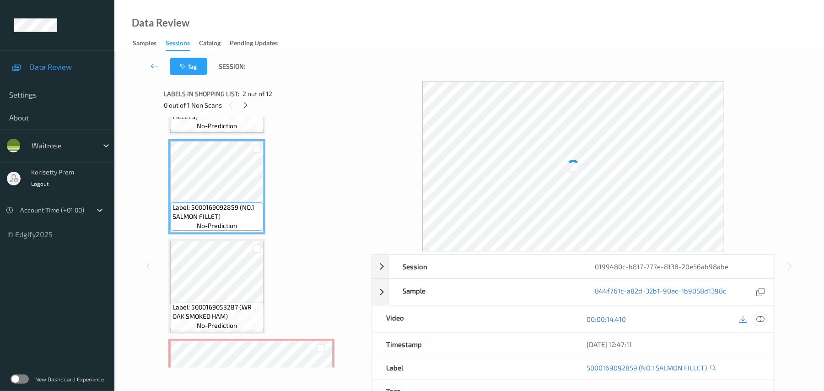
click at [762, 320] on icon at bounding box center [761, 319] width 8 height 8
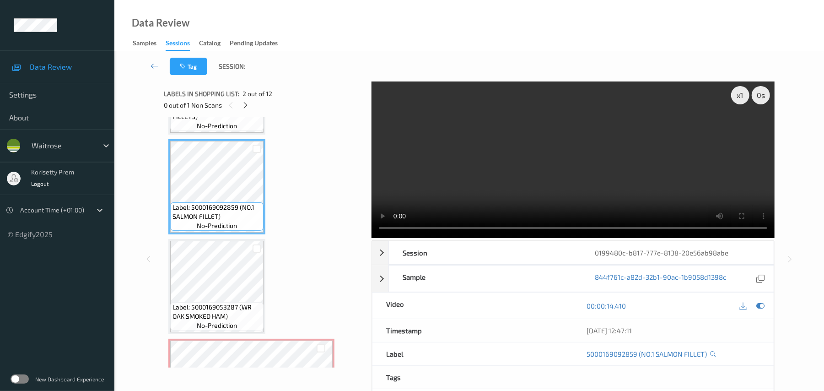
click at [595, 156] on video at bounding box center [573, 159] width 403 height 156
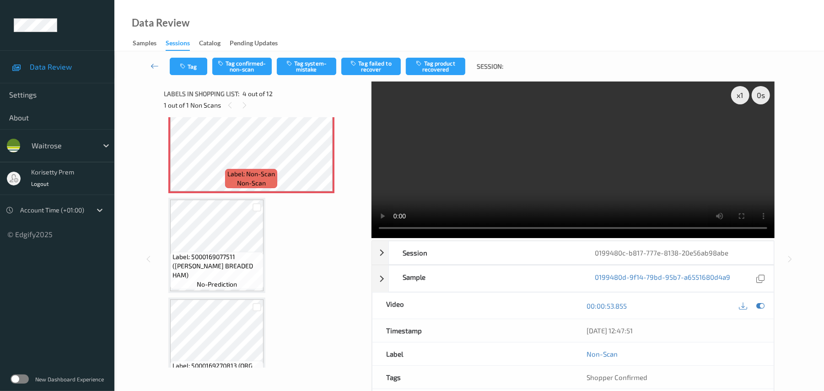
scroll to position [326, 0]
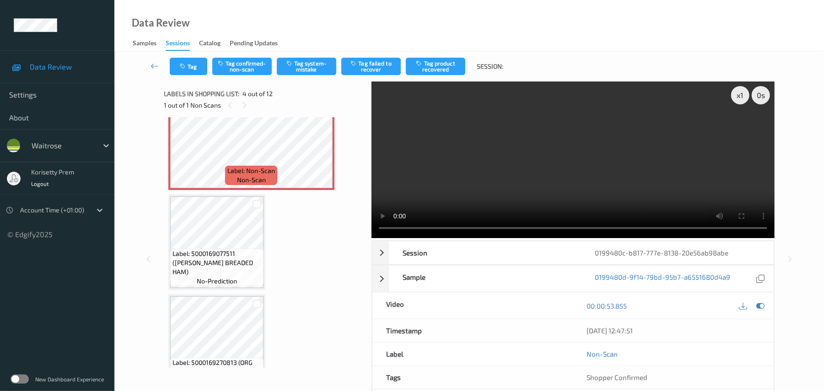
click at [696, 189] on video at bounding box center [573, 159] width 403 height 156
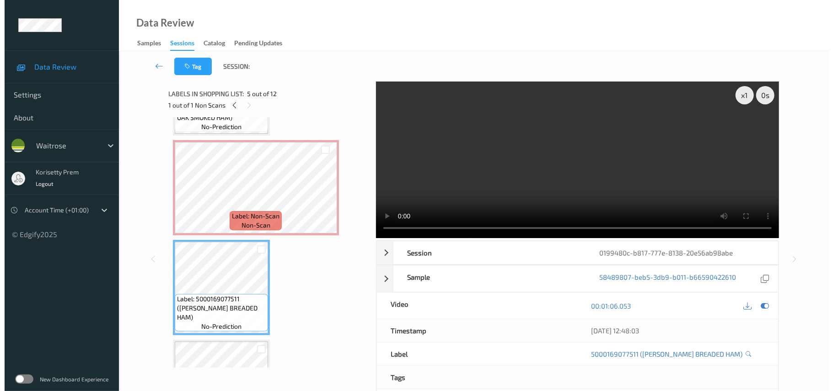
scroll to position [265, 0]
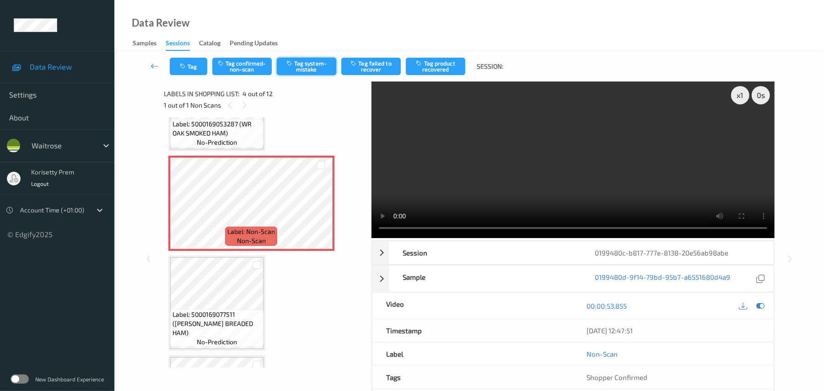
click at [308, 59] on button "Tag system-mistake" at bounding box center [306, 66] width 59 height 17
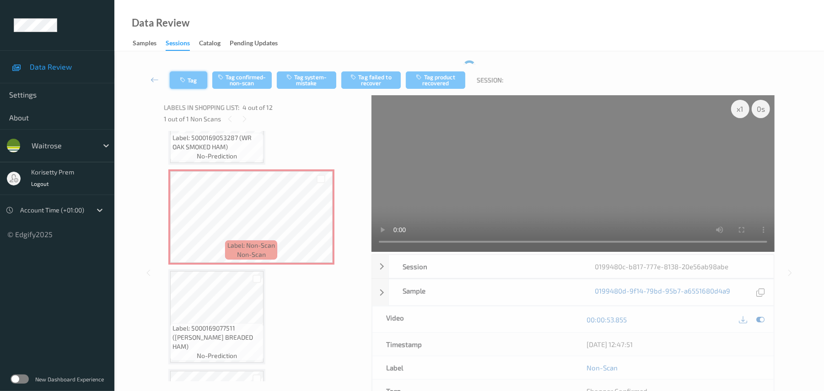
click at [191, 66] on div "Tag Tag confirmed-non-scan Tag system-mistake Tag failed to recover Tag product…" at bounding box center [469, 80] width 672 height 30
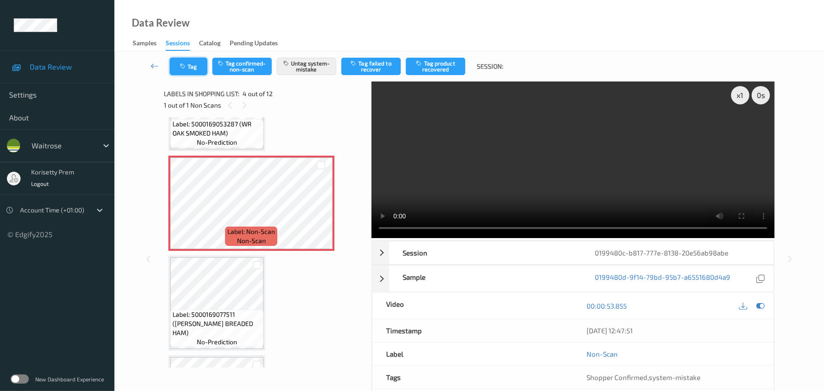
click at [200, 69] on button "Tag" at bounding box center [189, 66] width 38 height 17
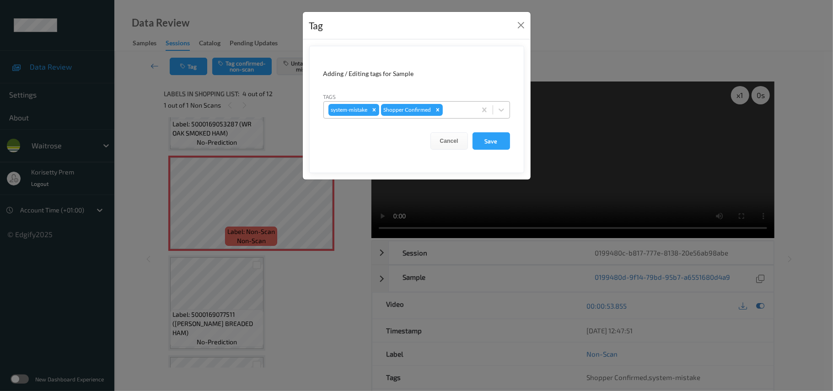
click at [465, 112] on div at bounding box center [458, 109] width 27 height 11
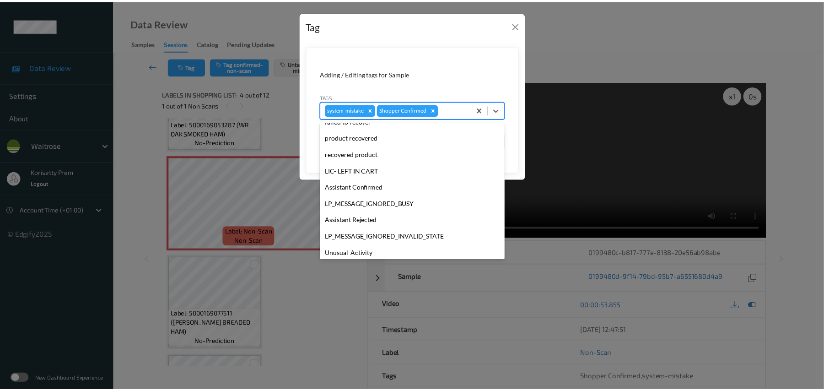
scroll to position [229, 0]
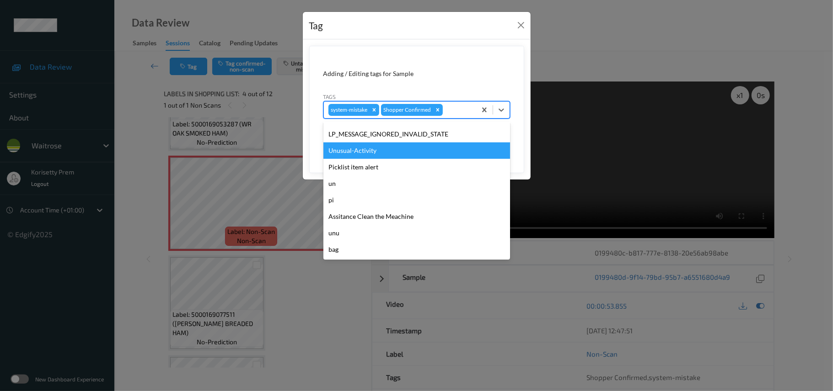
click at [353, 145] on div "Unusual-Activity" at bounding box center [417, 150] width 187 height 16
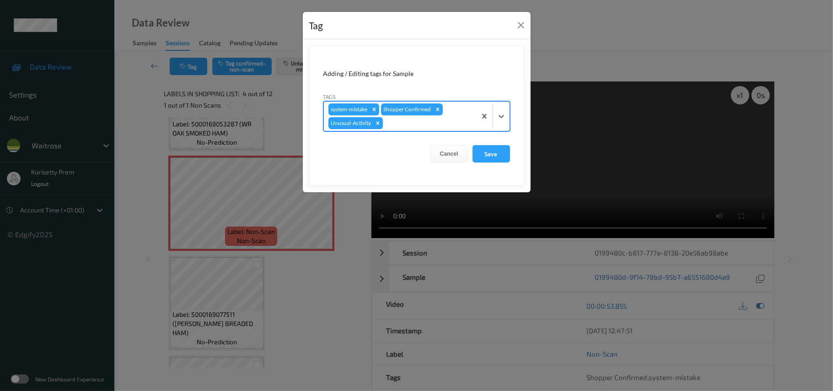
click at [515, 150] on form "Adding / Editing tags for Sample Tags option Unusual-Activity, selected. Select…" at bounding box center [416, 116] width 215 height 140
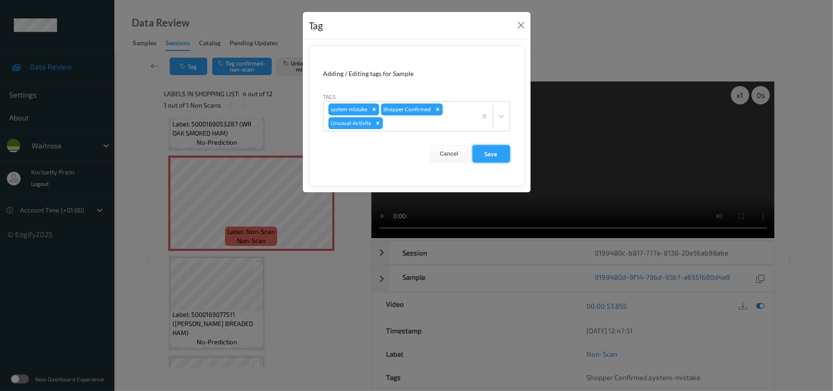
click at [498, 155] on button "Save" at bounding box center [492, 153] width 38 height 17
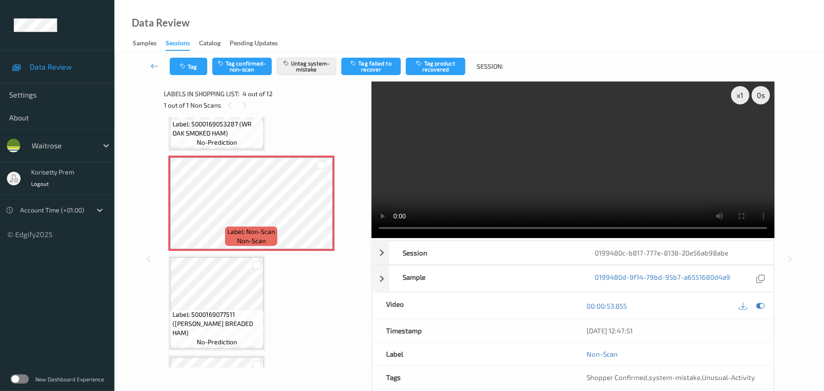
click at [565, 150] on video at bounding box center [573, 159] width 403 height 156
click at [430, 191] on video at bounding box center [573, 159] width 403 height 156
click at [189, 65] on button "Tag" at bounding box center [189, 66] width 38 height 17
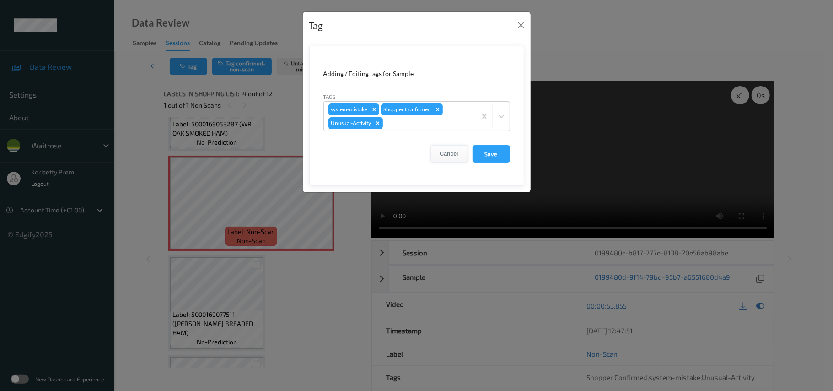
click at [447, 152] on button "Cancel" at bounding box center [450, 153] width 38 height 17
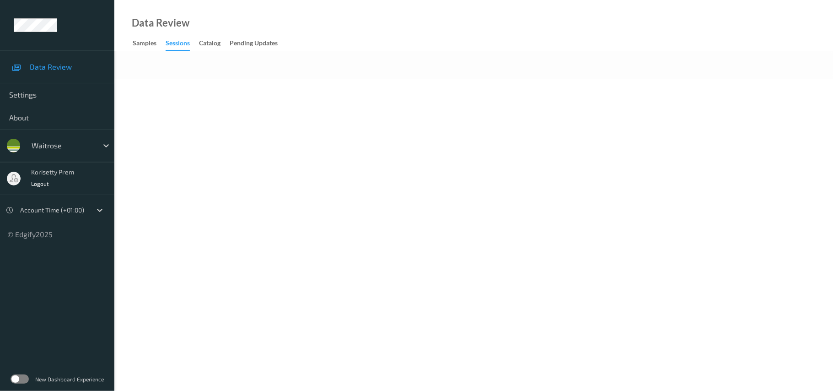
click at [407, 85] on body "Data Review Settings About waitrose korisetty prem Logout Account Time (+01:00)…" at bounding box center [416, 195] width 833 height 391
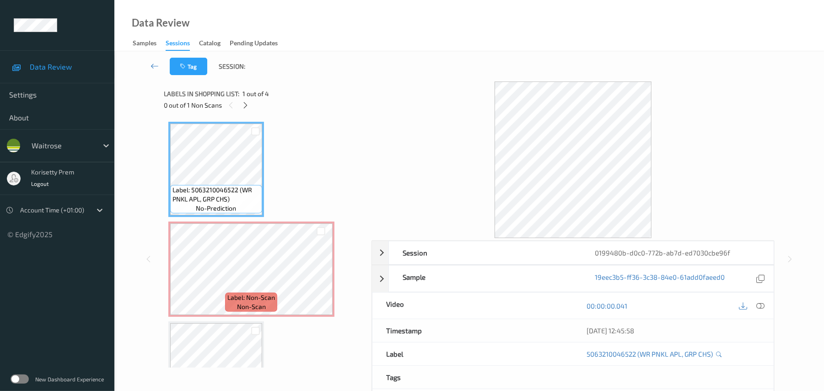
click at [758, 303] on icon at bounding box center [761, 306] width 8 height 8
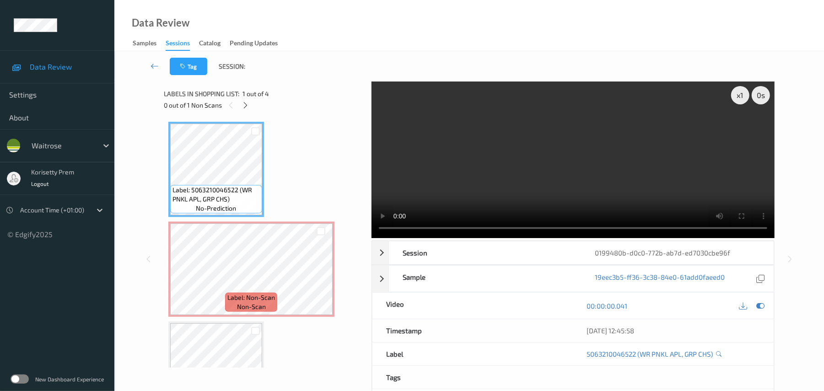
click at [523, 156] on video at bounding box center [573, 159] width 403 height 156
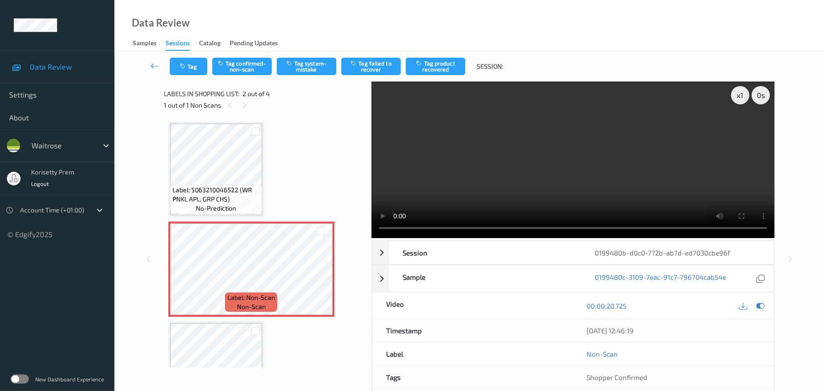
click at [653, 143] on video at bounding box center [573, 159] width 403 height 156
click at [314, 70] on button "Tag system-mistake" at bounding box center [306, 66] width 59 height 17
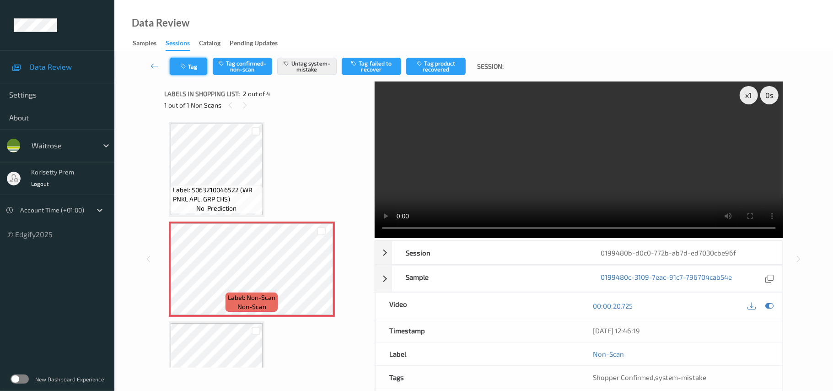
click at [188, 65] on button "Tag" at bounding box center [189, 66] width 38 height 17
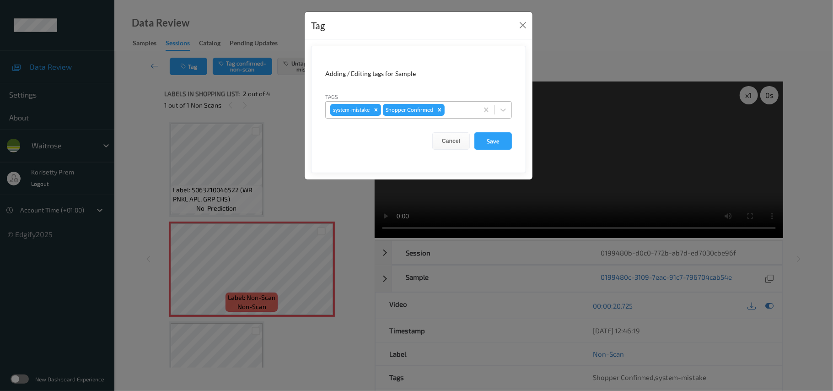
click at [454, 113] on div at bounding box center [460, 109] width 27 height 11
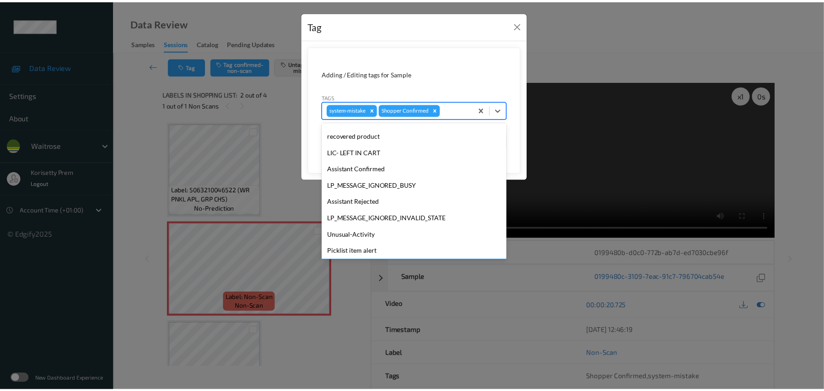
scroll to position [229, 0]
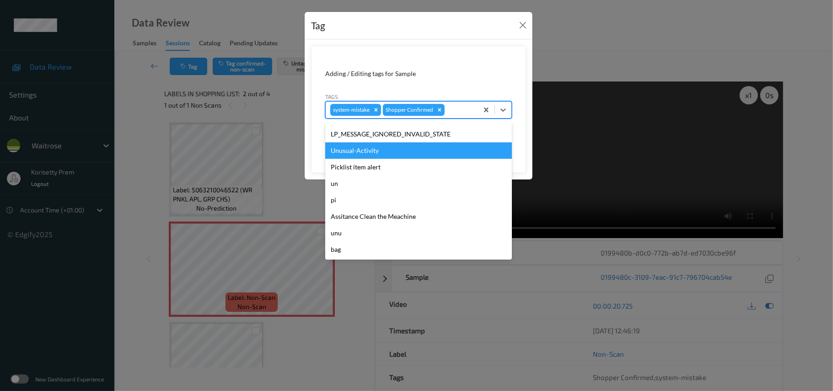
click at [398, 153] on div "Unusual-Activity" at bounding box center [418, 150] width 187 height 16
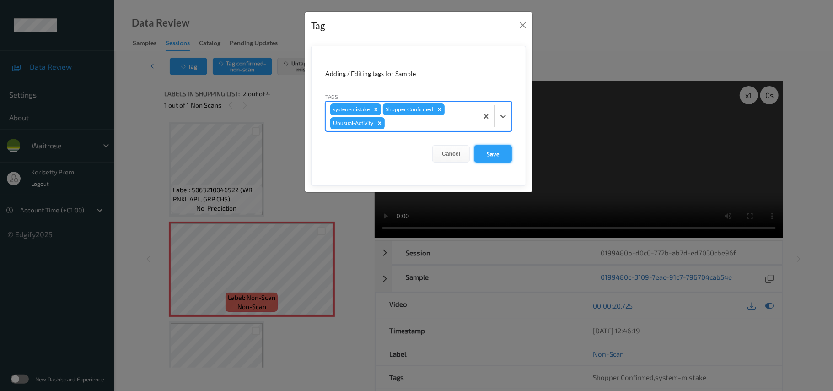
click at [495, 149] on button "Save" at bounding box center [494, 153] width 38 height 17
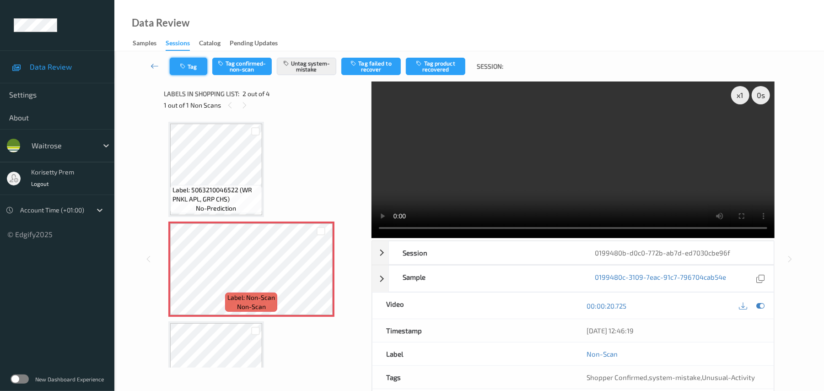
click at [181, 61] on button "Tag" at bounding box center [189, 66] width 38 height 17
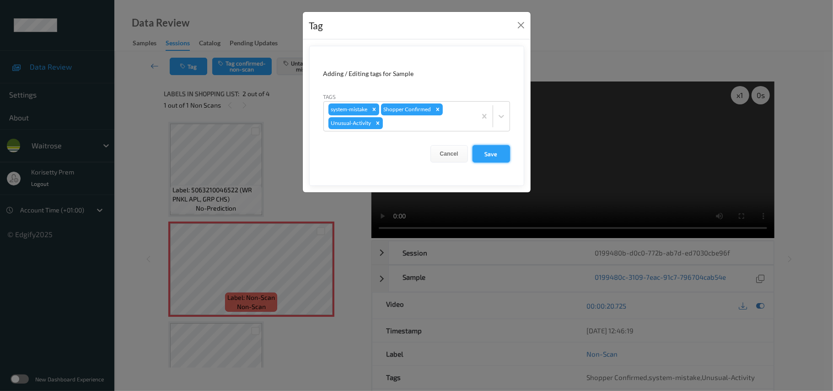
click at [487, 156] on button "Save" at bounding box center [492, 153] width 38 height 17
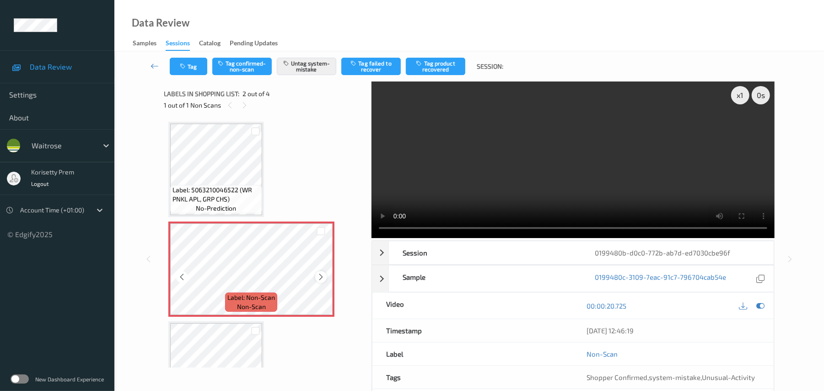
click at [323, 277] on icon at bounding box center [321, 277] width 8 height 8
click at [189, 64] on button "Tag" at bounding box center [189, 66] width 38 height 17
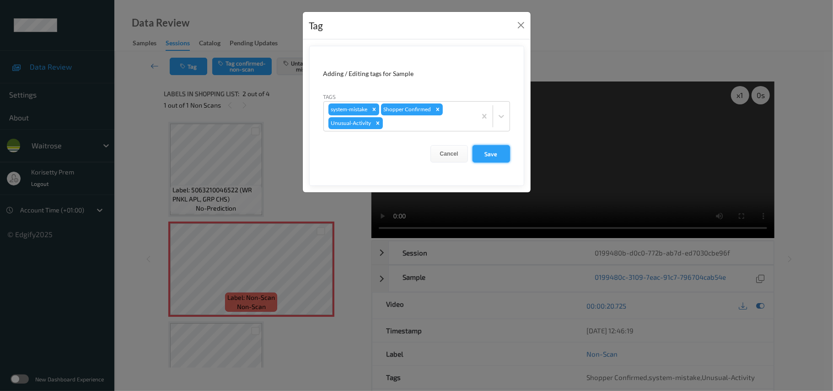
click at [493, 158] on button "Save" at bounding box center [492, 153] width 38 height 17
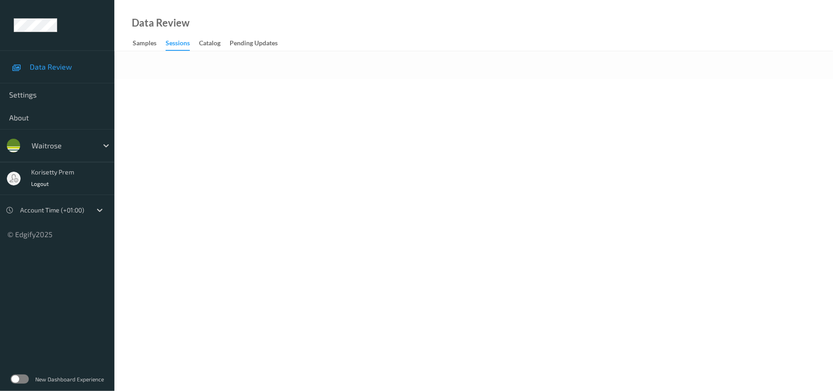
click at [427, 132] on body "Data Review Settings About waitrose korisetty prem Logout Account Time (+01:00)…" at bounding box center [416, 195] width 833 height 391
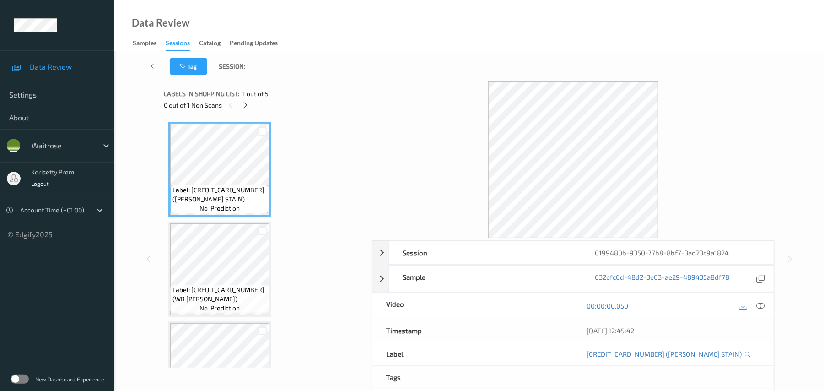
click at [249, 111] on div "Labels in shopping list: 1 out of 5 0 out of 1 Non Scans" at bounding box center [264, 99] width 201 height 36
click at [246, 105] on icon at bounding box center [246, 105] width 8 height 8
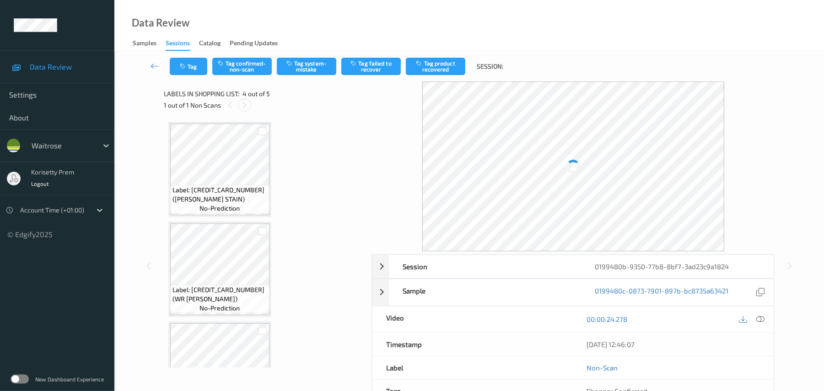
scroll to position [204, 0]
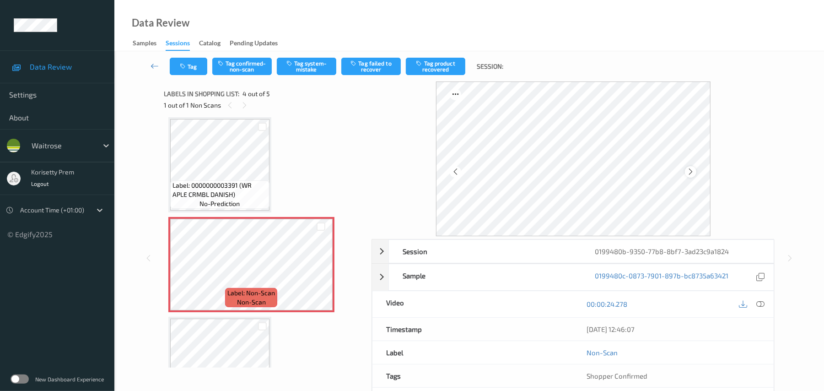
click at [695, 167] on div at bounding box center [690, 171] width 11 height 11
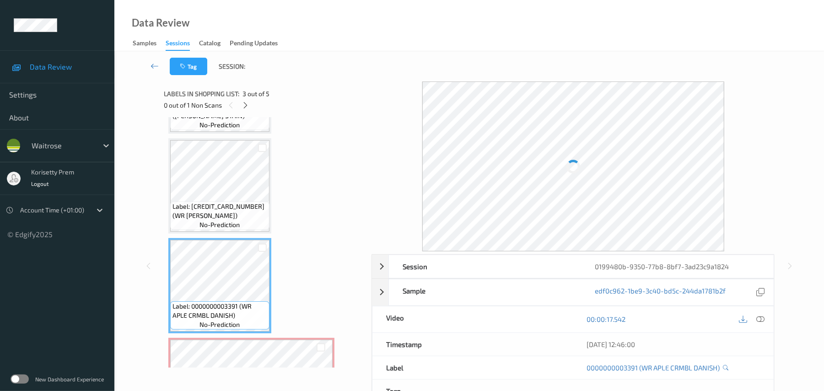
scroll to position [82, 0]
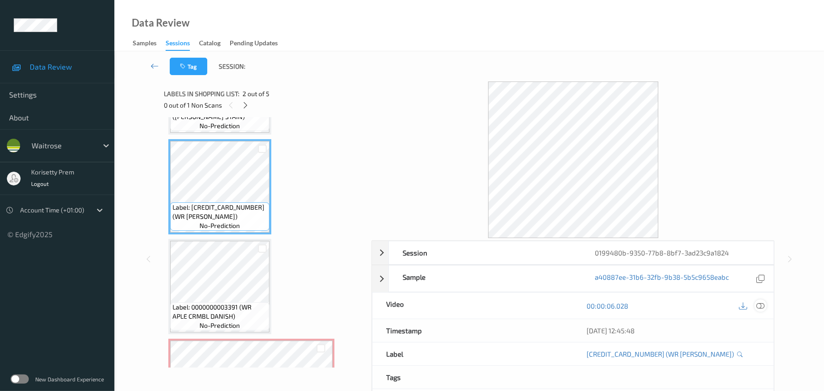
click at [757, 310] on icon at bounding box center [761, 306] width 8 height 8
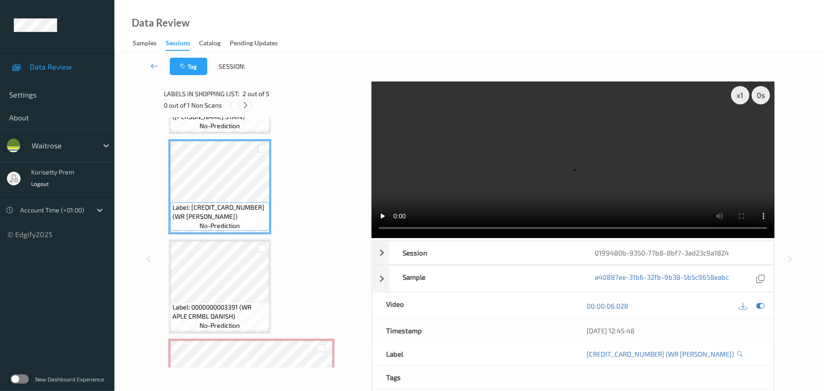
click at [247, 106] on icon at bounding box center [246, 105] width 8 height 8
click at [476, 177] on video at bounding box center [573, 159] width 403 height 156
click at [496, 156] on video at bounding box center [573, 159] width 403 height 156
click at [493, 152] on video at bounding box center [573, 159] width 403 height 156
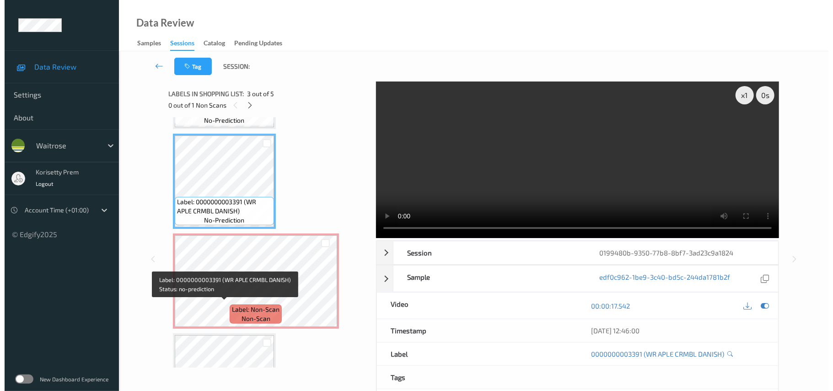
scroll to position [204, 0]
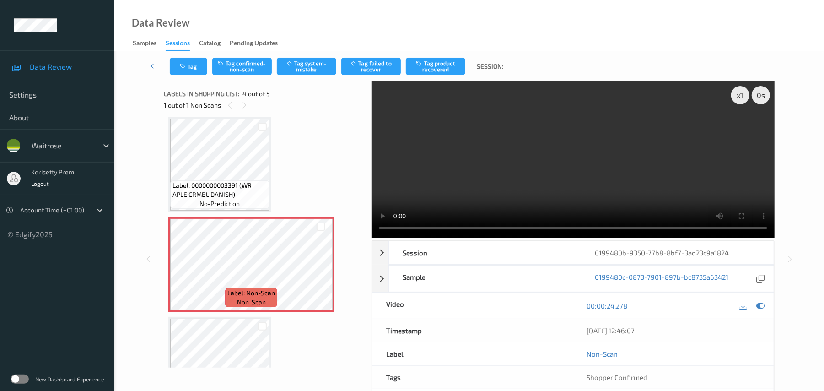
click at [492, 151] on video at bounding box center [573, 159] width 403 height 156
click at [315, 61] on button "Tag system-mistake" at bounding box center [306, 66] width 59 height 17
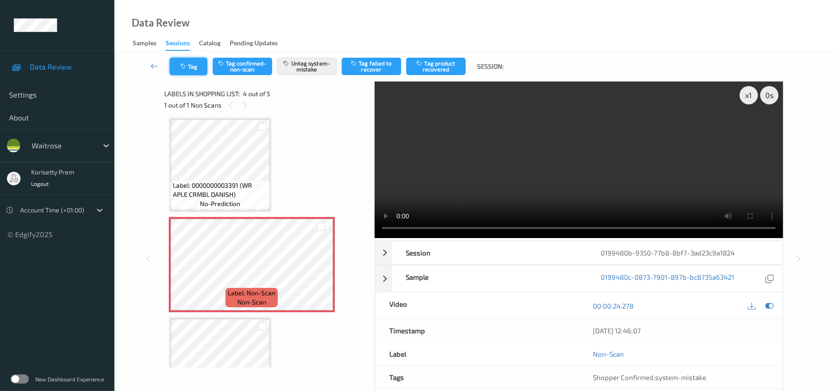
click at [191, 63] on button "Tag" at bounding box center [189, 66] width 38 height 17
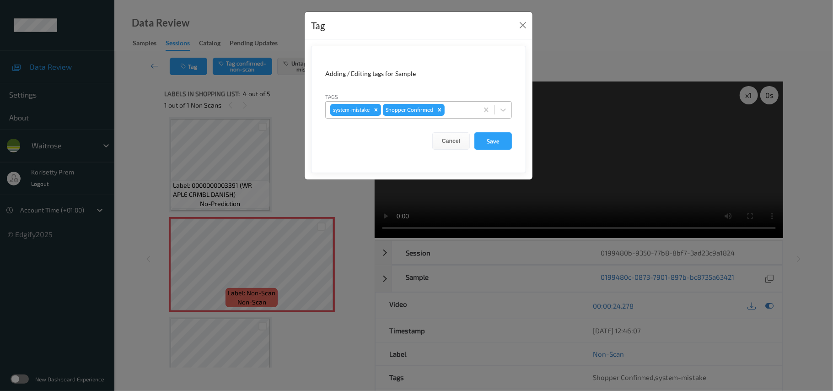
click at [455, 112] on div at bounding box center [460, 109] width 27 height 11
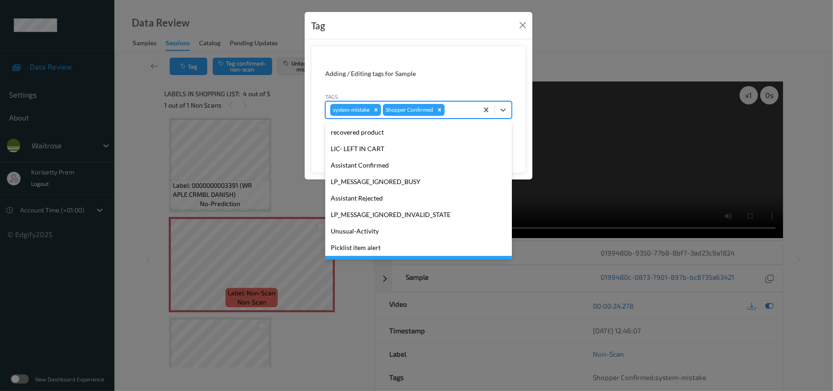
scroll to position [229, 0]
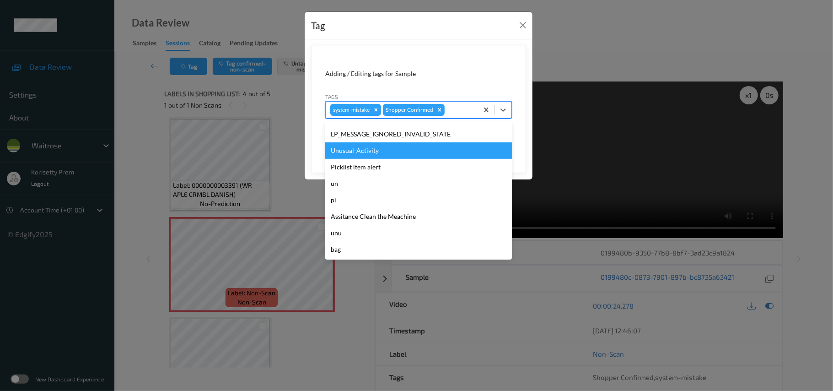
click at [360, 146] on div "Unusual-Activity" at bounding box center [418, 150] width 187 height 16
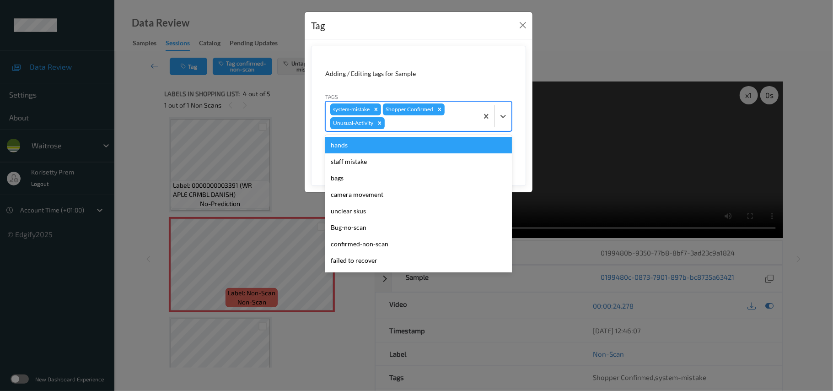
click at [421, 114] on div "Shopper Confirmed" at bounding box center [409, 109] width 52 height 12
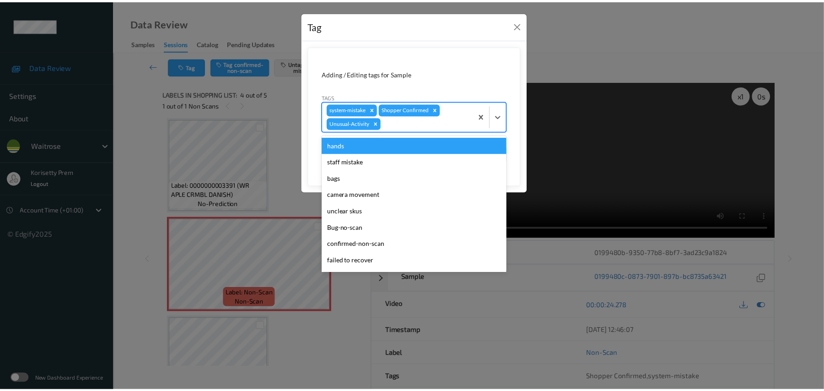
scroll to position [212, 0]
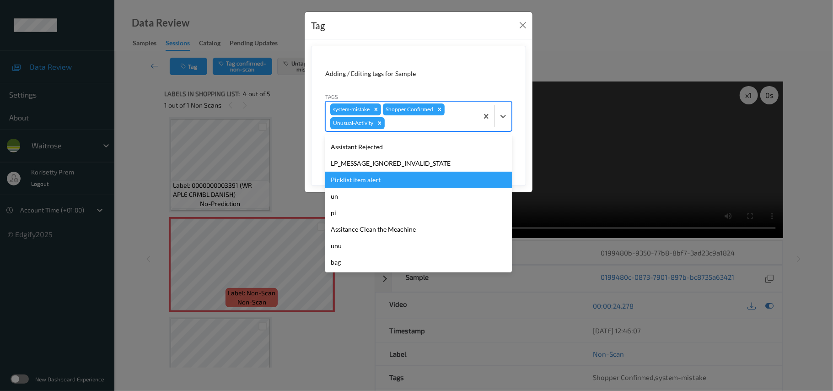
click at [363, 178] on div "Picklist item alert" at bounding box center [418, 180] width 187 height 16
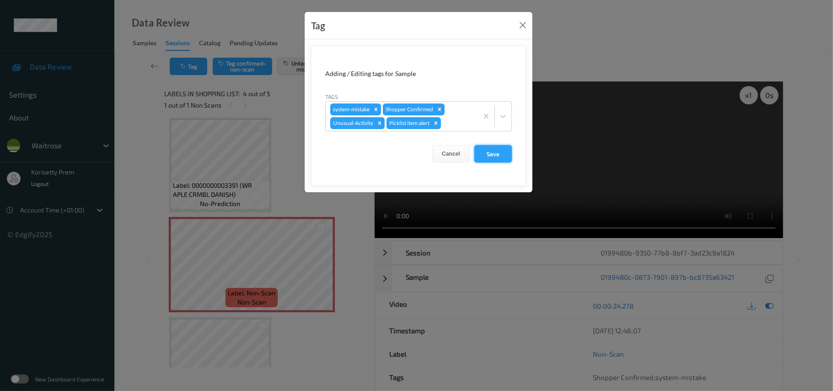
click at [489, 155] on button "Save" at bounding box center [494, 153] width 38 height 17
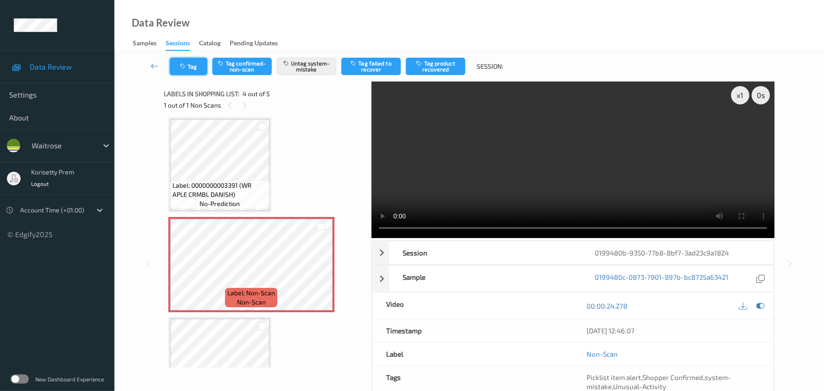
click at [185, 61] on button "Tag" at bounding box center [189, 66] width 38 height 17
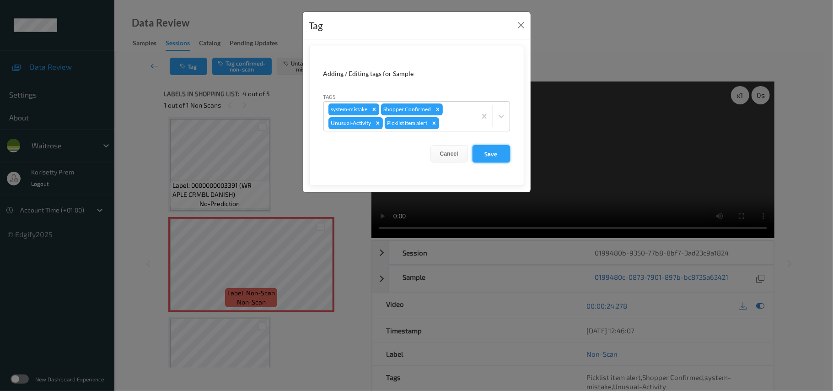
click at [498, 152] on button "Save" at bounding box center [492, 153] width 38 height 17
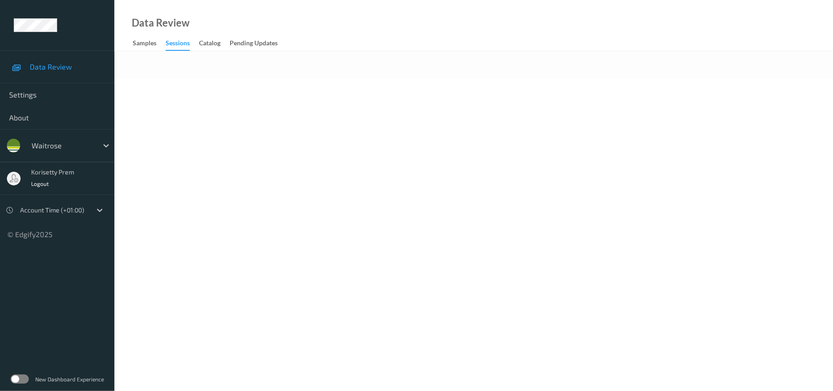
click at [416, 74] on div at bounding box center [473, 65] width 719 height 28
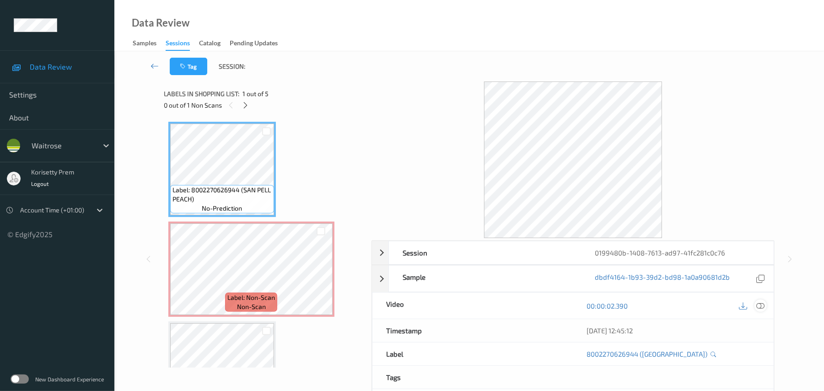
click at [762, 312] on div at bounding box center [761, 305] width 12 height 12
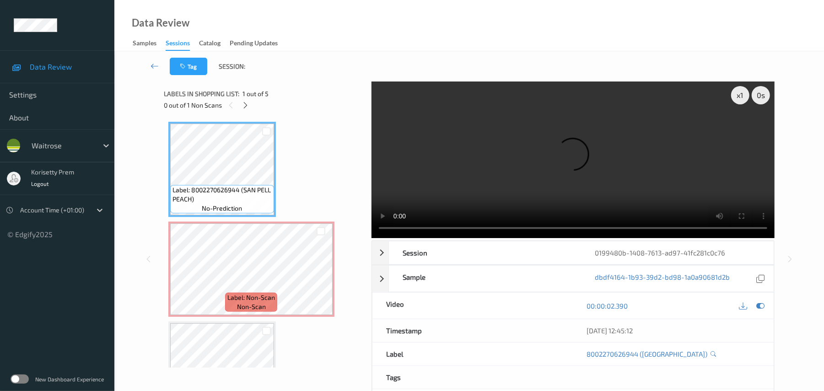
click at [546, 176] on video at bounding box center [573, 159] width 403 height 156
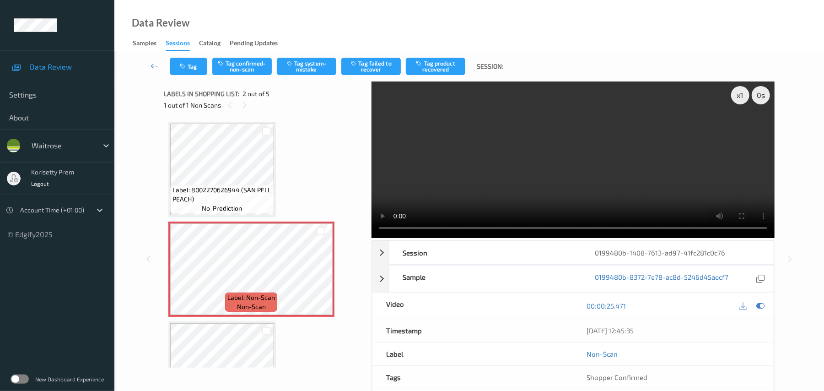
click at [529, 145] on video at bounding box center [573, 159] width 403 height 156
click at [546, 168] on video at bounding box center [573, 159] width 403 height 156
click at [447, 147] on video at bounding box center [573, 159] width 403 height 156
click at [315, 55] on div "Tag Tag confirmed-non-scan Tag system-mistake Tag failed to recover Tag product…" at bounding box center [469, 66] width 672 height 30
click at [310, 63] on button "Tag system-mistake" at bounding box center [306, 66] width 59 height 17
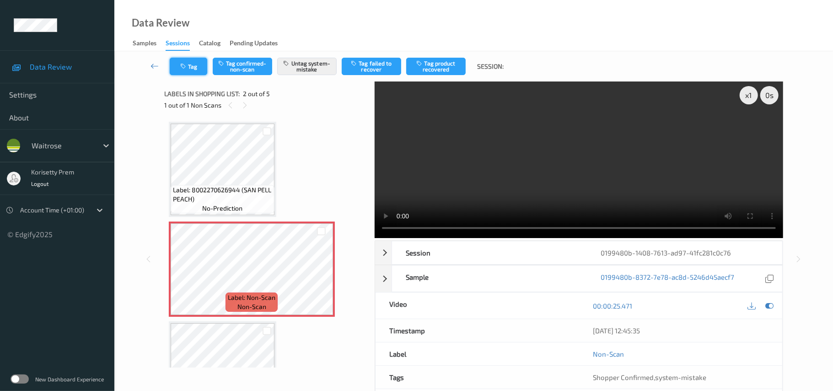
click at [198, 69] on button "Tag" at bounding box center [189, 66] width 38 height 17
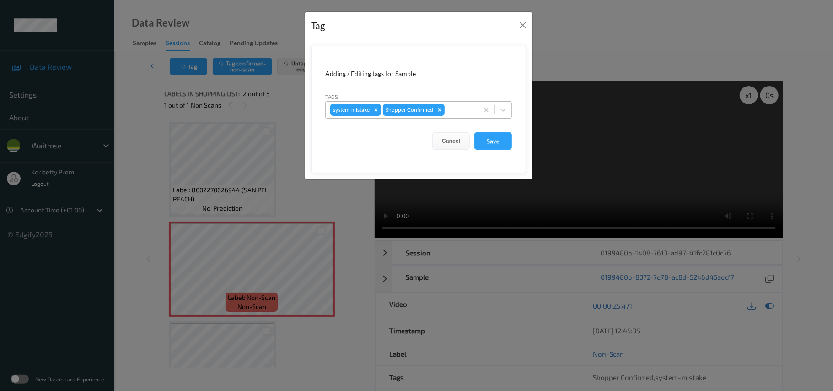
click at [461, 103] on div "system-mistake Shopper Confirmed" at bounding box center [402, 110] width 152 height 16
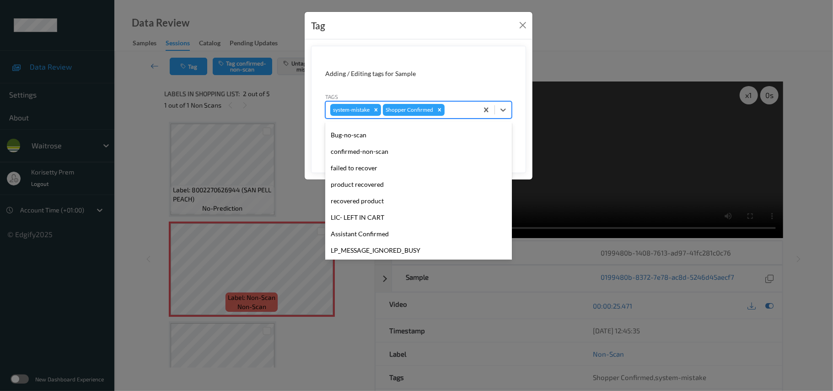
scroll to position [183, 0]
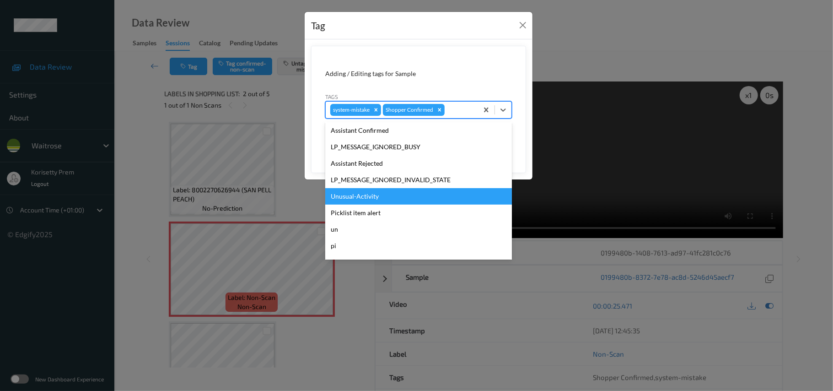
click at [387, 202] on div "Unusual-Activity" at bounding box center [418, 196] width 187 height 16
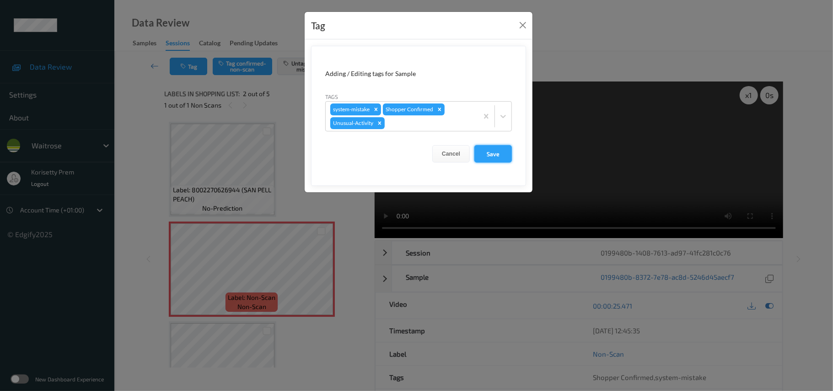
click at [489, 152] on button "Save" at bounding box center [494, 153] width 38 height 17
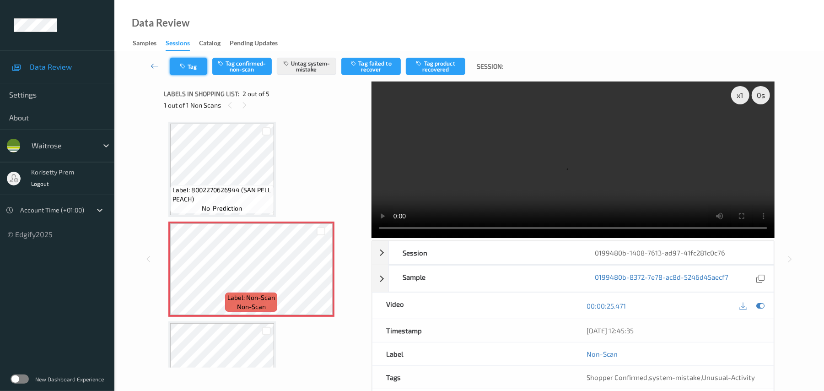
click at [187, 58] on button "Tag" at bounding box center [189, 66] width 38 height 17
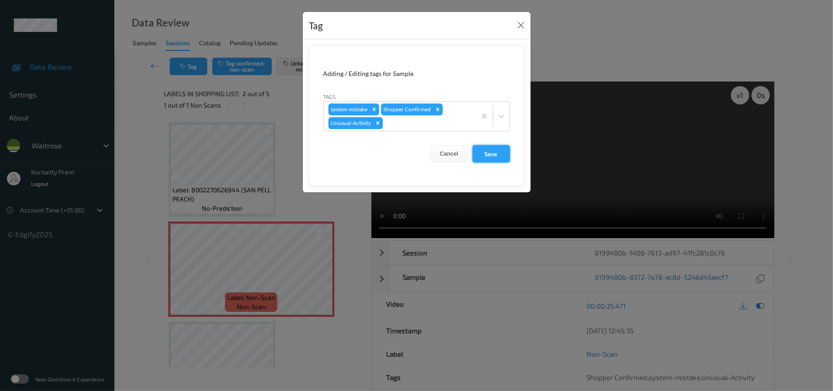
click at [486, 155] on button "Save" at bounding box center [492, 153] width 38 height 17
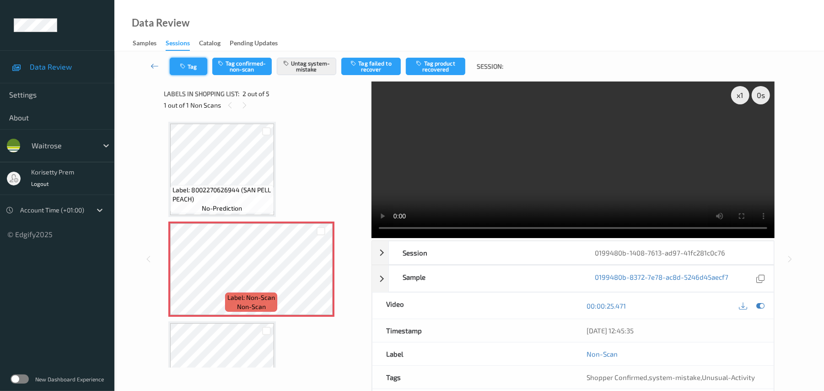
click at [198, 67] on button "Tag" at bounding box center [189, 66] width 38 height 17
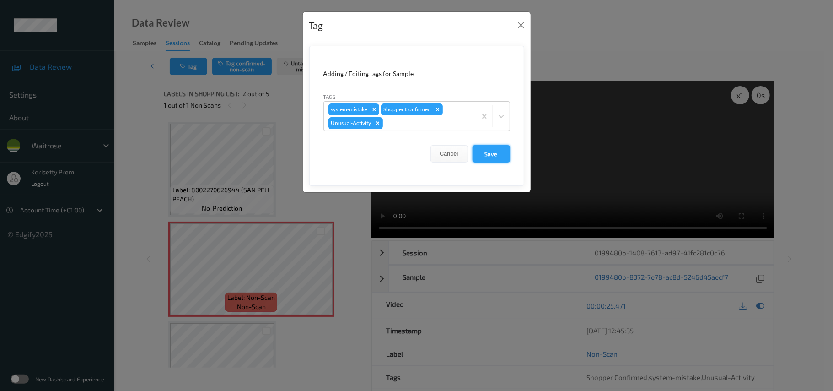
click at [500, 156] on button "Save" at bounding box center [492, 153] width 38 height 17
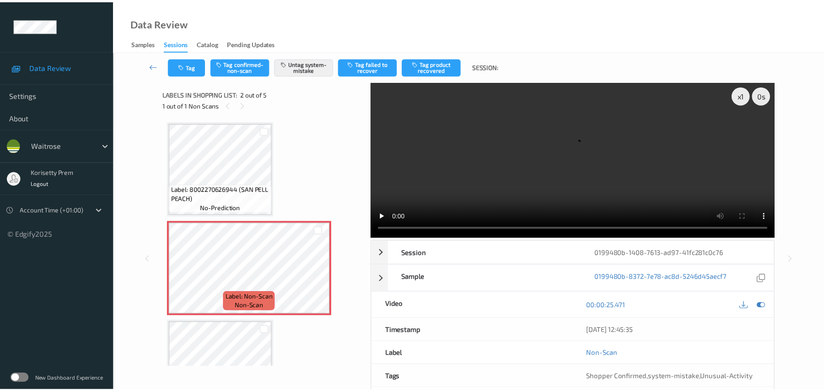
scroll to position [0, 0]
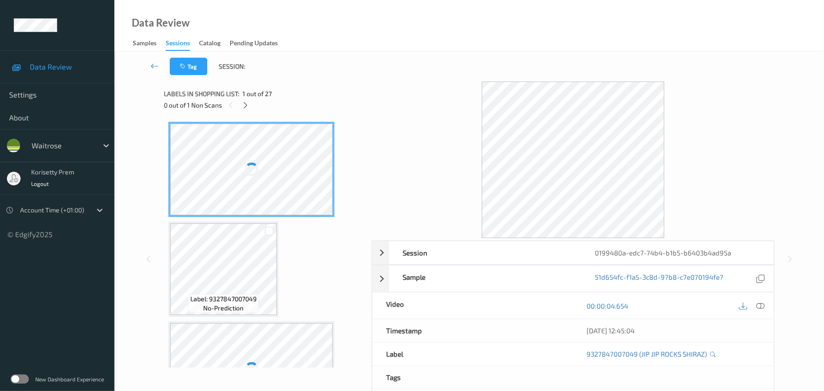
click at [444, 43] on div "Data Review Samples Sessions Catalog Pending Updates" at bounding box center [469, 25] width 710 height 51
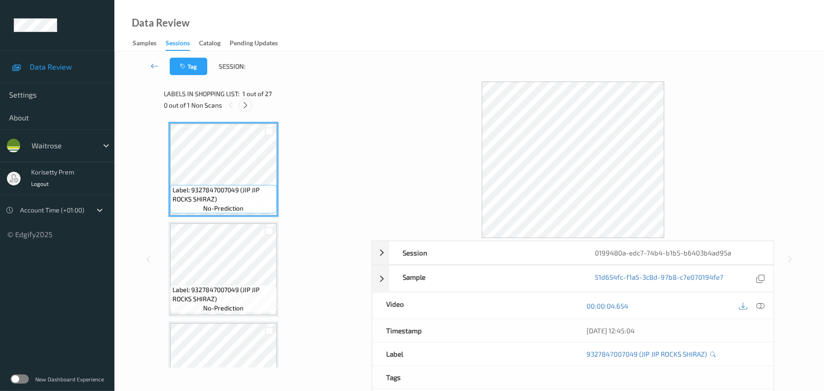
click at [246, 99] on div at bounding box center [245, 104] width 11 height 11
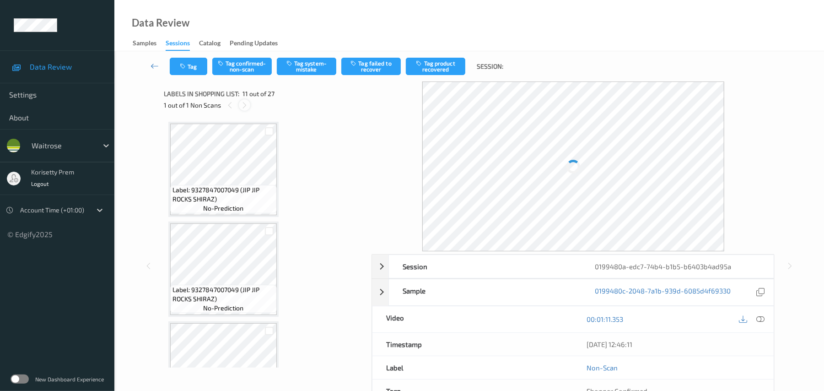
scroll to position [902, 0]
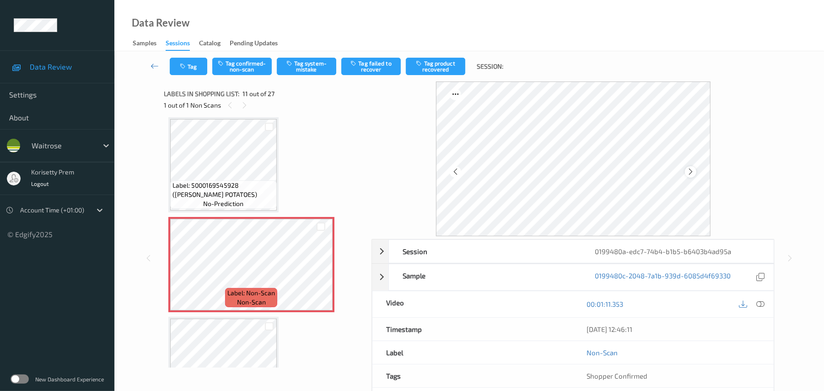
click at [692, 176] on div at bounding box center [690, 171] width 11 height 11
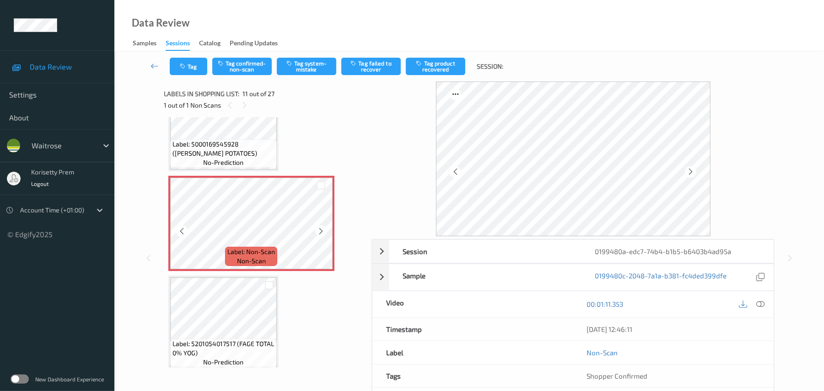
scroll to position [963, 0]
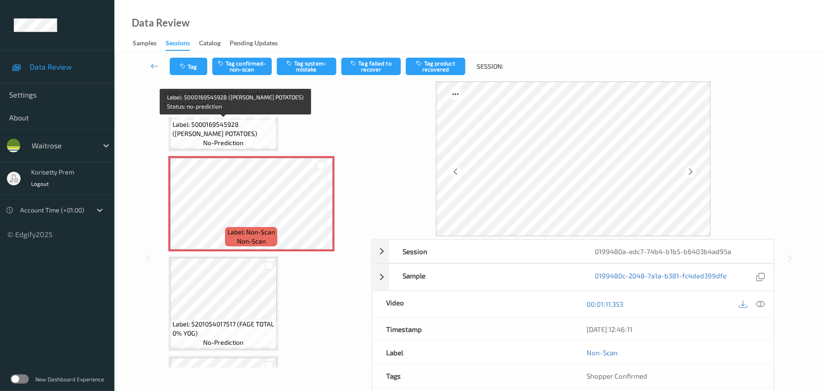
click at [216, 136] on span "Label: 5000169545928 ([PERSON_NAME] POTATOES)" at bounding box center [224, 129] width 102 height 18
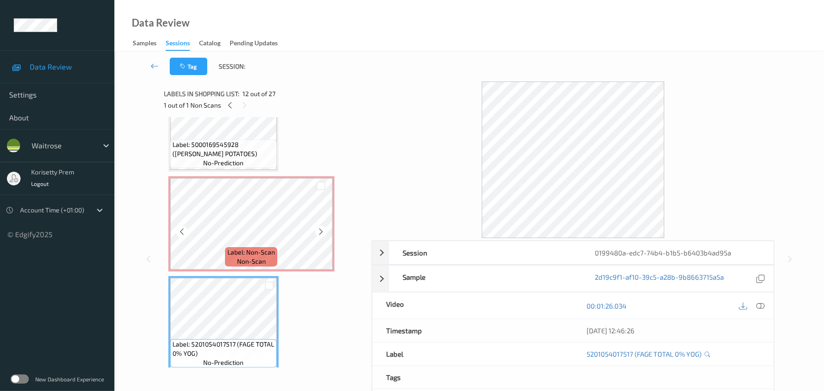
scroll to position [902, 0]
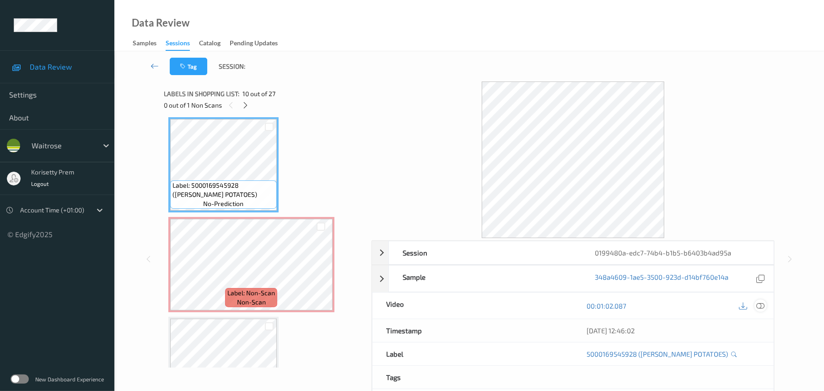
click at [762, 304] on icon at bounding box center [761, 306] width 8 height 8
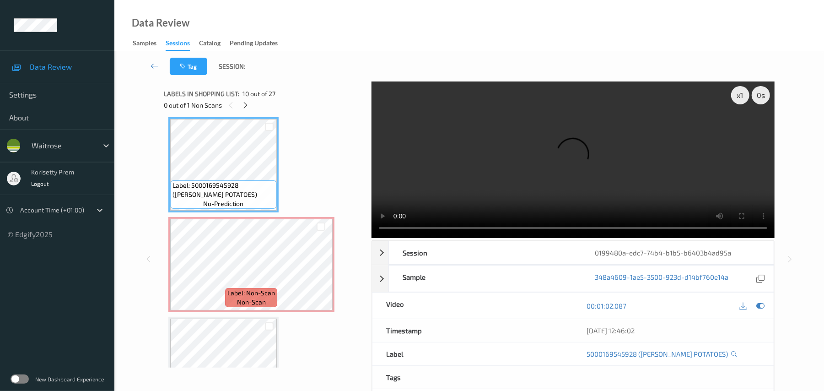
click at [480, 174] on video at bounding box center [573, 159] width 403 height 156
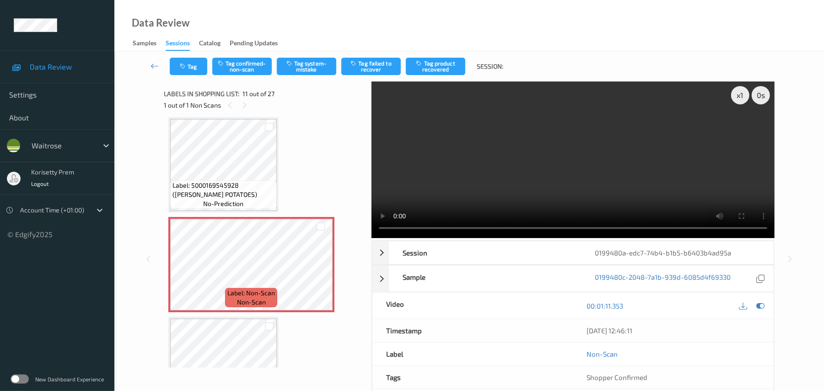
click at [227, 189] on span "Label: 5000169545928 ([PERSON_NAME] POTATOES)" at bounding box center [224, 190] width 102 height 18
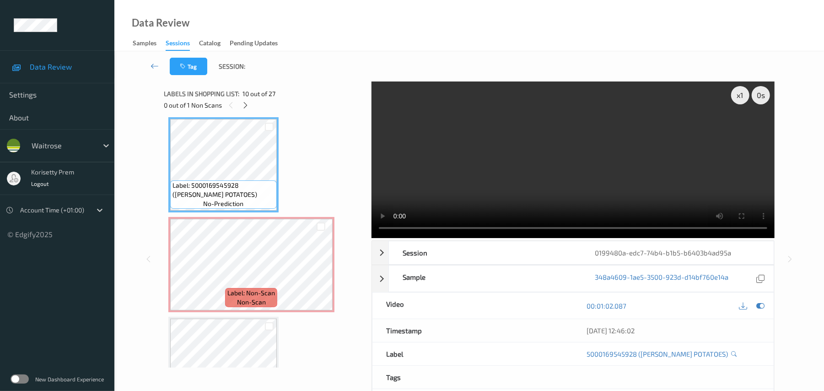
click at [510, 157] on video at bounding box center [573, 159] width 403 height 156
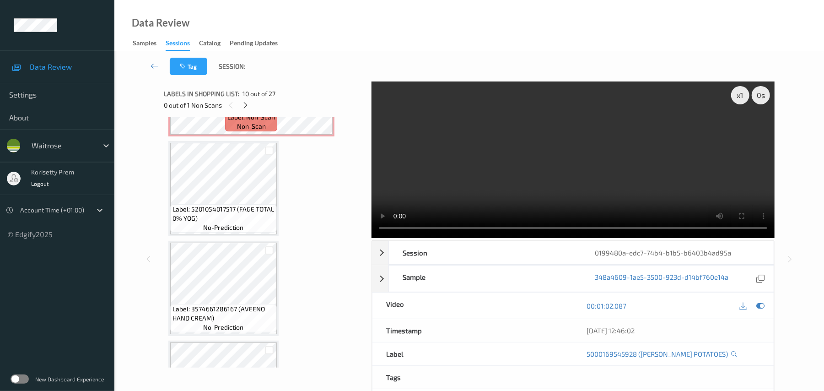
scroll to position [1085, 0]
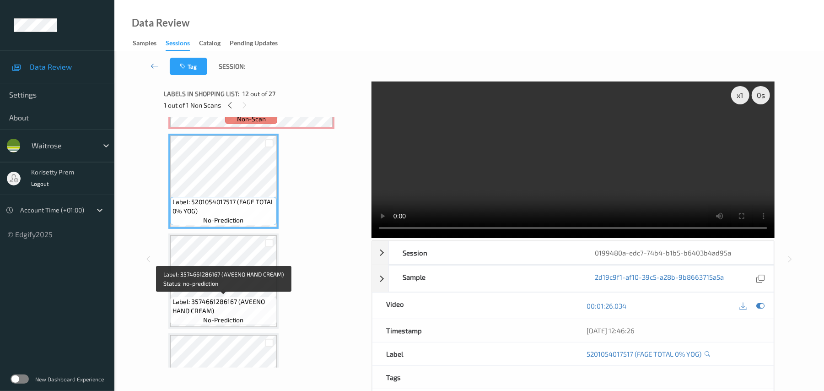
click at [236, 297] on span "Label: 3574661286167 (AVEENO HAND CREAM)" at bounding box center [224, 306] width 102 height 18
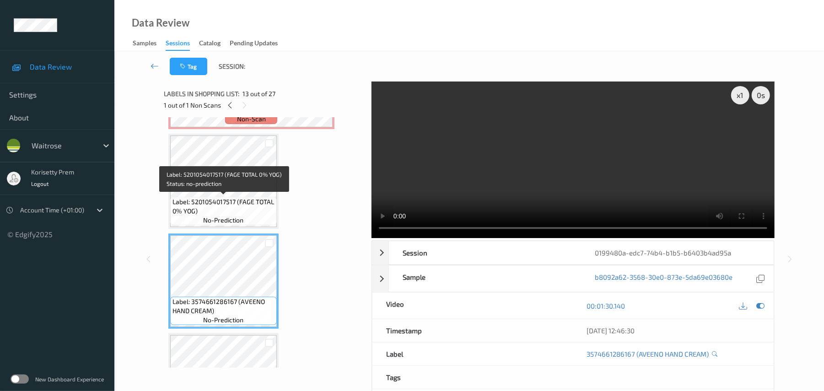
click at [200, 203] on span "Label: 5201054017517 (FAGE TOTAL 0% YOG)" at bounding box center [224, 206] width 102 height 18
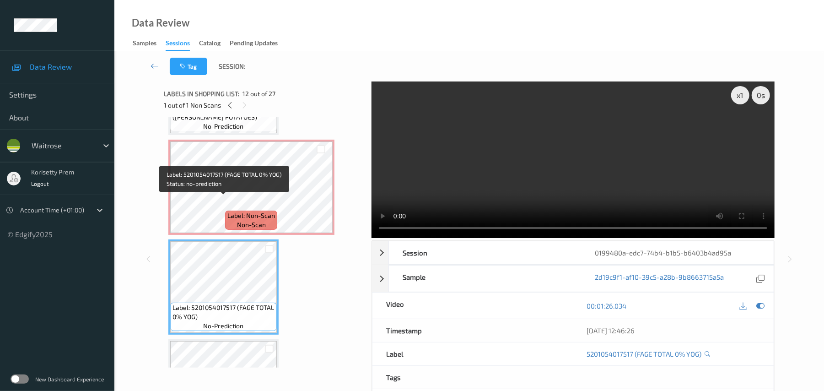
scroll to position [963, 0]
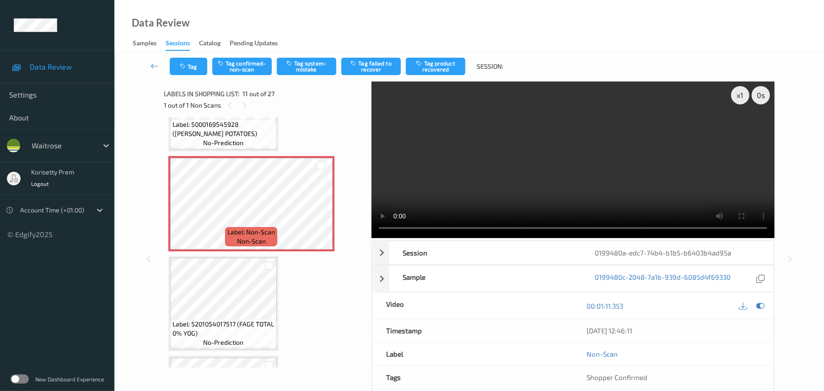
click at [505, 172] on video at bounding box center [573, 159] width 403 height 156
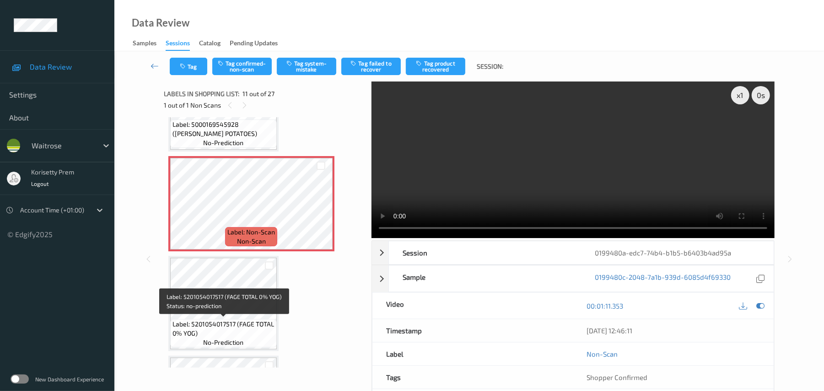
click at [235, 324] on span "Label: 5201054017517 (FAGE TOTAL 0% YOG)" at bounding box center [224, 328] width 102 height 18
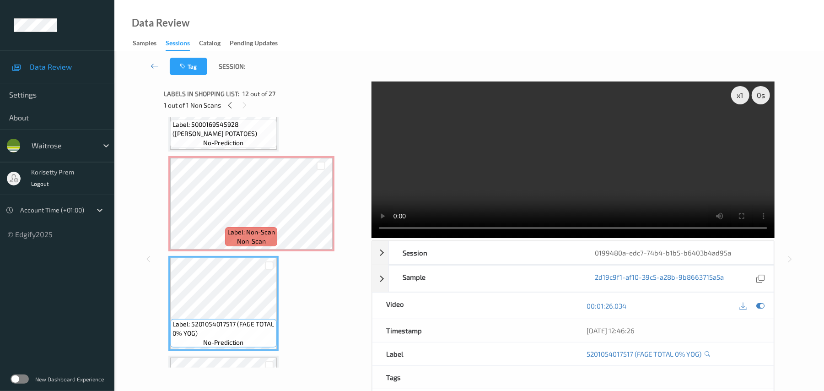
click at [515, 156] on video at bounding box center [573, 159] width 403 height 156
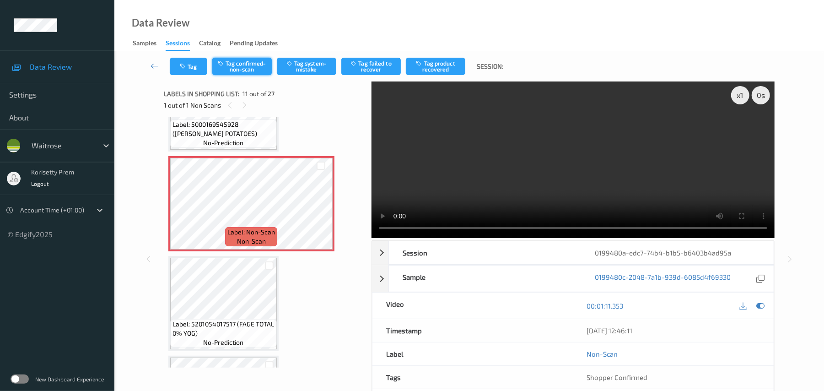
click at [240, 65] on button "Tag confirmed-non-scan" at bounding box center [241, 66] width 59 height 17
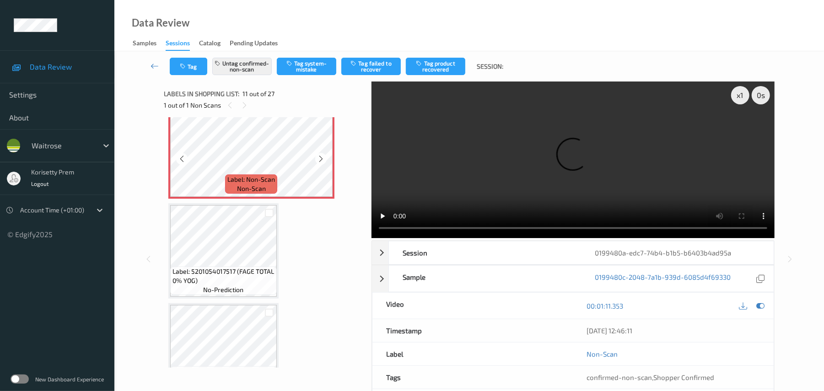
scroll to position [1024, 0]
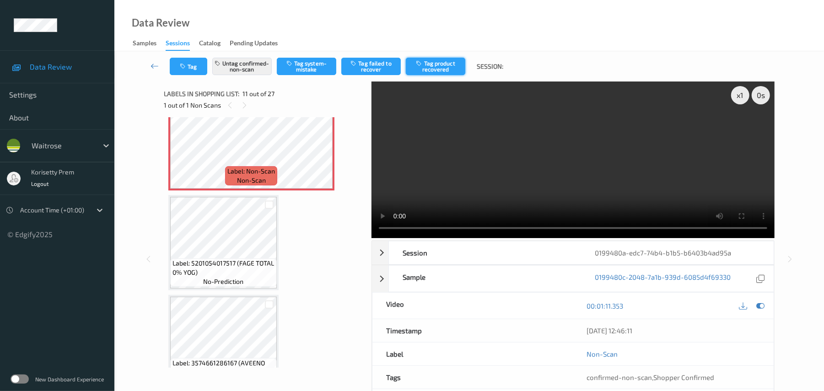
click at [454, 66] on button "Tag product recovered" at bounding box center [435, 66] width 59 height 17
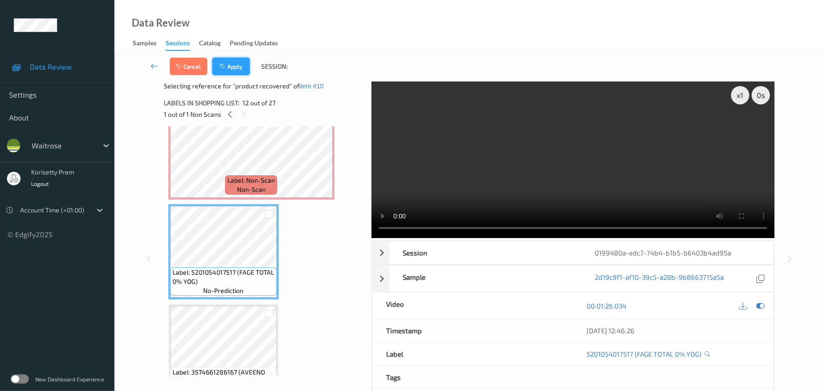
click at [233, 61] on button "Apply" at bounding box center [231, 66] width 38 height 17
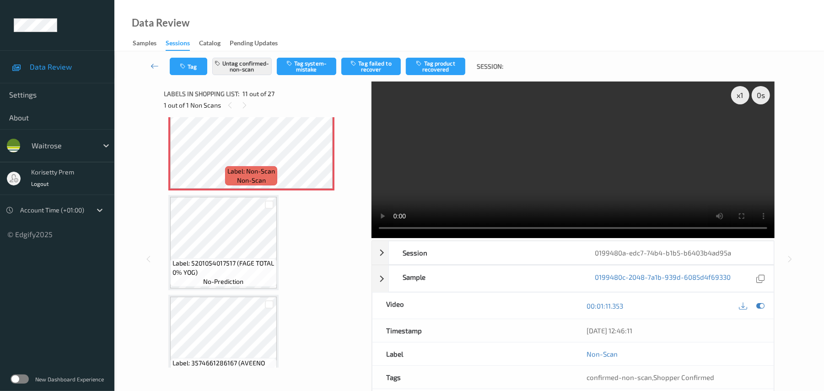
scroll to position [902, 0]
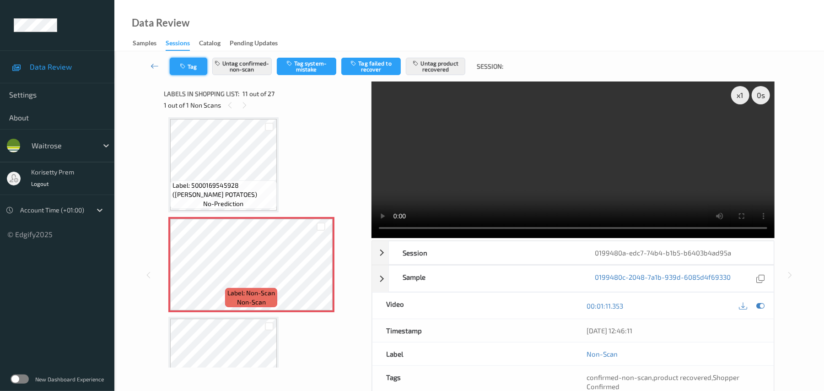
click at [191, 70] on button "Tag" at bounding box center [189, 66] width 38 height 17
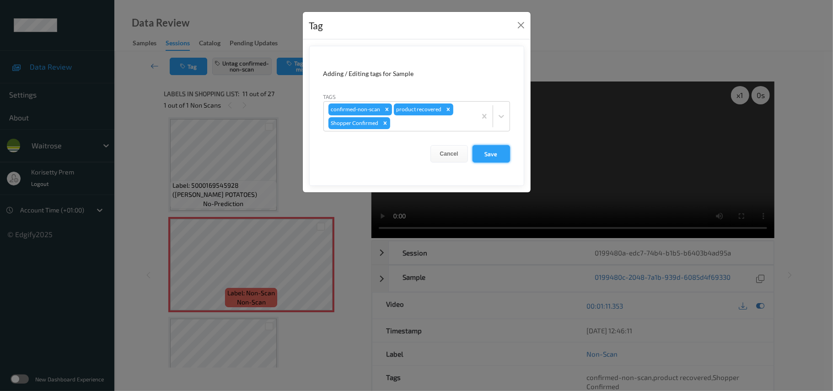
click at [493, 152] on button "Save" at bounding box center [492, 153] width 38 height 17
